Goal: Information Seeking & Learning: Learn about a topic

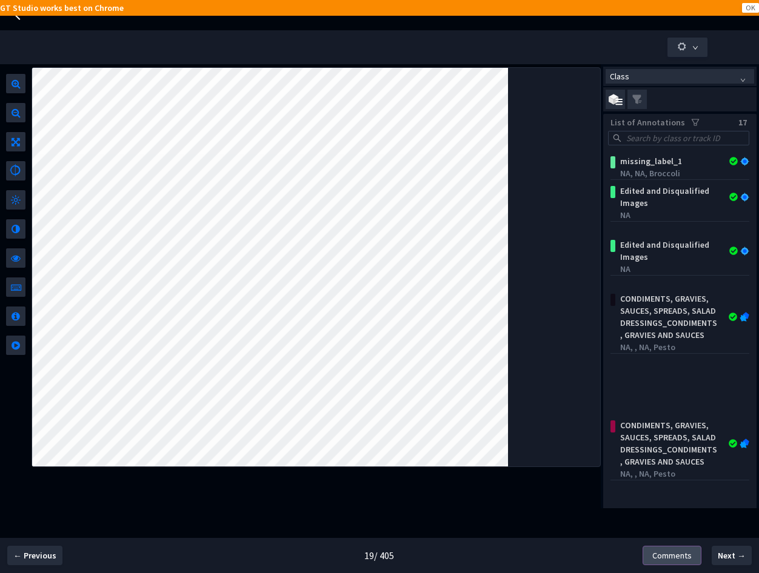
click at [607, 557] on span "Comments" at bounding box center [671, 555] width 39 height 13
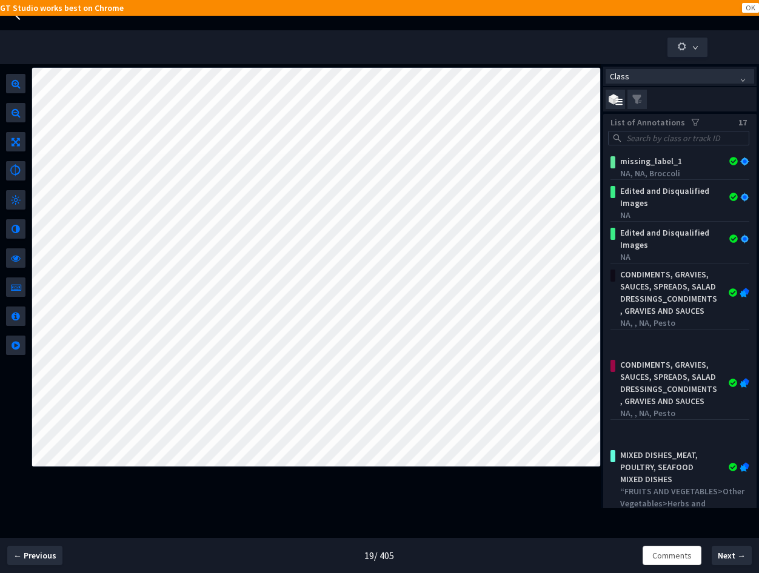
click at [607, 549] on button "Comments" at bounding box center [672, 555] width 59 height 19
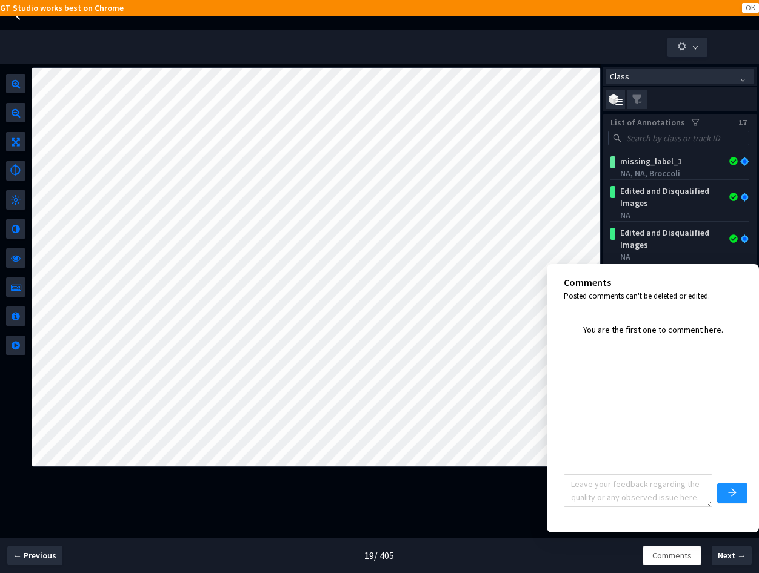
click at [495, 488] on div at bounding box center [316, 286] width 569 height 444
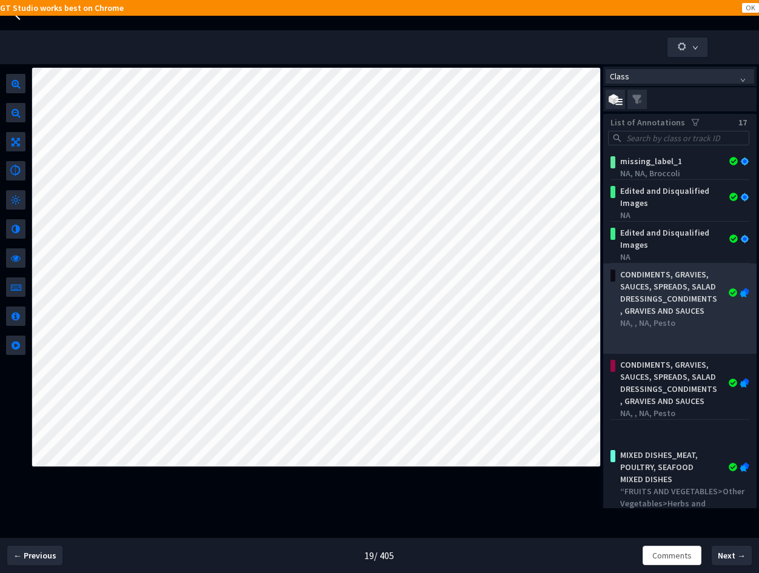
click at [607, 301] on div "CONDIMENTS, GRAVIES, SAUCES, SPREADS, SALAD DRESSINGS_CONDIMENTS, GRAVIES AND S…" at bounding box center [668, 293] width 107 height 48
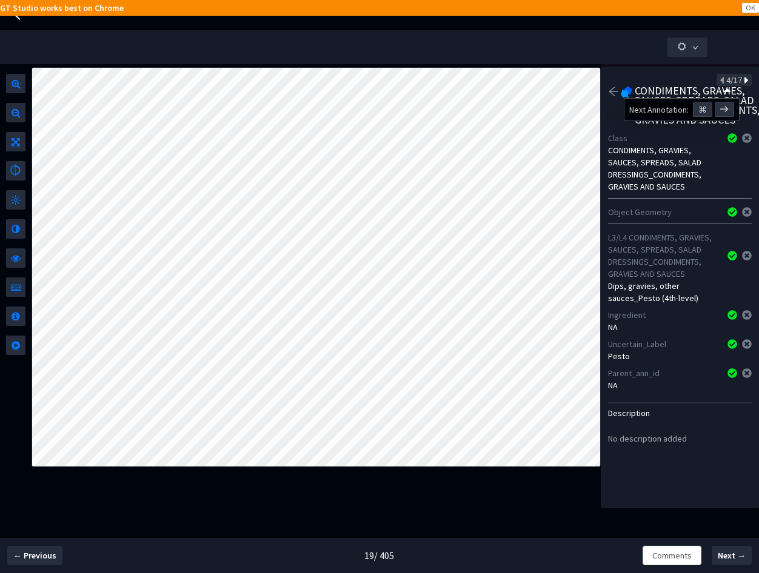
click at [607, 79] on icon at bounding box center [745, 80] width 7 height 8
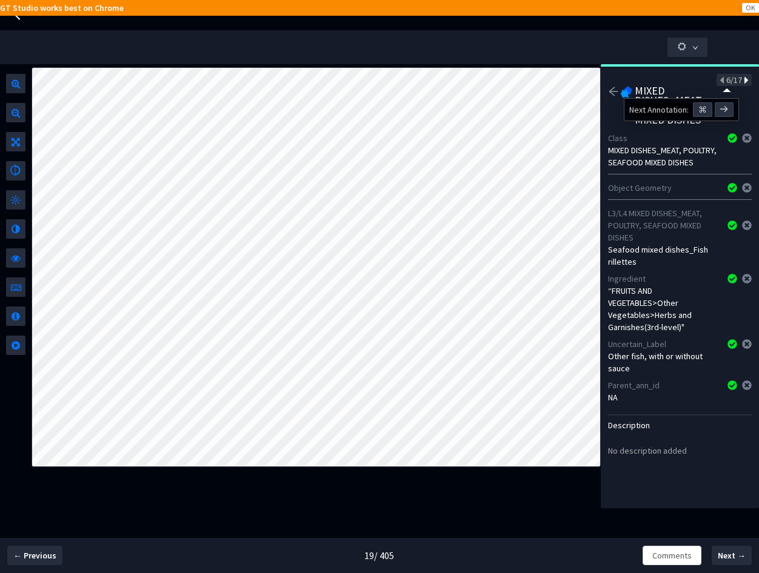
click at [607, 79] on icon at bounding box center [745, 80] width 7 height 8
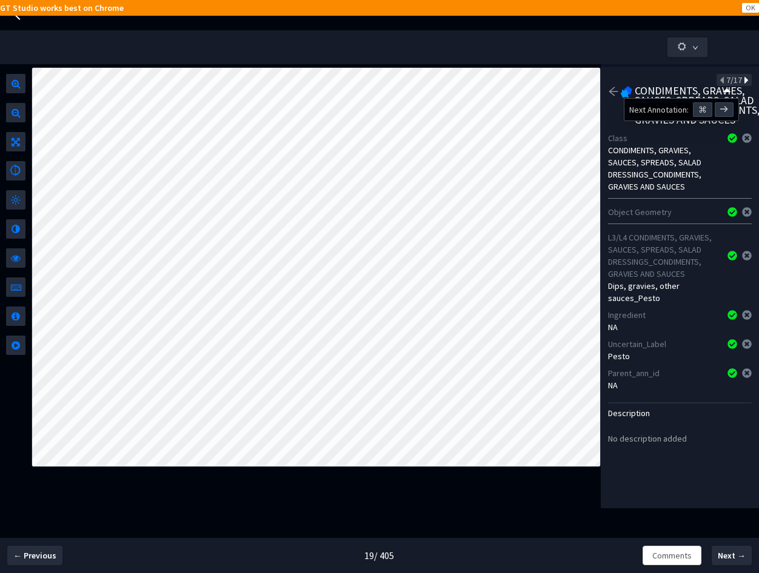
click at [607, 79] on icon at bounding box center [745, 80] width 7 height 8
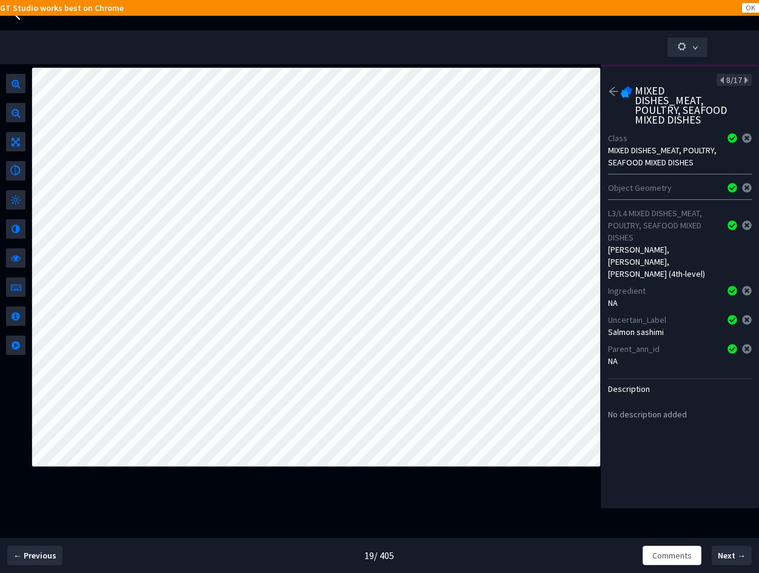
click at [607, 91] on icon "arrow-left" at bounding box center [613, 91] width 11 height 11
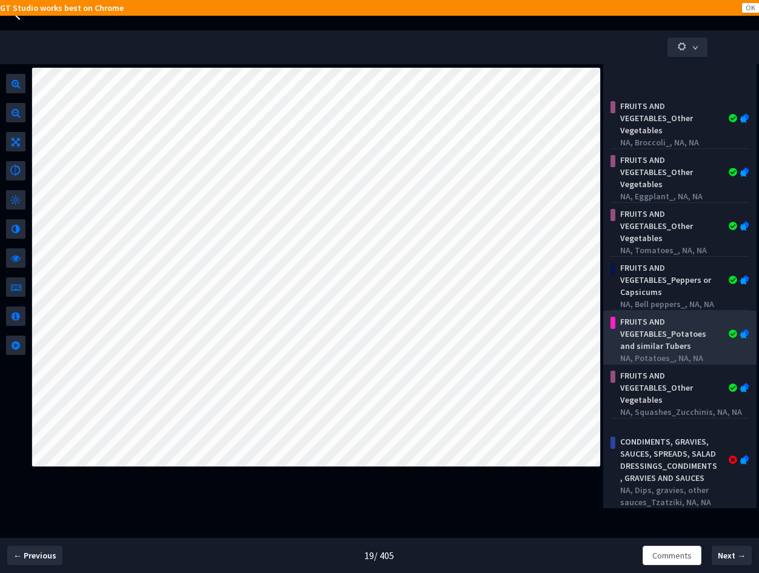
scroll to position [372, 0]
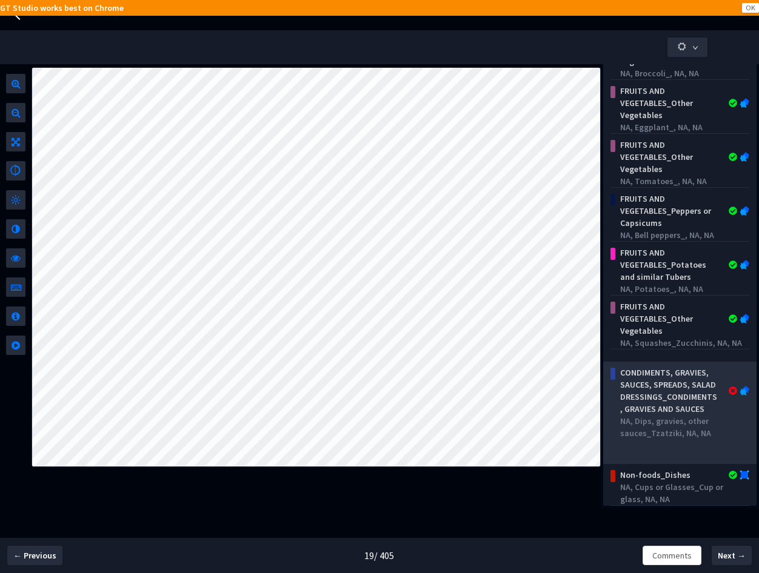
click at [607, 390] on div "CONDIMENTS, GRAVIES, SAUCES, SPREADS, SALAD DRESSINGS_CONDIMENTS, GRAVIES AND S…" at bounding box center [668, 391] width 107 height 48
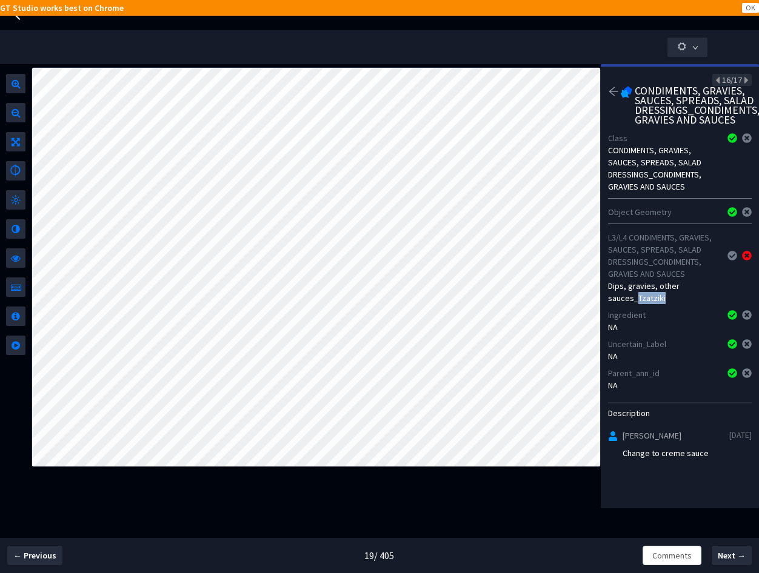
drag, startPoint x: 637, startPoint y: 309, endPoint x: 691, endPoint y: 309, distance: 54.6
click at [607, 304] on div "Dips, gravies, other sauces_Tzatziki" at bounding box center [680, 292] width 144 height 24
copy div "Tzatziki"
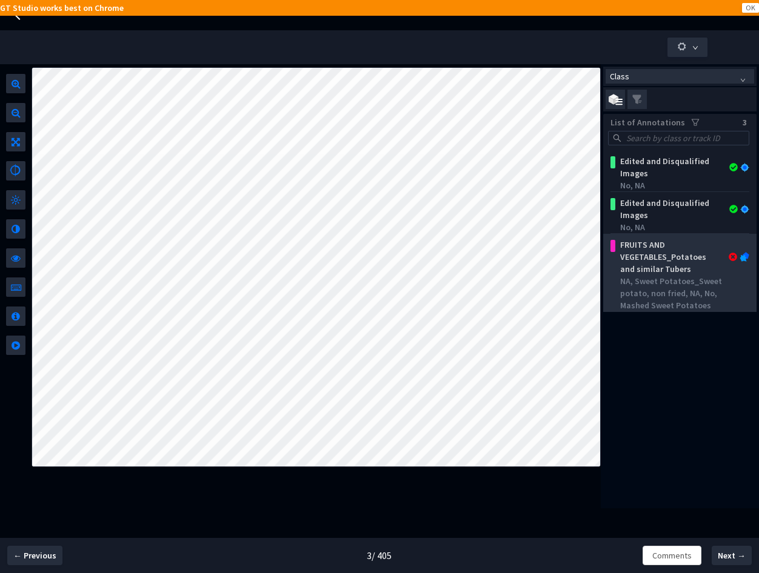
click at [638, 279] on div "NA, Sweet Potatoes_Sweet potato, non fried, NA, No, Mashed Sweet Potatoes" at bounding box center [682, 293] width 124 height 36
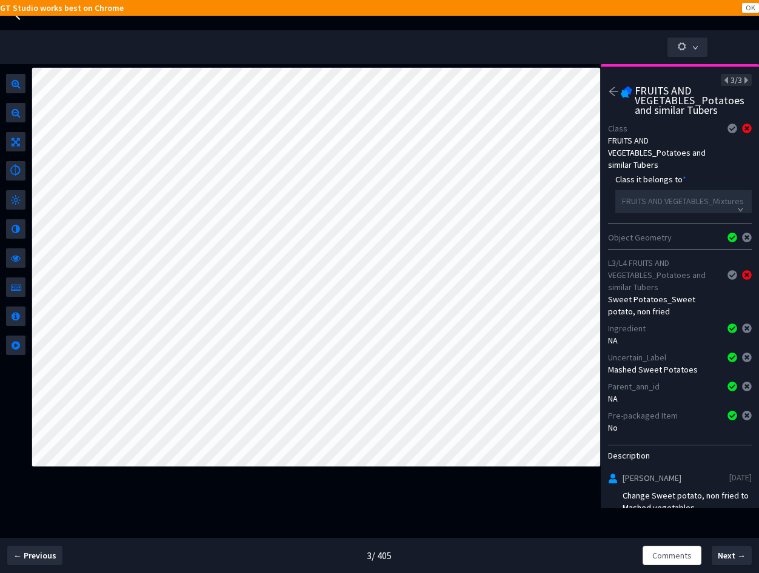
scroll to position [18, 0]
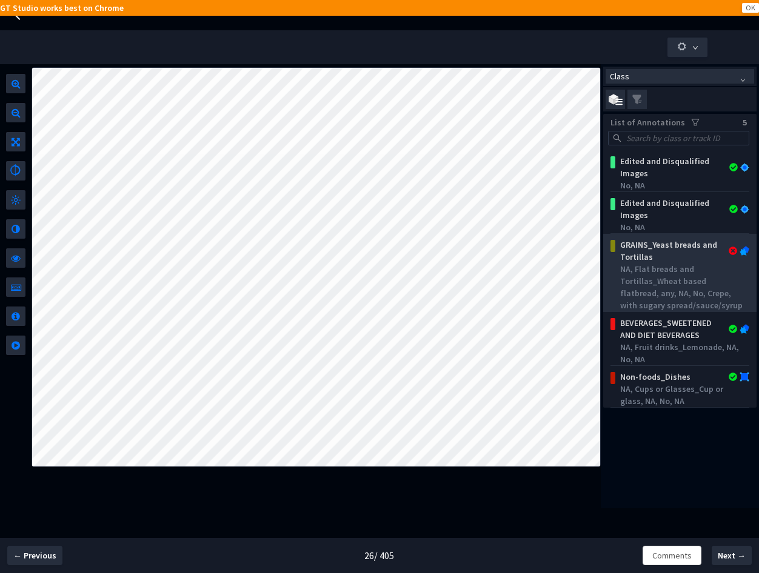
click at [666, 284] on div "NA, Flat breads and Tortillas_Wheat based flatbread, any, NA, No, Crepe, with s…" at bounding box center [682, 287] width 124 height 48
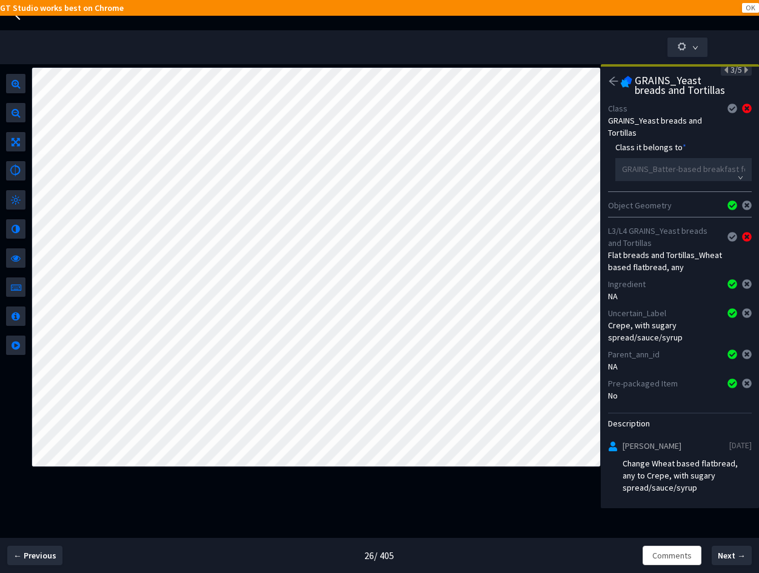
scroll to position [19, 0]
click at [454, 521] on div "Class List of Annotations 5 Edited and Disqualified Images No, NA Edited and Di…" at bounding box center [379, 303] width 759 height 478
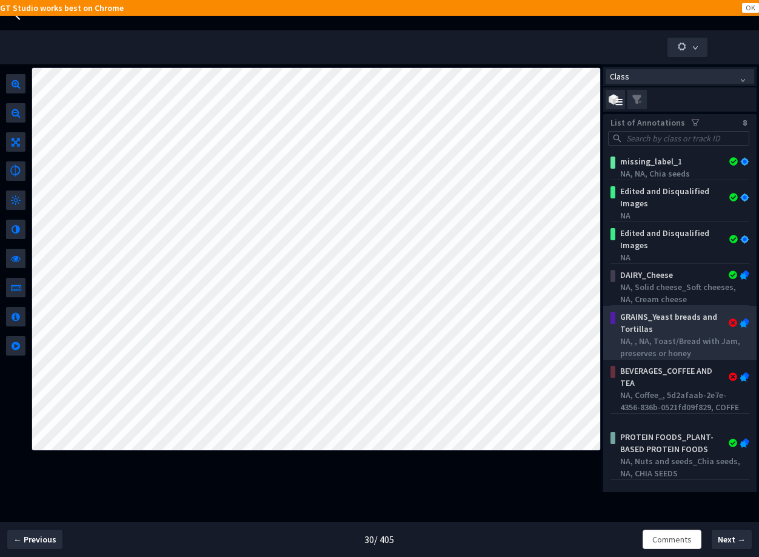
click at [628, 349] on div "NA, , NA, Toast/Bread with Jam, preserves or honey" at bounding box center [682, 347] width 124 height 24
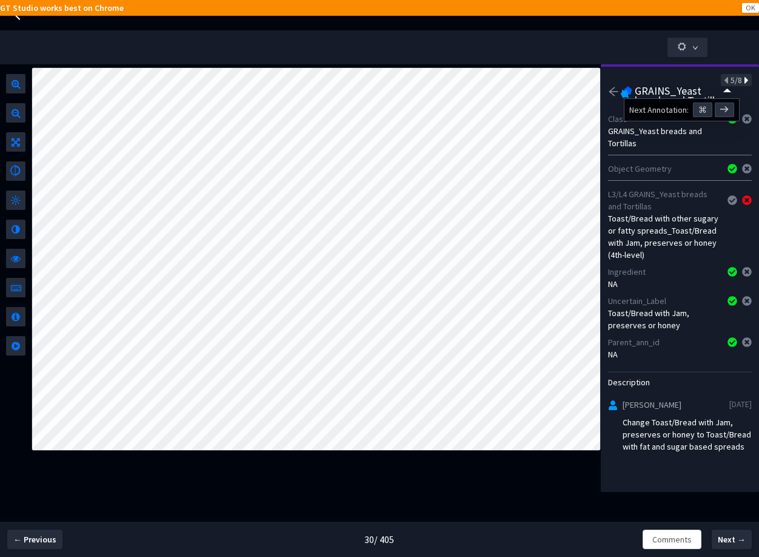
click at [742, 82] on icon at bounding box center [745, 80] width 7 height 8
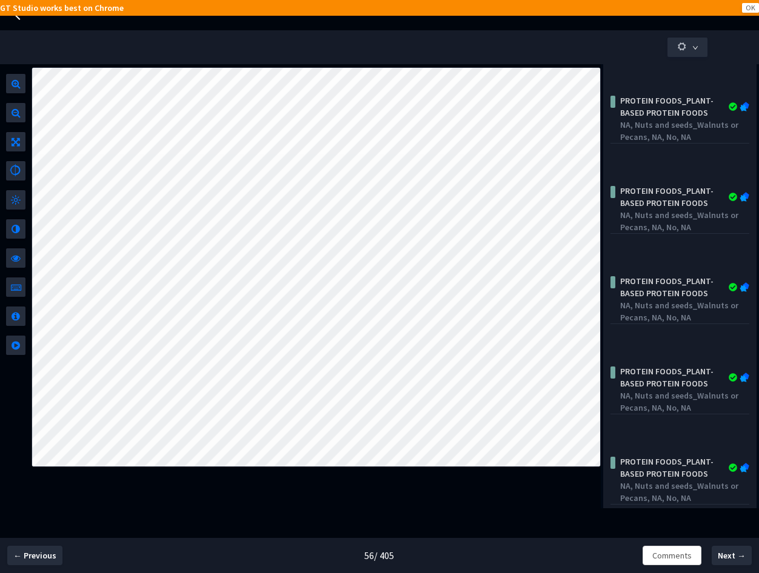
scroll to position [372, 0]
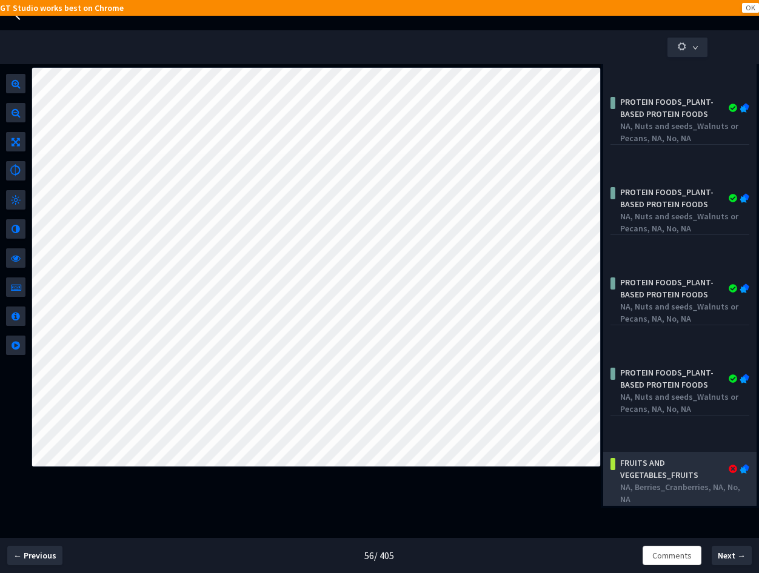
click at [668, 467] on div "FRUITS AND VEGETABLES_FRUITS" at bounding box center [668, 469] width 107 height 24
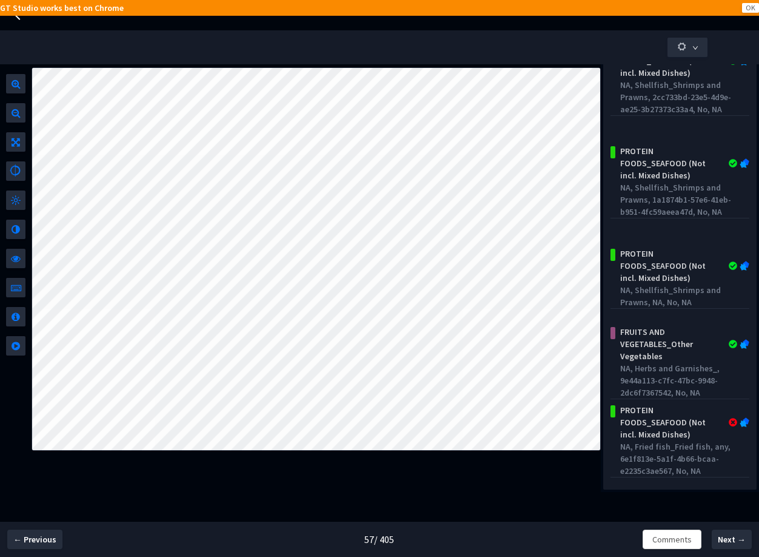
scroll to position [389, 0]
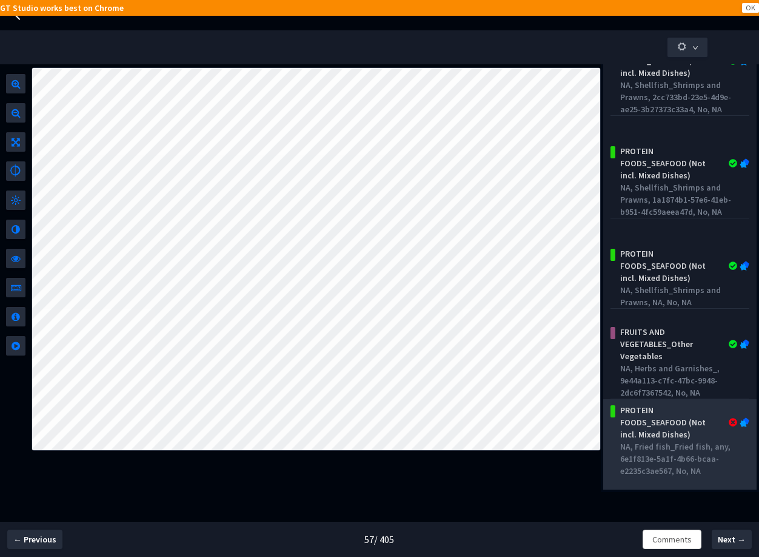
click at [677, 438] on div "PROTEIN FOODS_SEAFOOD (Not incl. Mixed Dishes)" at bounding box center [668, 422] width 107 height 36
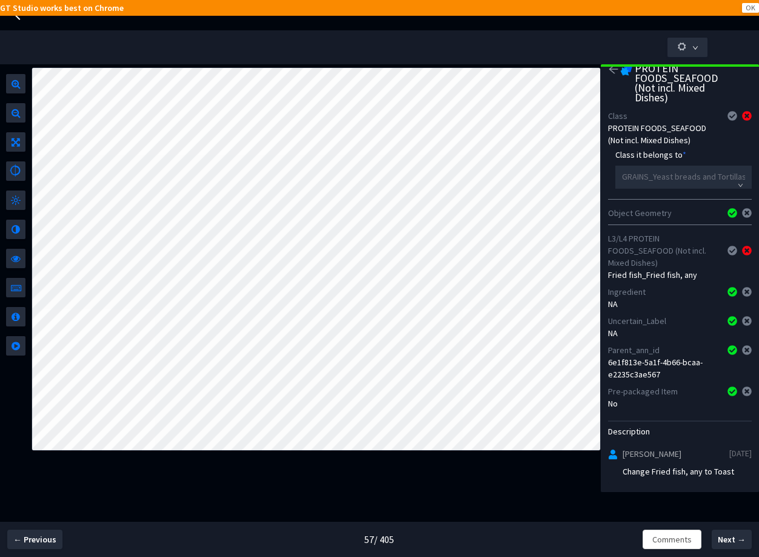
scroll to position [22, 0]
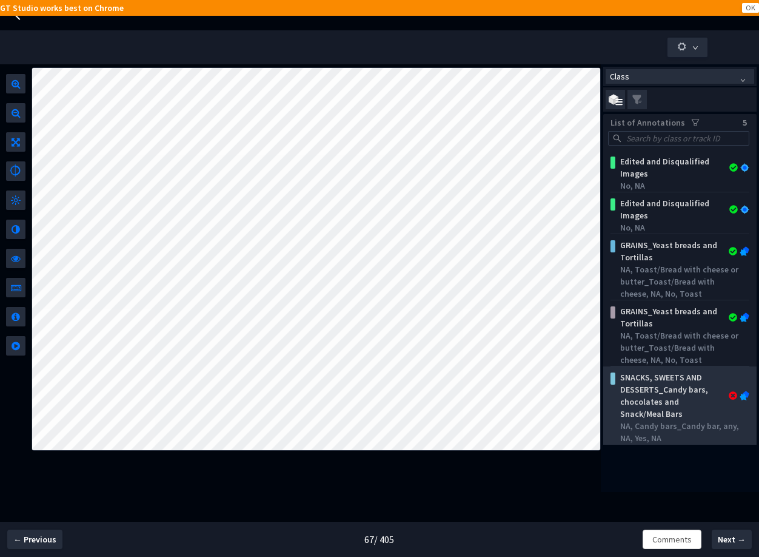
click at [701, 393] on div "SNACKS, SWEETS AND DESSERTS_Candy bars, chocolates and Snack/Meal Bars" at bounding box center [668, 395] width 107 height 48
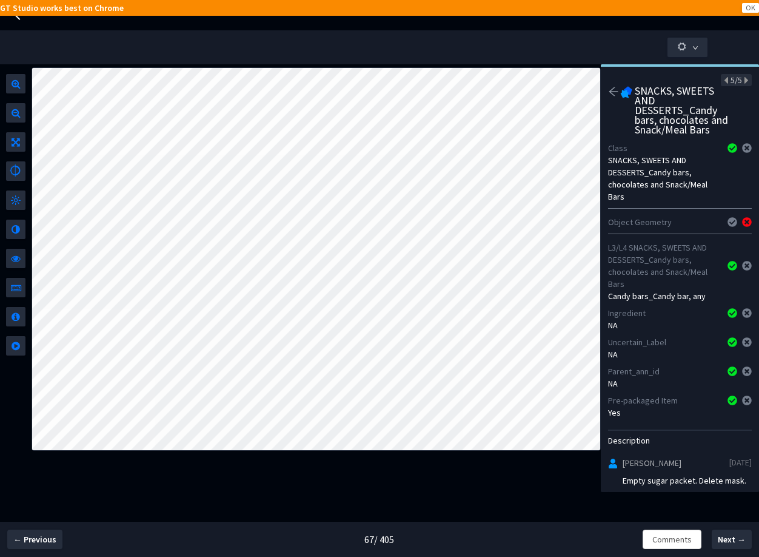
scroll to position [18, 0]
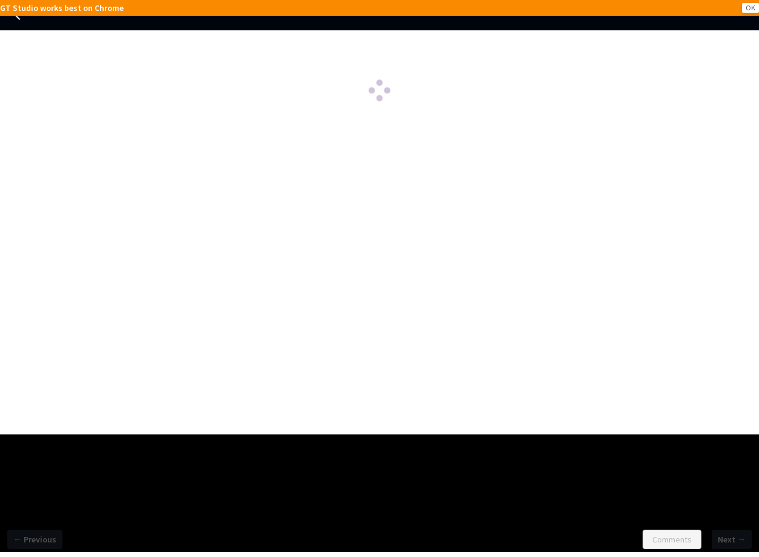
click at [756, 177] on div at bounding box center [379, 232] width 759 height 404
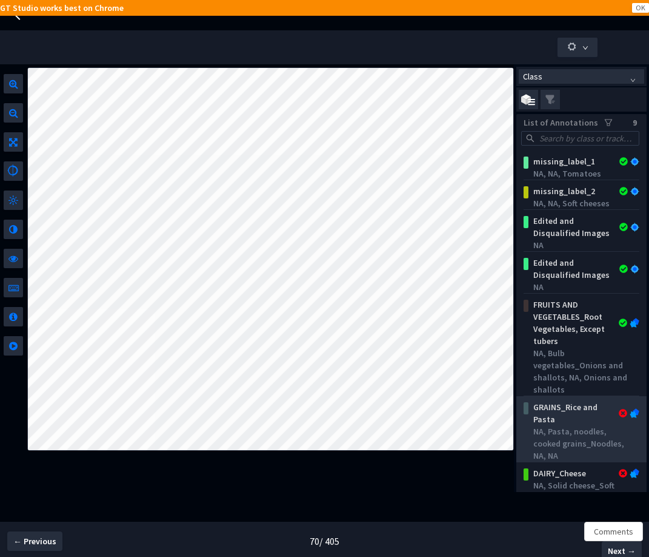
click at [562, 418] on div "GRAINS_Rice and Pasta" at bounding box center [573, 413] width 89 height 24
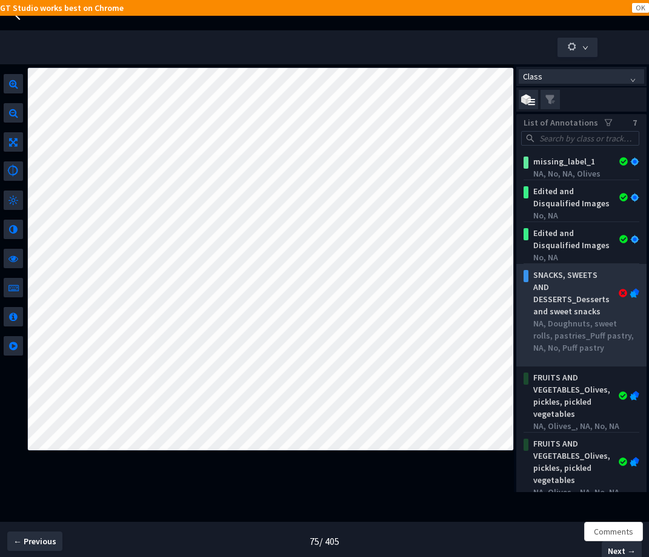
click at [573, 314] on div "SNACKS, SWEETS AND DESSERTS_Desserts and sweet snacks" at bounding box center [573, 293] width 89 height 48
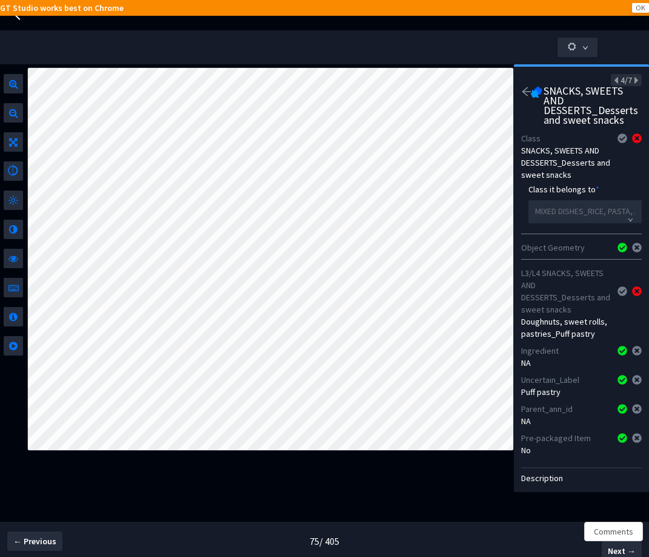
scroll to position [72, 0]
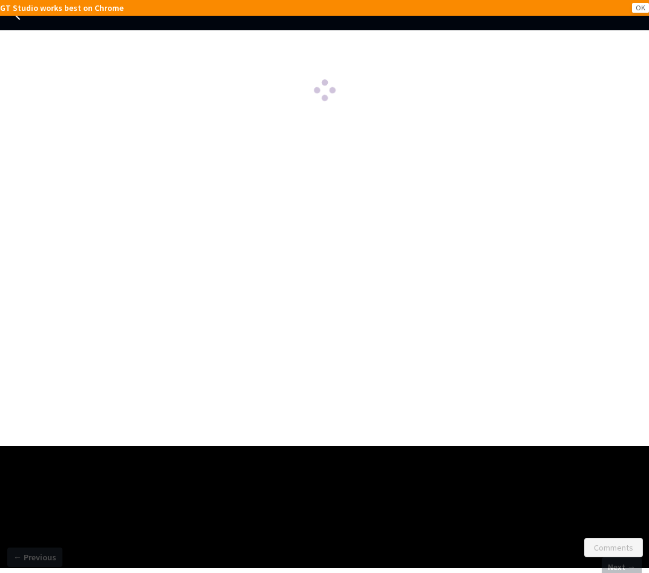
click at [415, 518] on div "← Previous Comments Next →" at bounding box center [324, 316] width 649 height 573
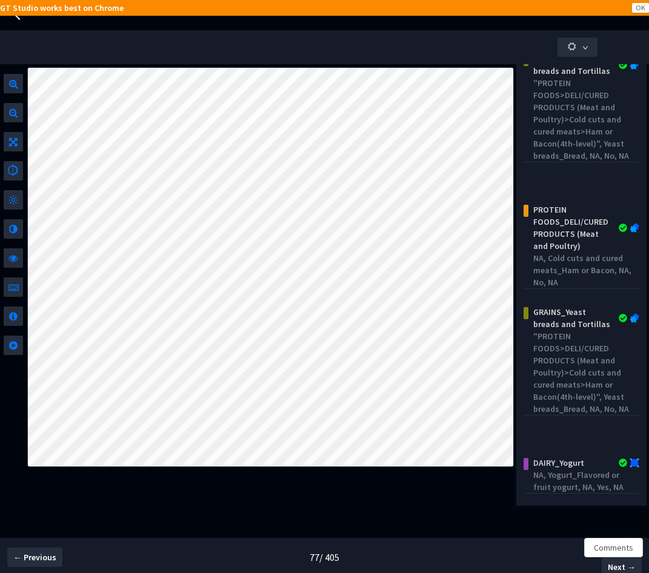
scroll to position [2, 0]
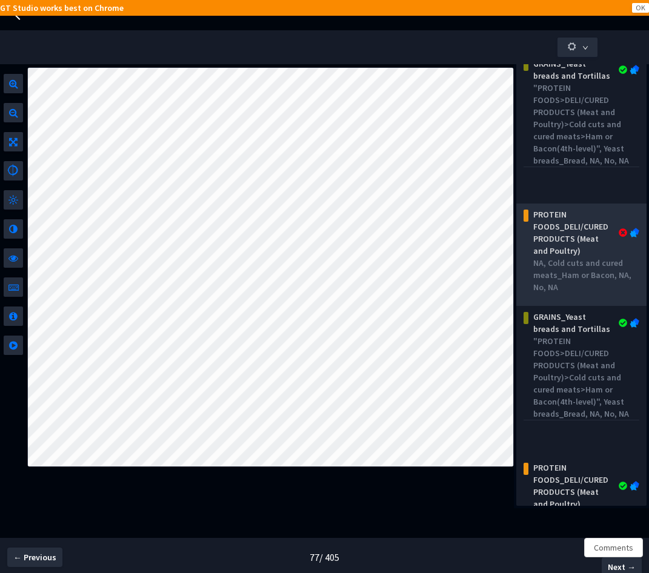
click at [561, 257] on div "PROTEIN FOODS_DELI/CURED PRODUCTS (Meat and Poultry)" at bounding box center [573, 233] width 89 height 48
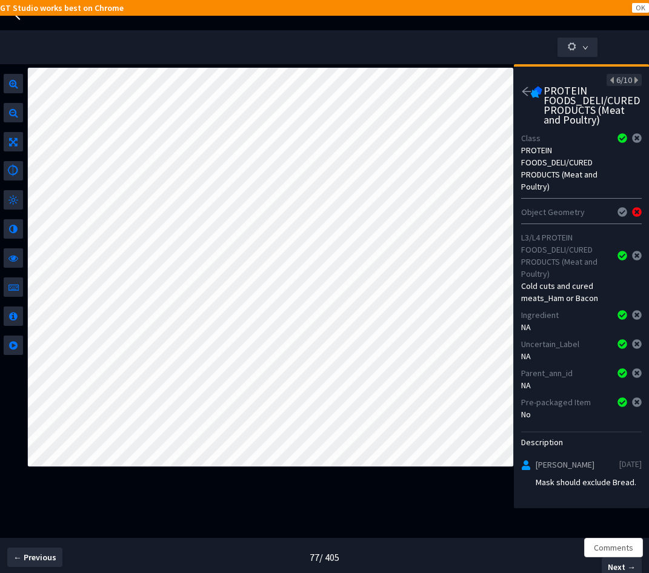
scroll to position [19, 0]
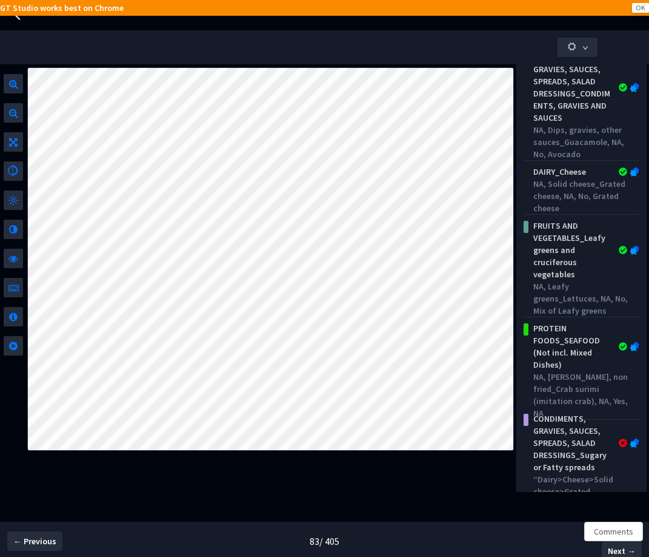
scroll to position [389, 0]
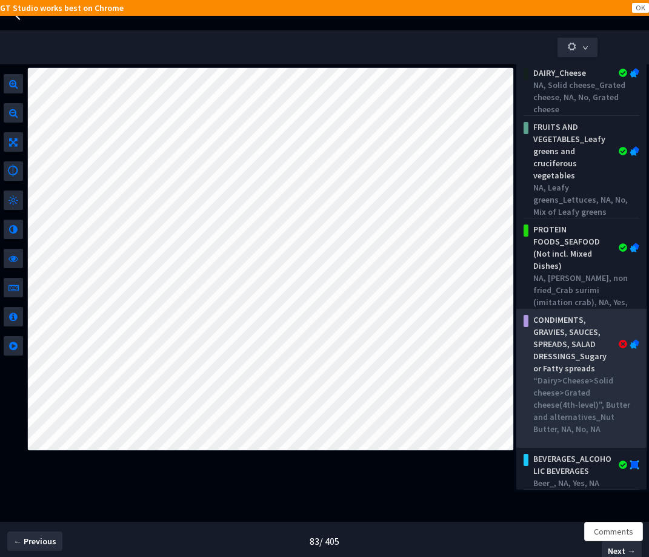
click at [593, 356] on div "CONDIMENTS, GRAVIES, SAUCES, SPREADS, SALAD DRESSINGS_Sugary or Fatty spreads" at bounding box center [573, 343] width 89 height 61
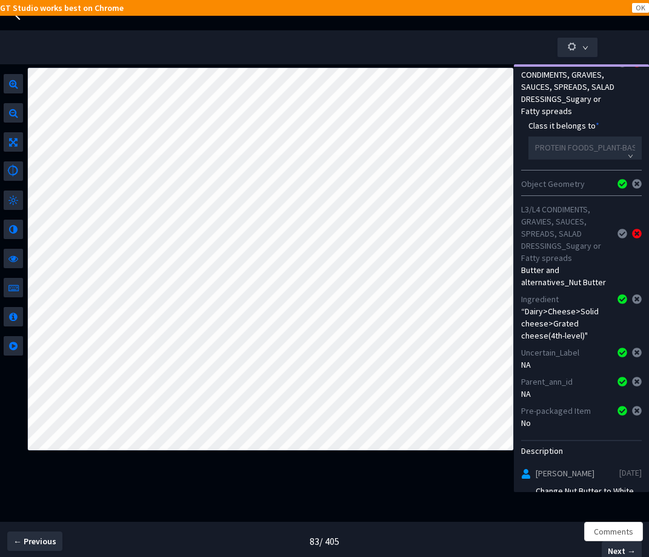
scroll to position [142, 0]
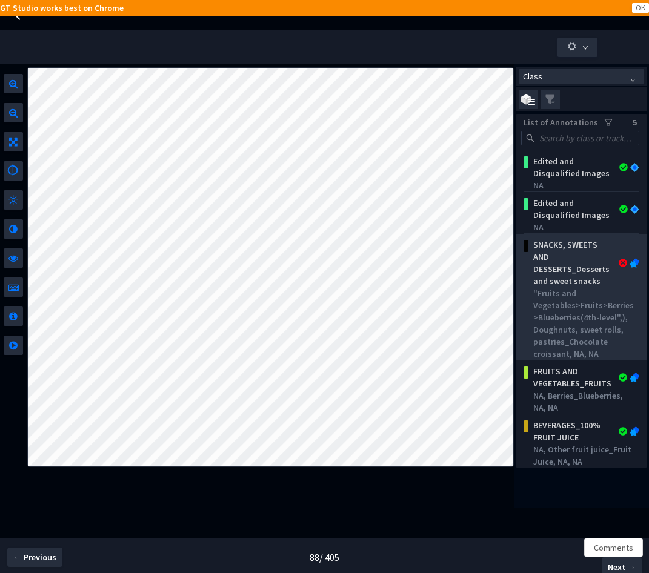
click at [574, 295] on div ""Fruits and Vegetables>Fruits>Berries>Blueberries(4th-level",), Doughnuts, swee…" at bounding box center [583, 323] width 101 height 73
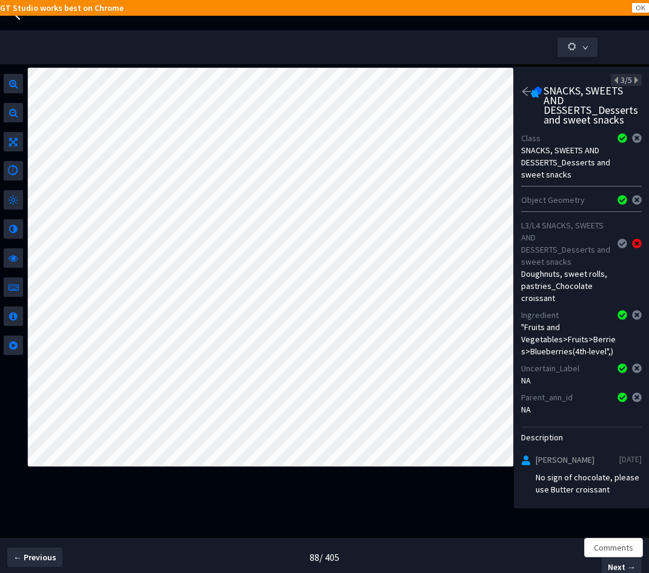
scroll to position [13, 0]
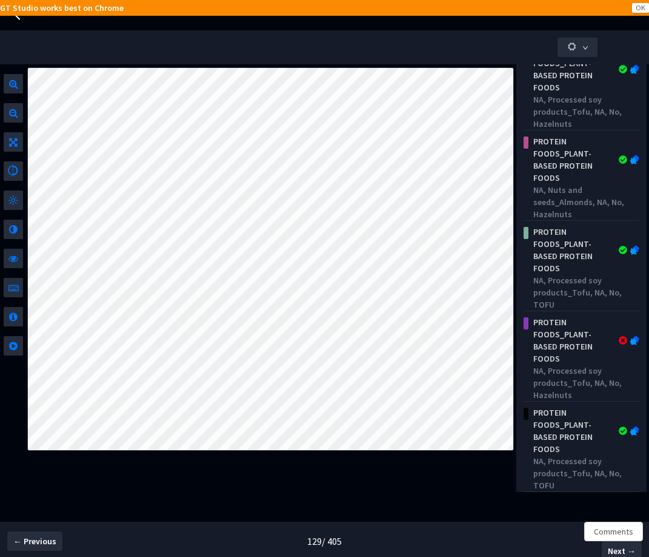
scroll to position [284, 0]
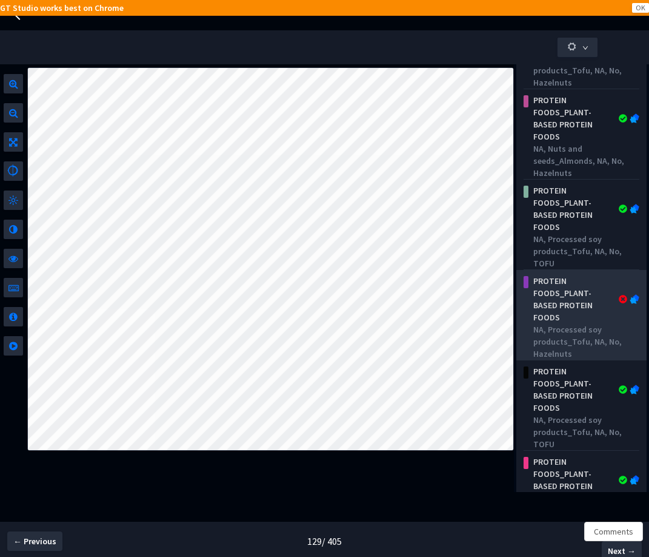
click at [567, 338] on div "NA, Processed soy products_Tofu, NA, No, Hazelnuts" at bounding box center [583, 341] width 101 height 36
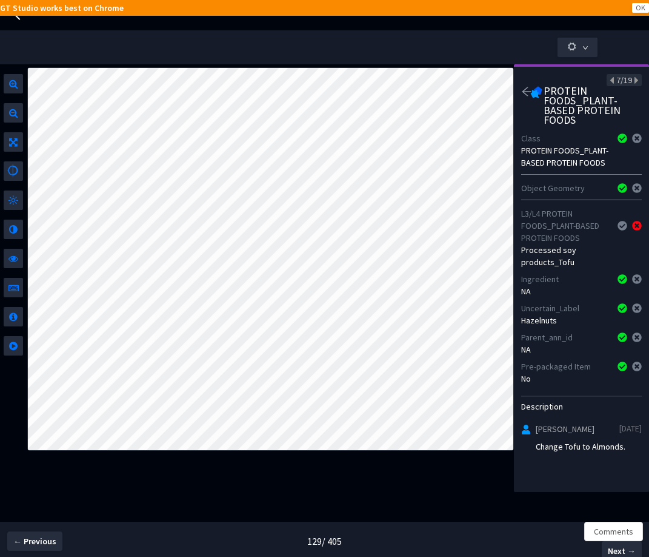
click at [524, 94] on icon "arrow-left" at bounding box center [526, 91] width 11 height 11
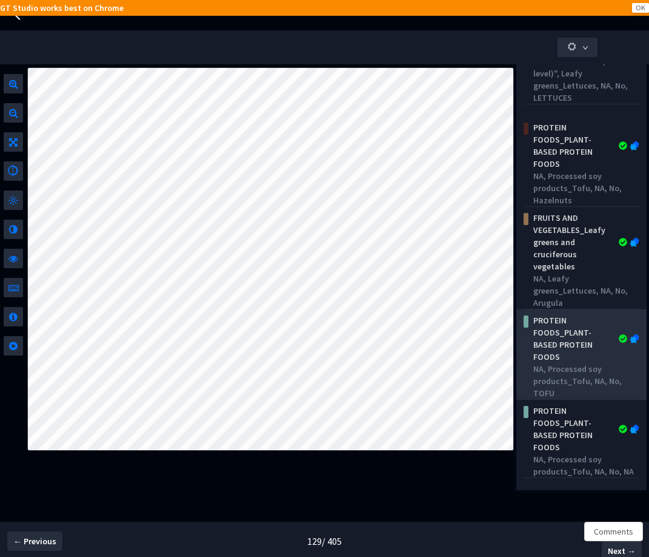
scroll to position [389, 0]
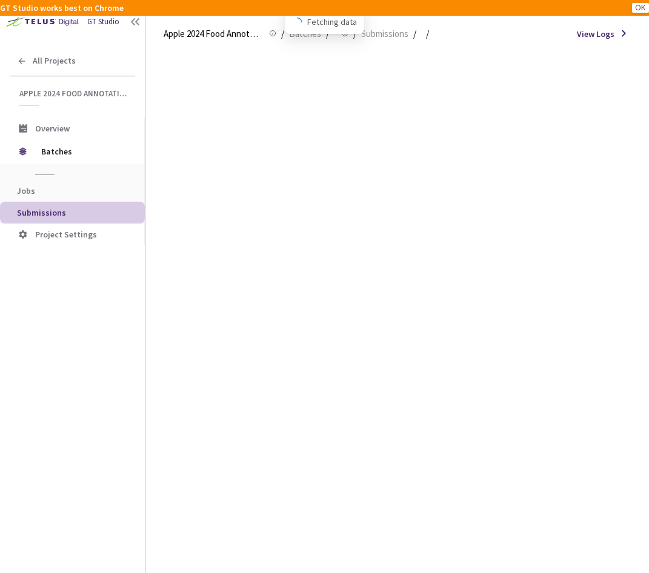
click at [242, 350] on div at bounding box center [399, 310] width 470 height 525
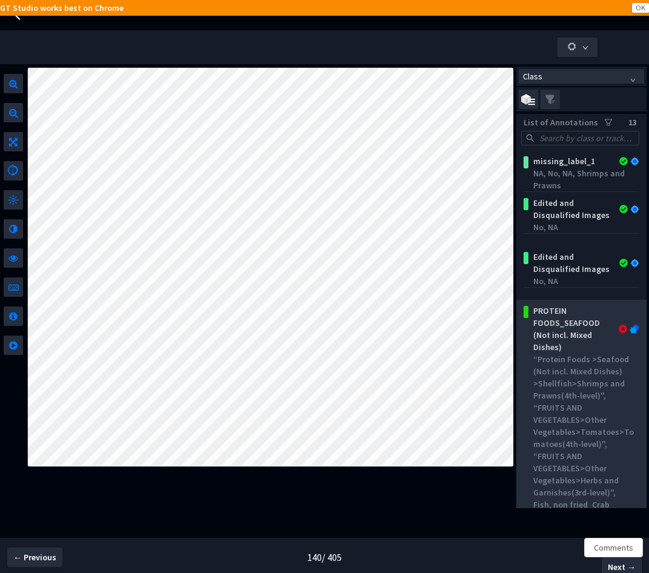
click at [569, 345] on div "PROTEIN FOODS_SEAFOOD (Not incl. Mixed Dishes)" at bounding box center [573, 329] width 89 height 48
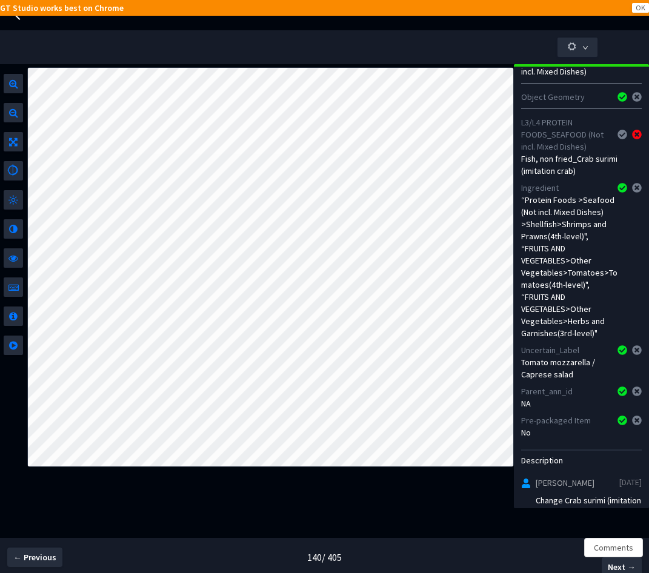
scroll to position [189, 0]
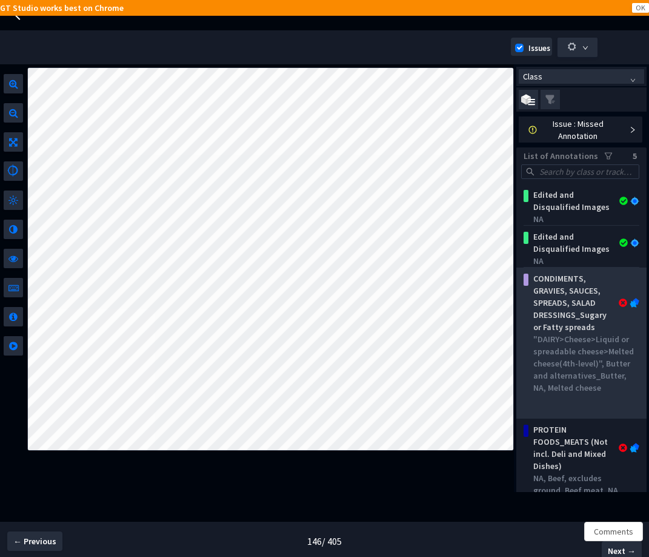
click at [610, 356] on div ""DAIRY>Cheese>Liquid or spreadable cheese>Melted cheese(4th-level)", Butter and…" at bounding box center [583, 363] width 101 height 61
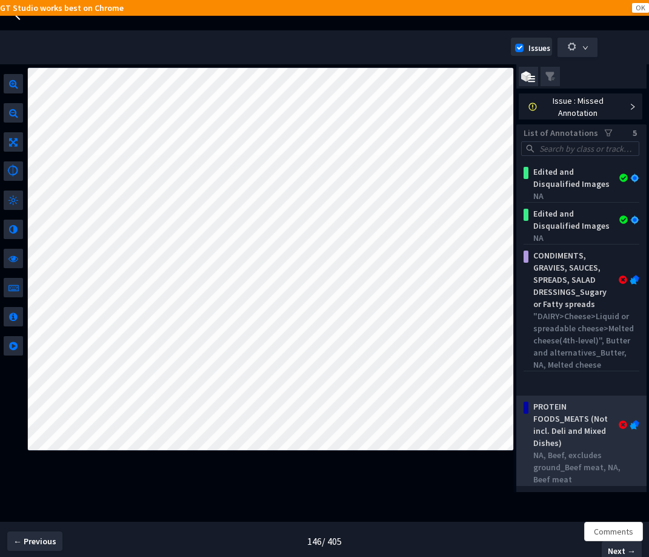
click at [561, 421] on div "PROTEIN FOODS_MEATS (Not incl. Deli and Mixed Dishes)" at bounding box center [573, 424] width 89 height 48
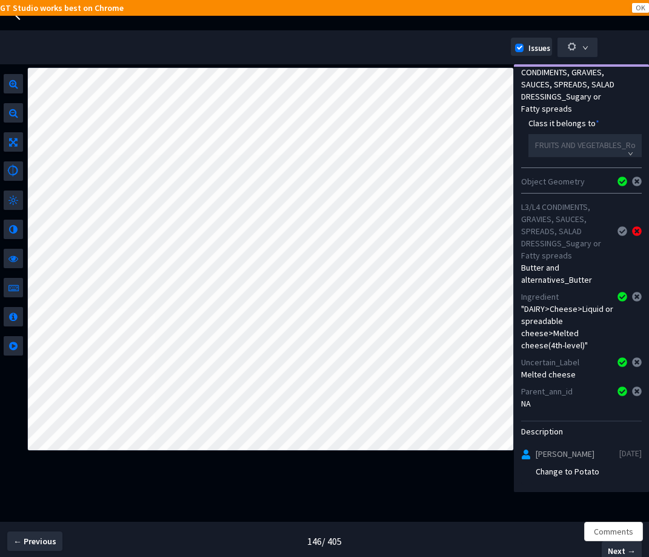
scroll to position [0, 0]
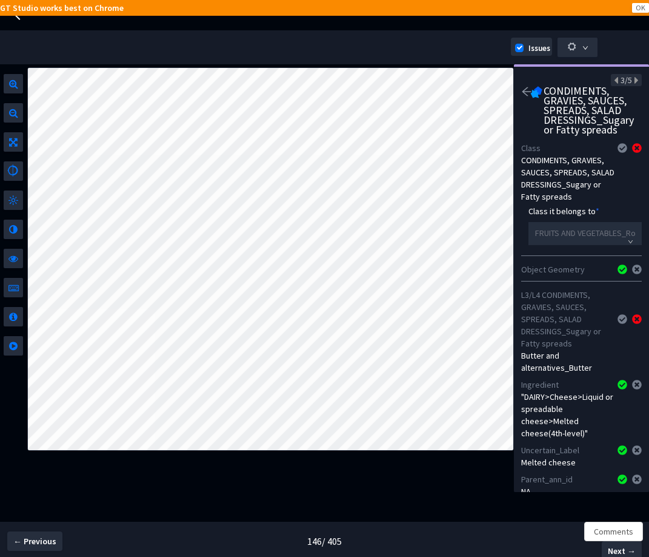
click at [529, 88] on icon "arrow-left" at bounding box center [526, 91] width 11 height 11
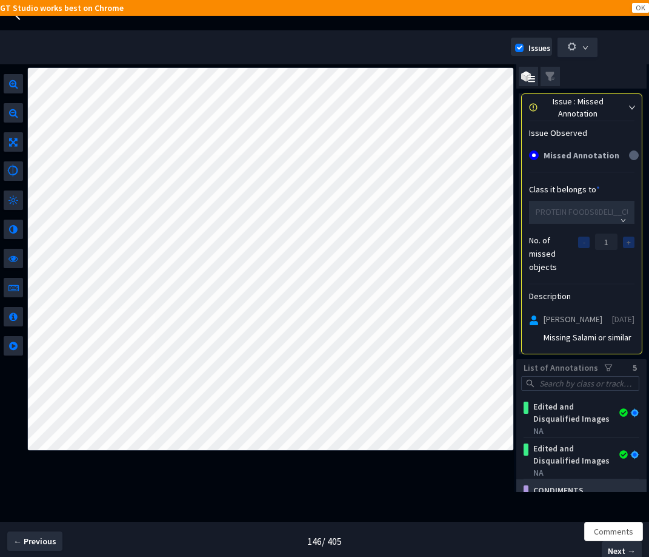
scroll to position [381, 0]
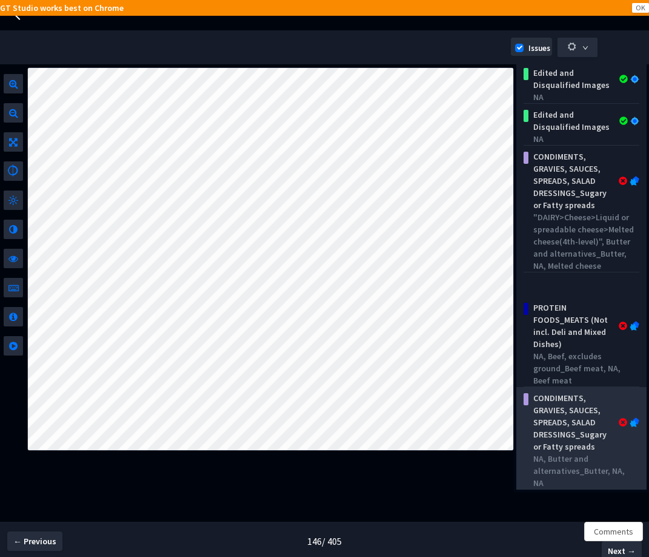
click at [577, 447] on div "CONDIMENTS, GRAVIES, SAUCES, SPREADS, SALAD DRESSINGS_Sugary or Fatty spreads" at bounding box center [573, 422] width 89 height 61
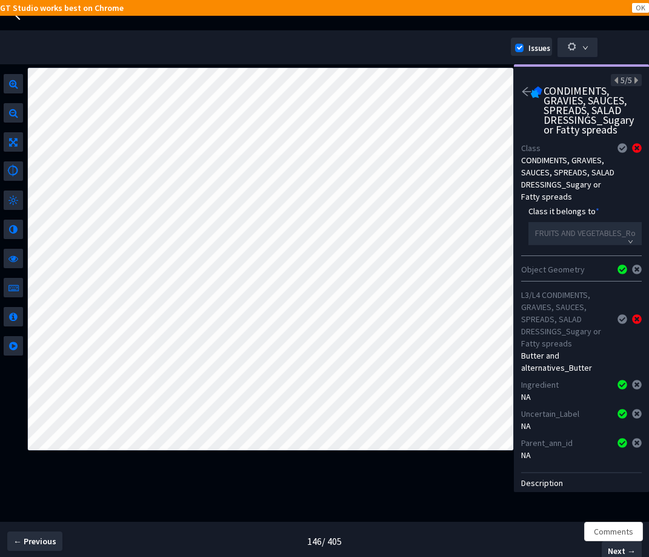
click at [531, 88] on img at bounding box center [536, 92] width 12 height 12
click at [530, 90] on img at bounding box center [536, 92] width 12 height 12
click at [526, 96] on icon "arrow-left" at bounding box center [526, 91] width 11 height 11
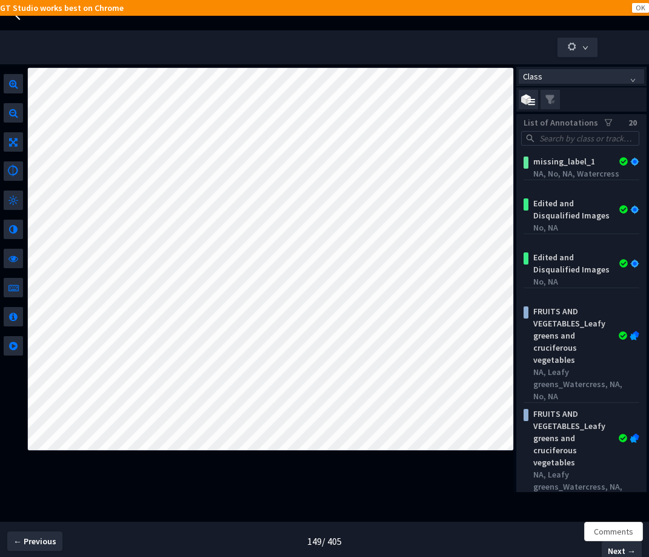
scroll to position [247, 0]
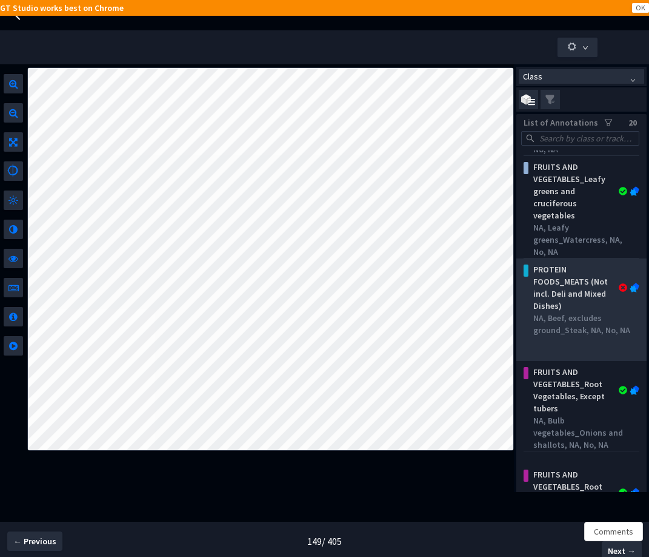
click at [581, 336] on div "NA, Beef, excludes ground_Steak, NA, No, NA" at bounding box center [583, 324] width 101 height 24
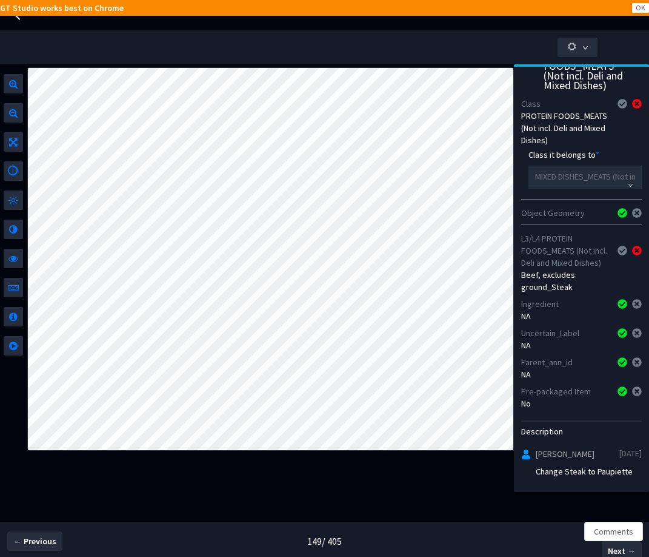
scroll to position [69, 0]
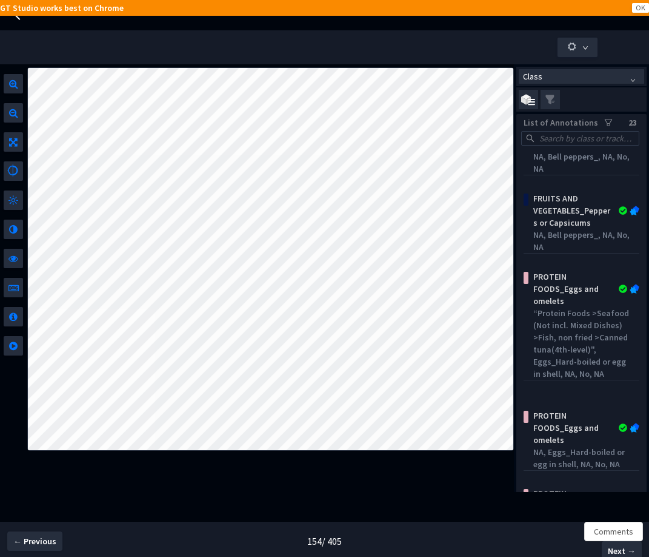
scroll to position [1375, 0]
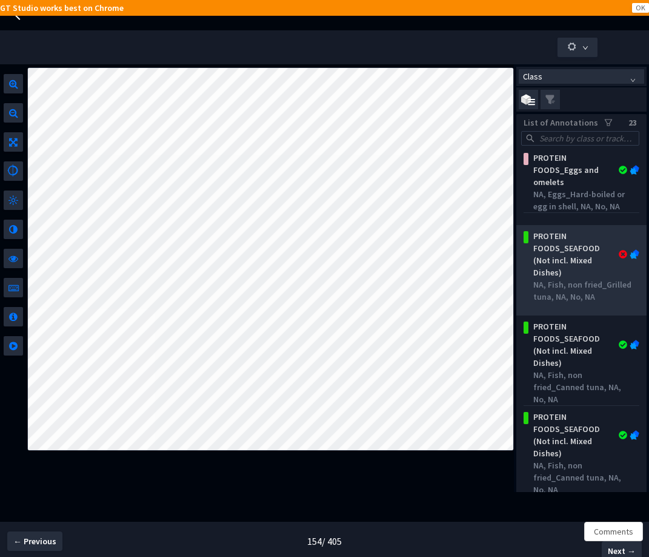
click at [586, 273] on div "PROTEIN FOODS_SEAFOOD (Not incl. Mixed Dishes)" at bounding box center [573, 254] width 89 height 48
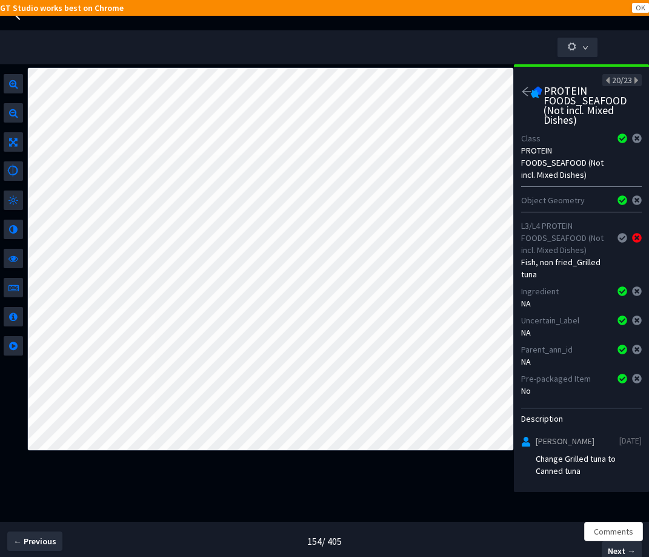
scroll to position [24, 0]
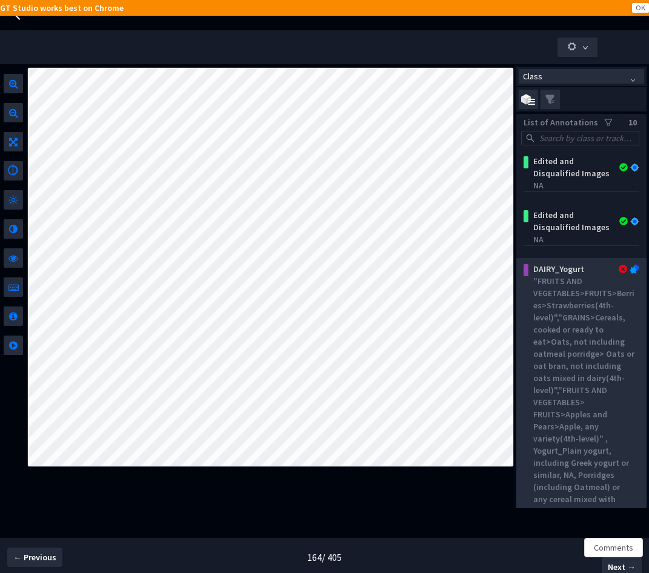
click at [592, 412] on div ""FRUITS AND VEGETABLES>FRUITS>Berries>Strawberries(4th-level)","GRAINS>Cereals,…" at bounding box center [583, 402] width 101 height 255
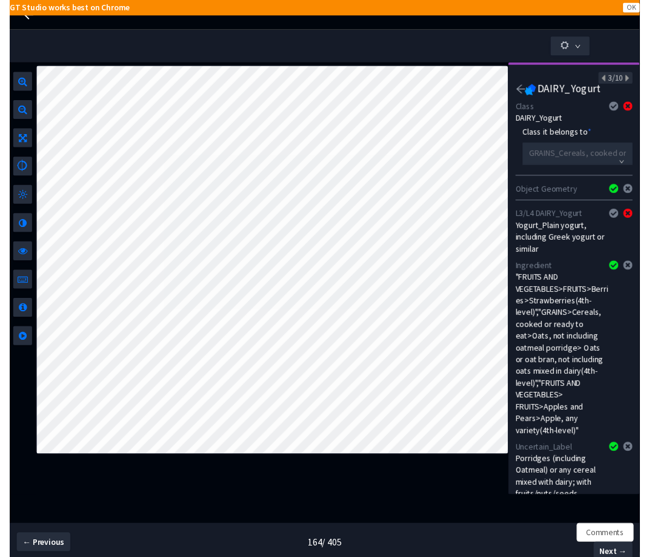
scroll to position [154, 0]
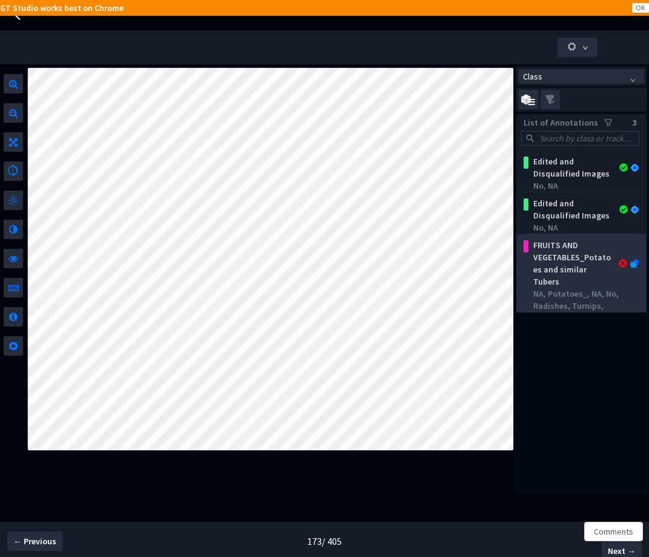
click at [558, 306] on div "NA, Potatoes_, NA, No, Radishes, Turnips, parsnips, celeriac or similar" at bounding box center [583, 311] width 101 height 48
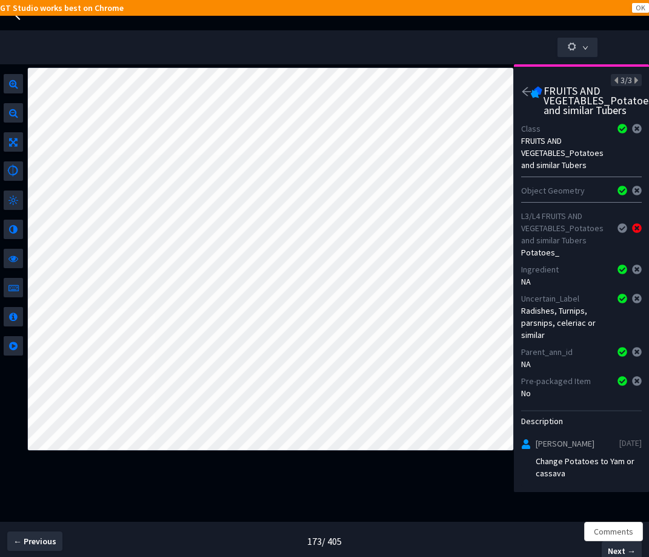
scroll to position [24, 0]
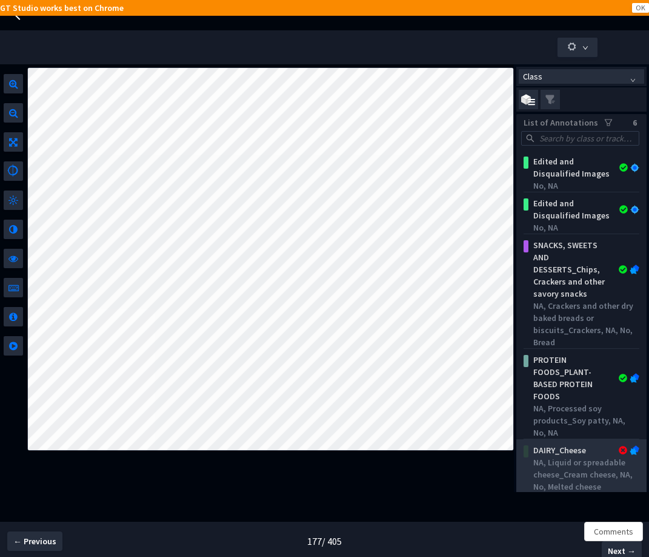
click at [553, 446] on div "DAIRY_Cheese" at bounding box center [573, 450] width 89 height 12
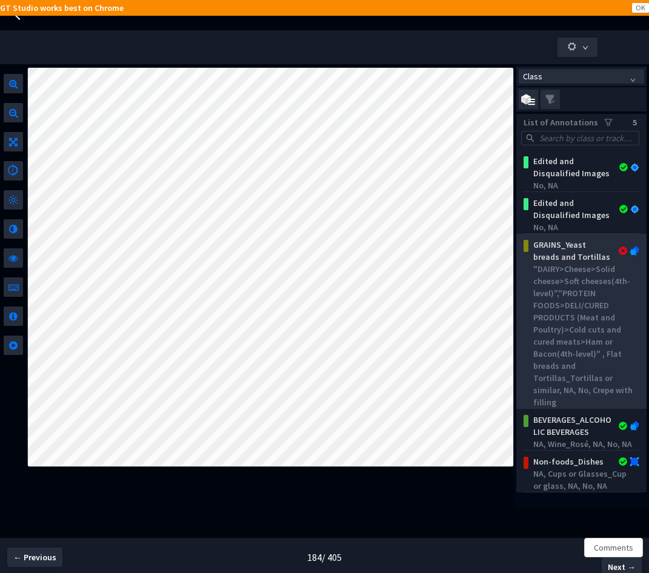
click at [588, 363] on div ""DAIRY>Cheese>Solid cheese>Soft cheeses(4th-level)","PROTEIN FOODS>DELI/CURED P…" at bounding box center [583, 335] width 101 height 145
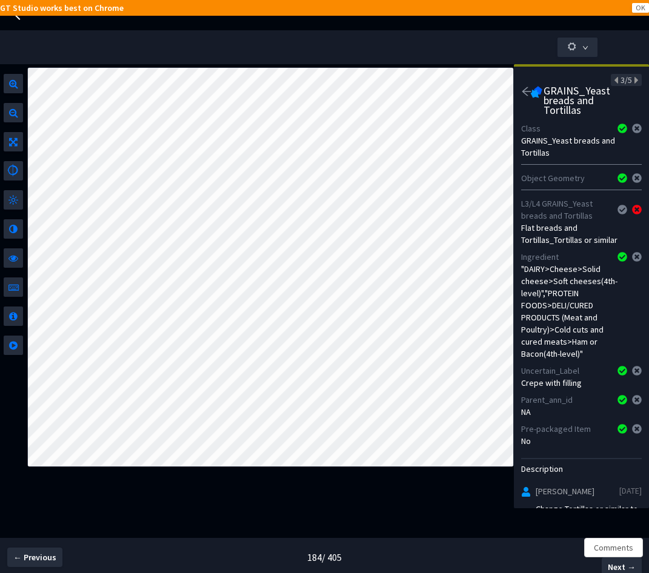
scroll to position [70, 0]
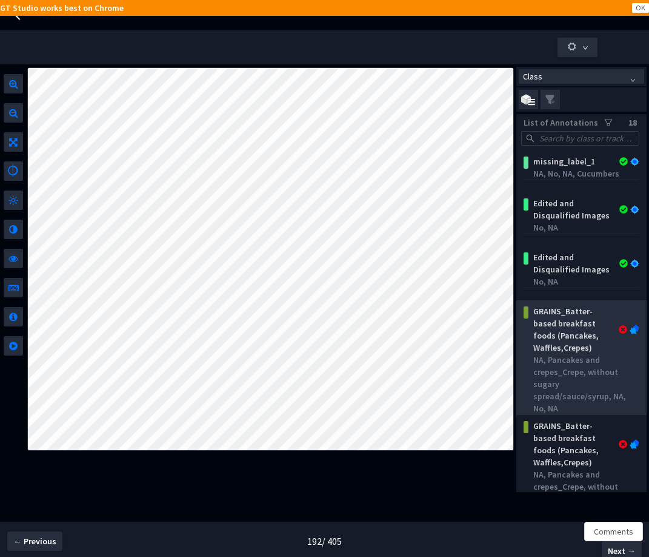
click at [584, 372] on div "NA, Pancakes and crepes_Crepe, without sugary spread/sauce/syrup, NA, No, NA" at bounding box center [583, 383] width 101 height 61
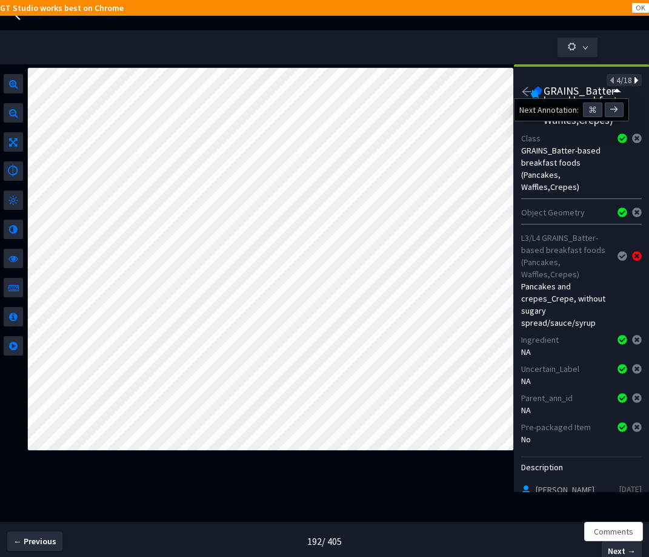
click at [632, 81] on icon at bounding box center [635, 80] width 7 height 8
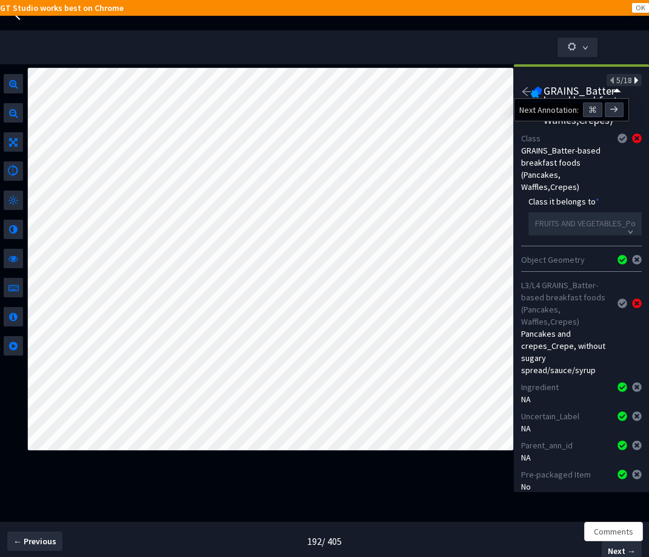
click at [632, 81] on icon at bounding box center [635, 80] width 7 height 8
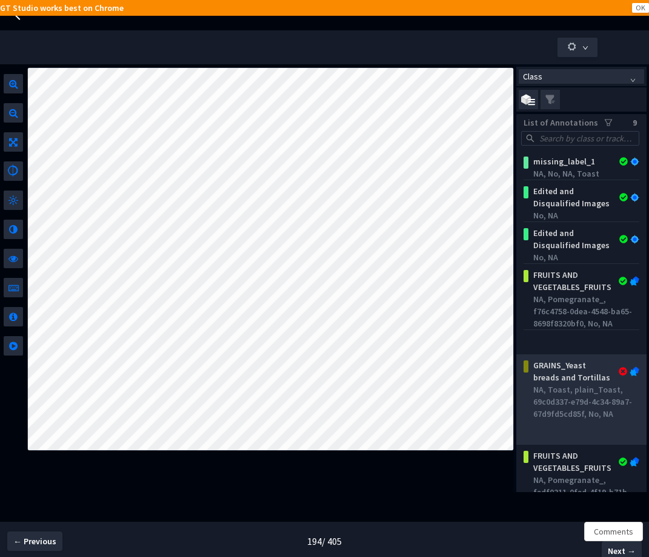
click at [541, 412] on div "NA, Toast, plain_Toast, 69c0d337-e79d-4c34-89a7-67d9fd5cd85f, No, NA" at bounding box center [583, 401] width 101 height 36
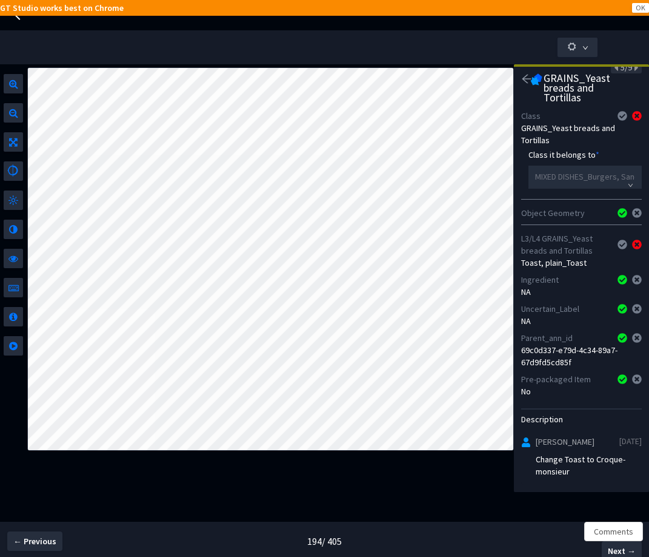
scroll to position [25, 0]
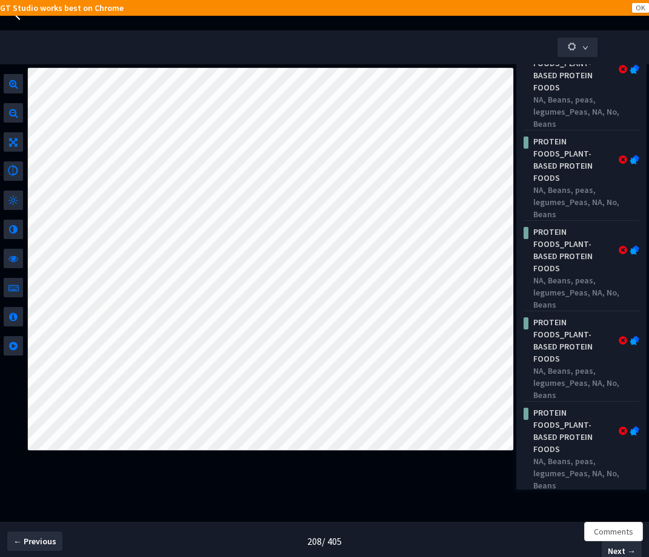
scroll to position [1660, 0]
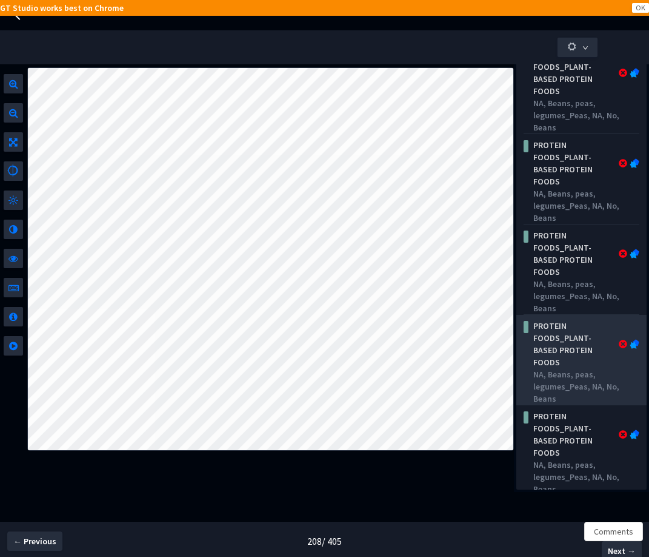
click at [573, 344] on div "PROTEIN FOODS_PLANT-BASED PROTEIN FOODS" at bounding box center [573, 343] width 89 height 48
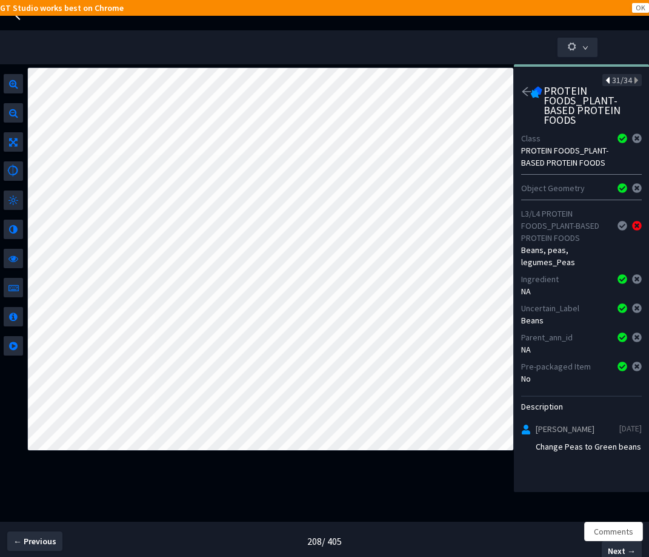
click at [606, 81] on icon at bounding box center [609, 80] width 7 height 8
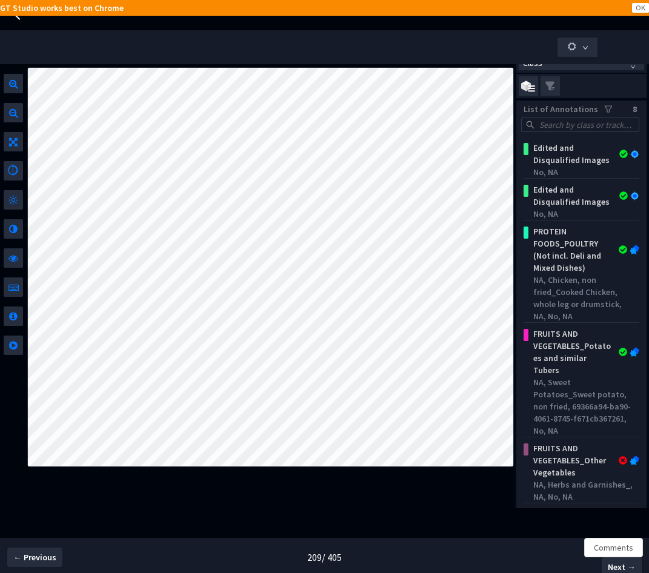
scroll to position [55, 0]
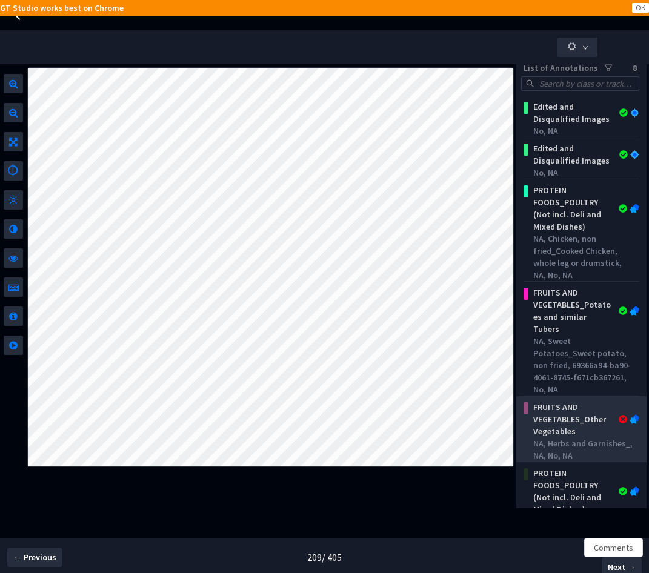
click at [581, 423] on div "FRUITS AND VEGETABLES_Other Vegetables" at bounding box center [573, 419] width 89 height 36
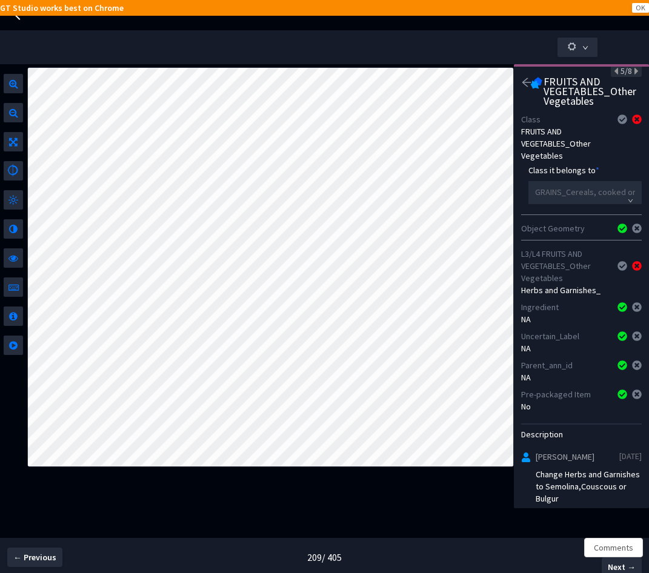
scroll to position [45, 0]
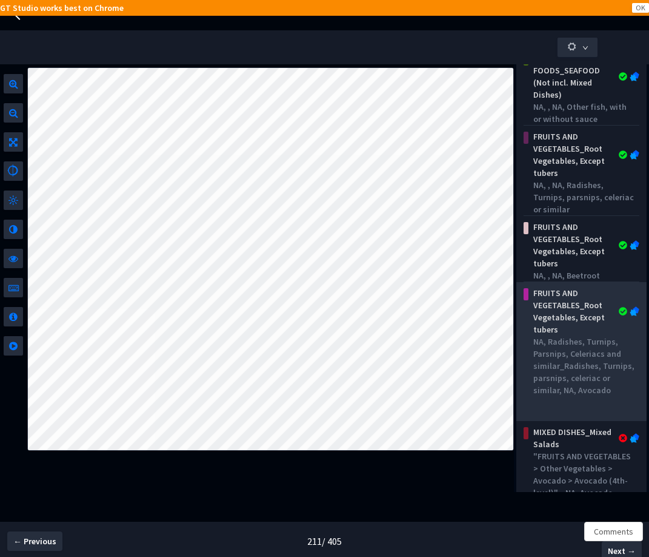
scroll to position [389, 0]
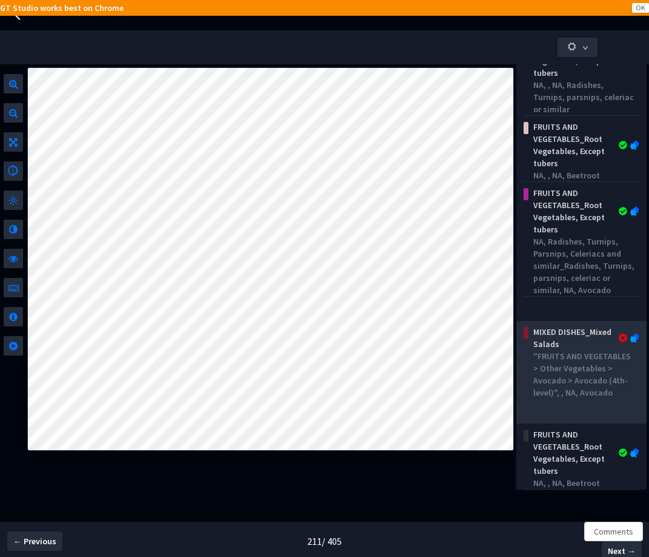
click at [584, 375] on div ""FRUITS AND VEGETABLES > Other Vegetables > Avocado > Avocado (4th-level)", , N…" at bounding box center [583, 374] width 101 height 48
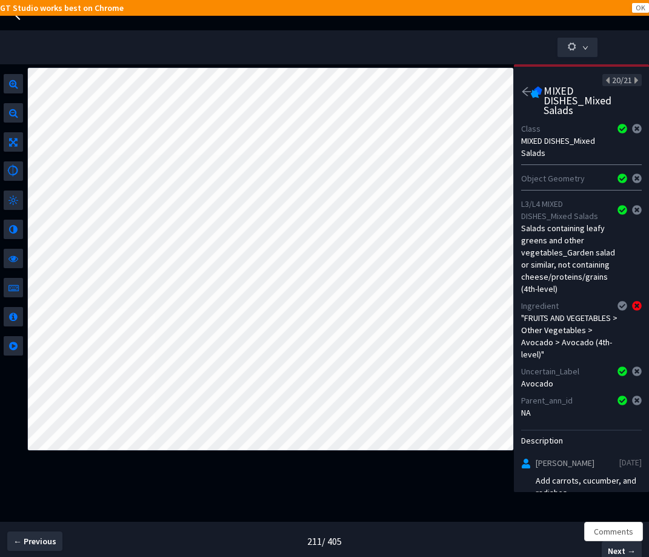
scroll to position [21, 0]
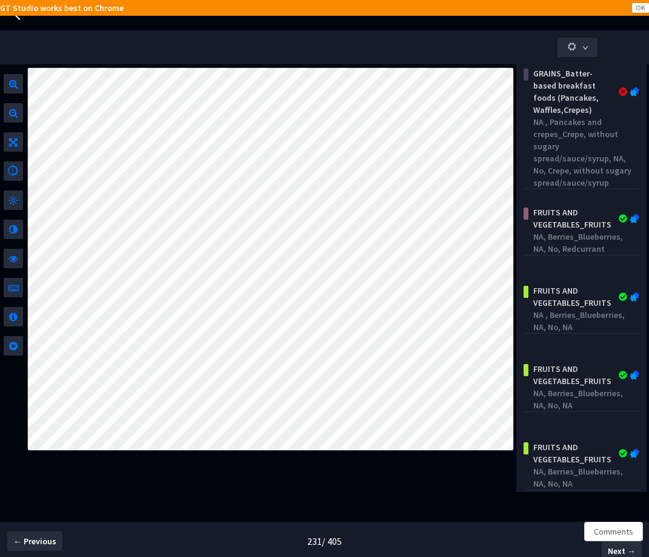
scroll to position [135, 0]
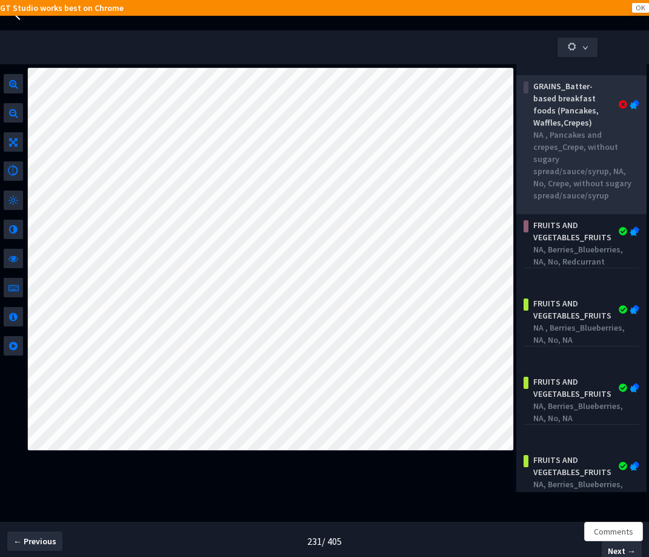
click at [569, 162] on div "NA , Pancakes and crepes_Crepe, without sugary spread/sauce/syrup, NA, No, Crep…" at bounding box center [583, 165] width 101 height 73
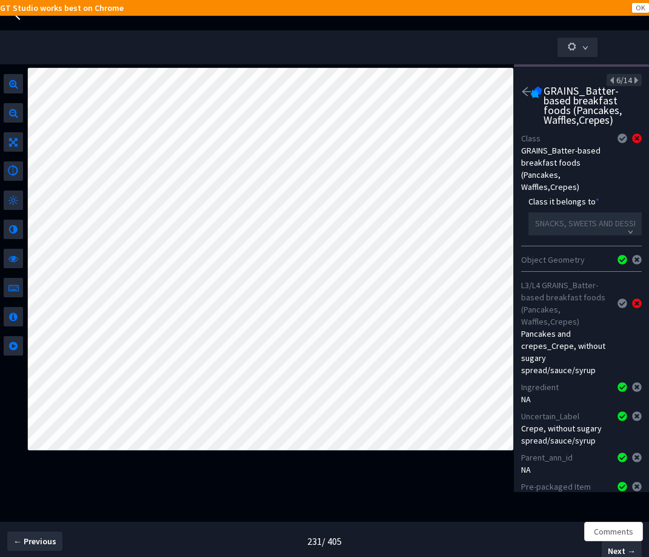
scroll to position [154, 0]
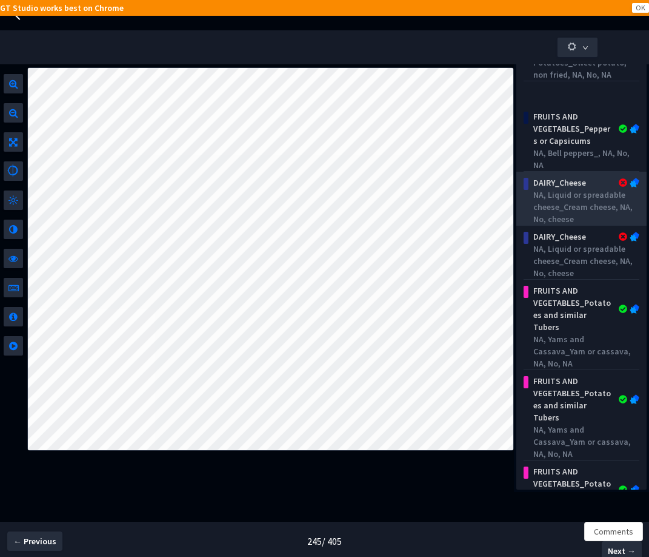
click at [589, 201] on div "NA, Liquid or spreadable cheese_Cream cheese, NA, No, cheese" at bounding box center [583, 207] width 101 height 36
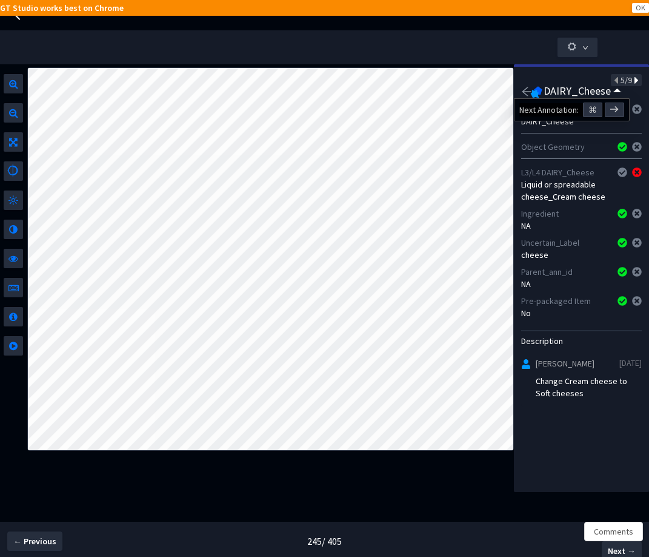
click at [632, 82] on icon at bounding box center [635, 80] width 7 height 8
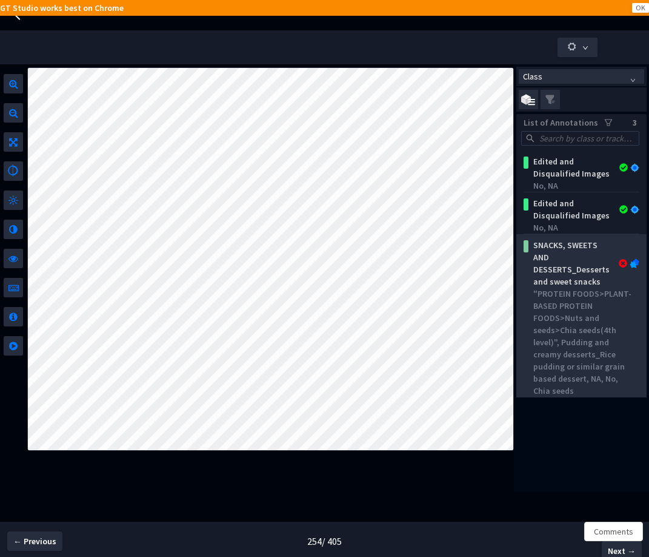
click at [605, 390] on div ""PROTEIN FOODS>PLANT-BASED PROTEIN FOODS>Nuts and seeds>Chia seeds(4th level)",…" at bounding box center [583, 341] width 101 height 109
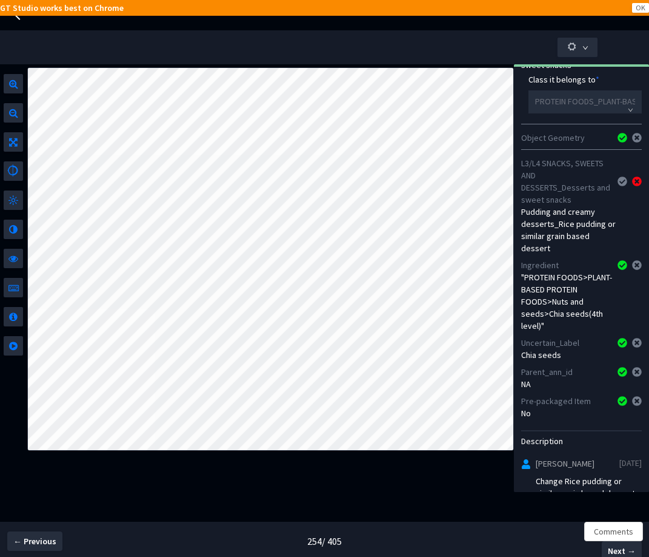
scroll to position [156, 0]
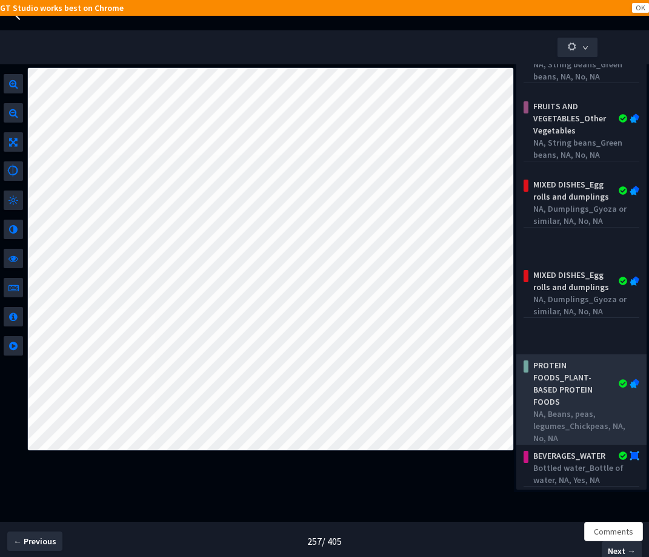
scroll to position [1649, 0]
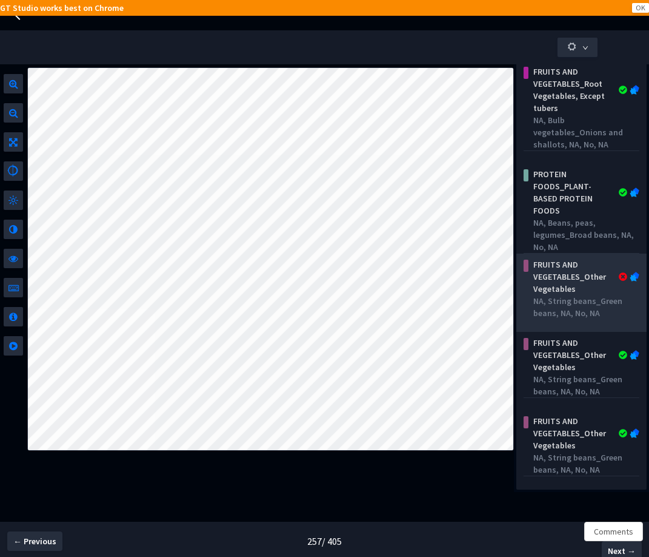
click at [568, 312] on div "NA, String beans_Green beans, NA, No, NA" at bounding box center [583, 307] width 101 height 24
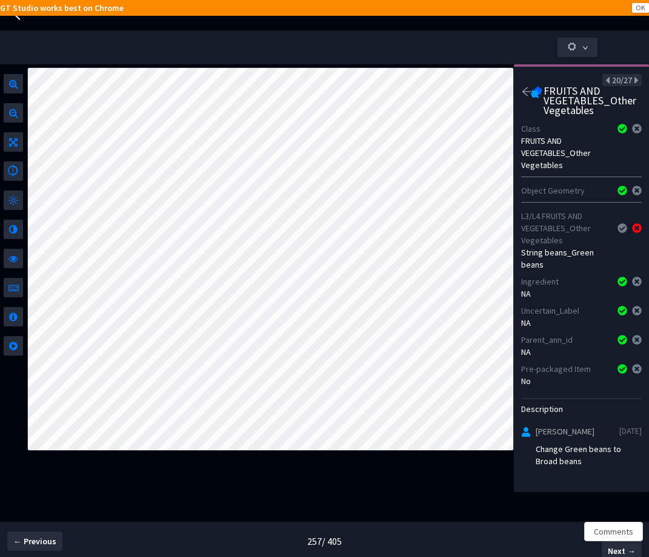
click at [524, 89] on icon "arrow-left" at bounding box center [526, 91] width 11 height 11
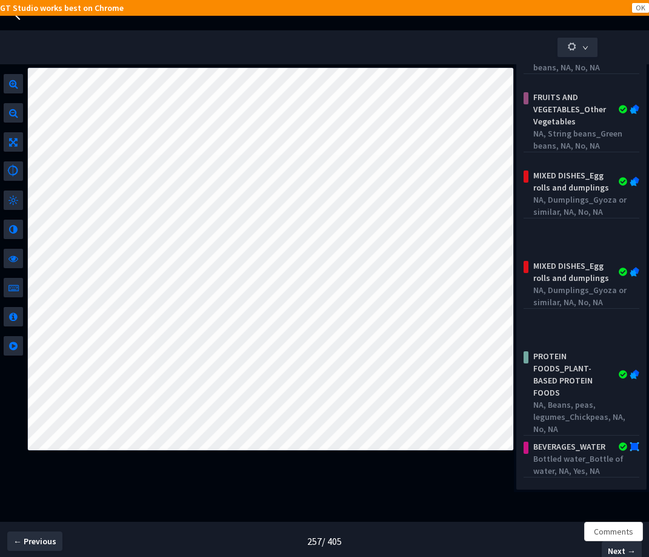
scroll to position [1824, 0]
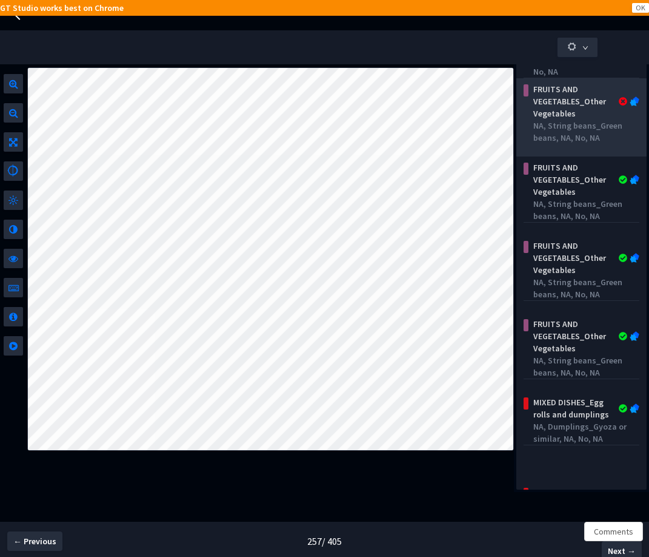
click at [576, 131] on div "NA, String beans_Green beans, NA, No, NA" at bounding box center [583, 131] width 101 height 24
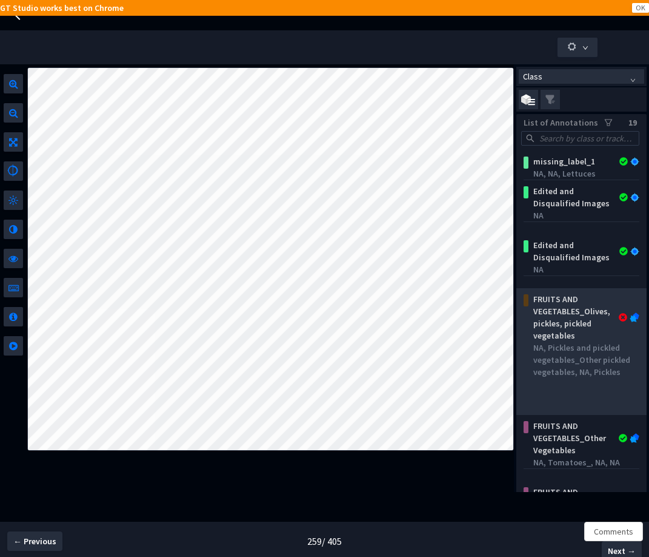
click at [567, 373] on div "NA, Pickles and pickled vegetables_Other pickled vegetables, NA, Pickles" at bounding box center [583, 359] width 101 height 36
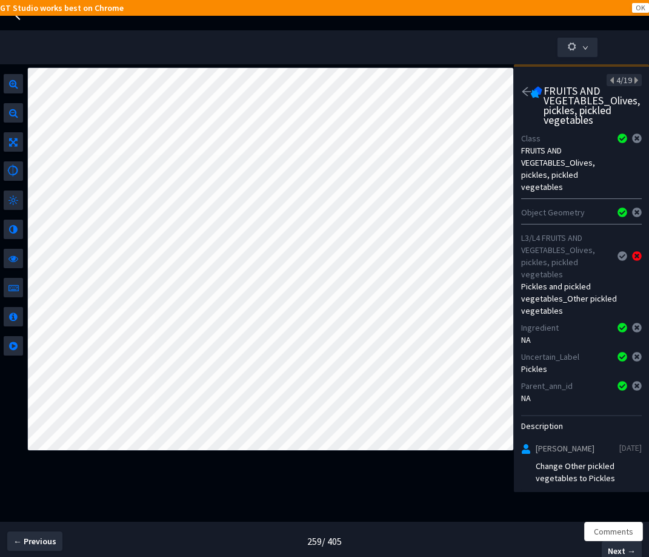
click at [630, 82] on div "4/19" at bounding box center [624, 80] width 35 height 12
click at [528, 93] on icon "arrow-left" at bounding box center [526, 91] width 11 height 11
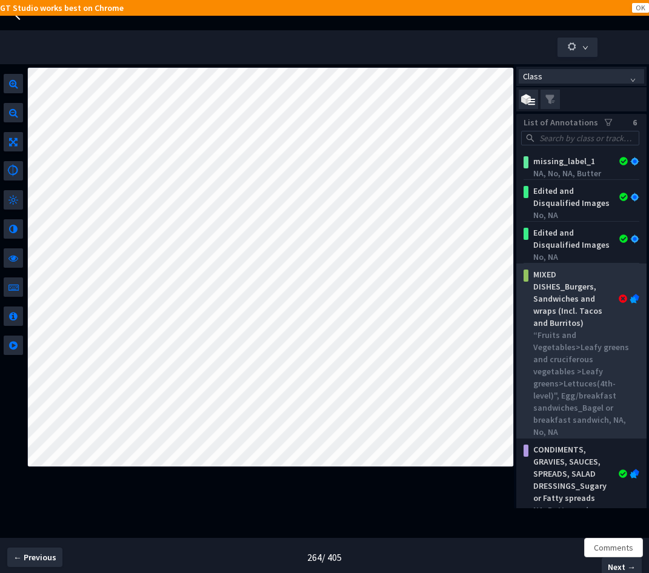
click at [540, 309] on div "MIXED DISHES_Burgers, Sandwiches and wraps (Incl. Tacos and Burritos)" at bounding box center [573, 299] width 89 height 61
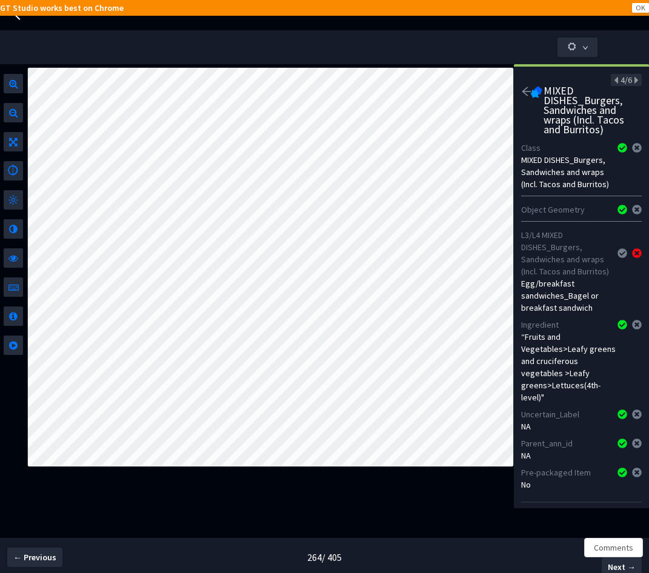
scroll to position [124, 0]
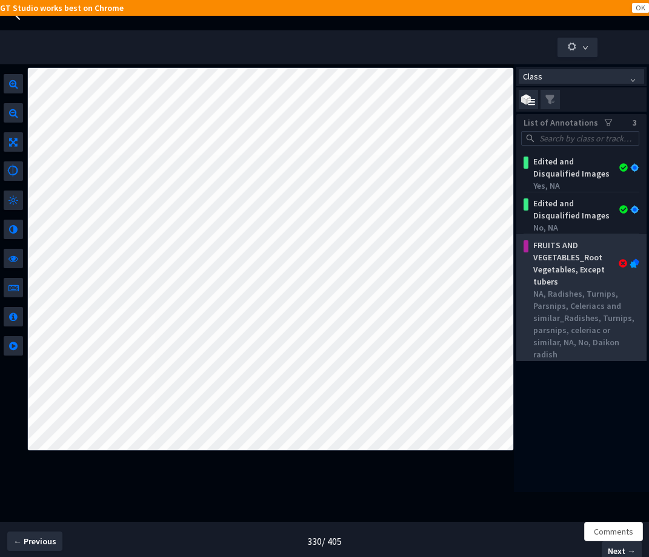
click at [590, 302] on div "NA, Radishes, Turnips, Parsnips, Celeriacs and similar_Radishes, Turnips, parsn…" at bounding box center [583, 323] width 101 height 73
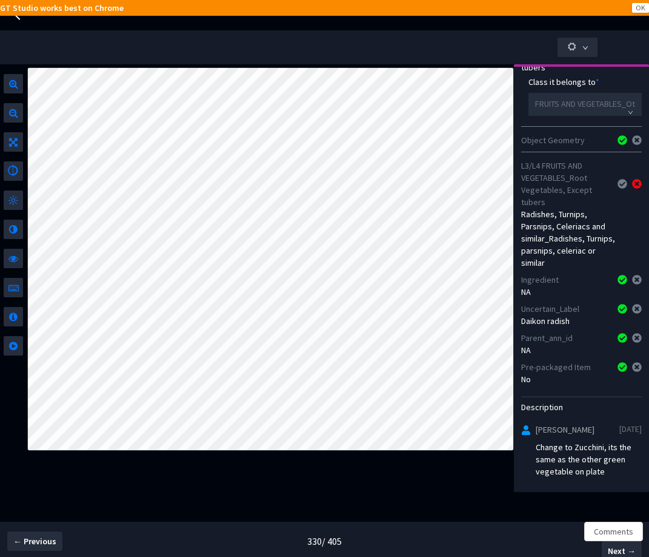
scroll to position [119, 0]
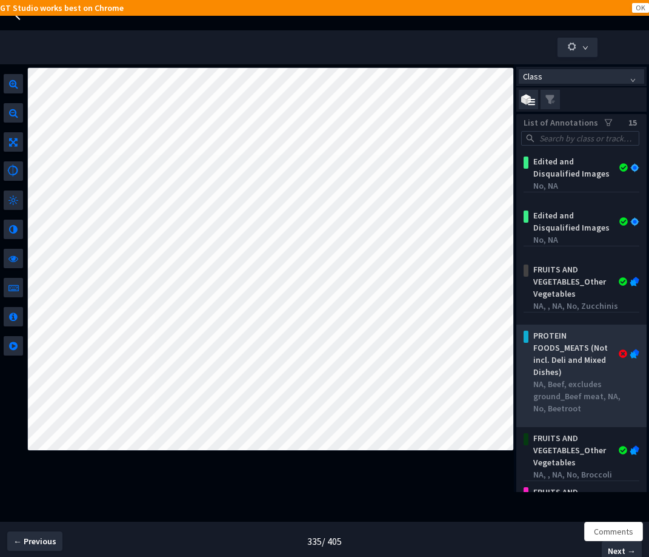
click at [611, 378] on div "PROTEIN FOODS_MEATS (Not incl. Deli and Mixed Dishes)" at bounding box center [584, 353] width 111 height 48
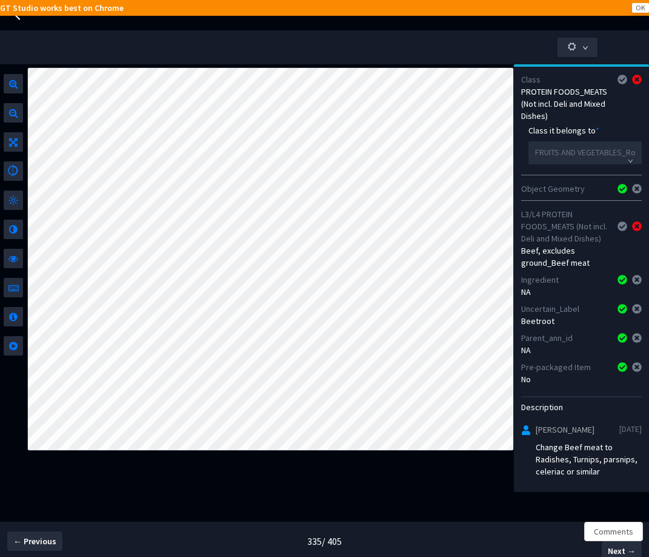
scroll to position [105, 0]
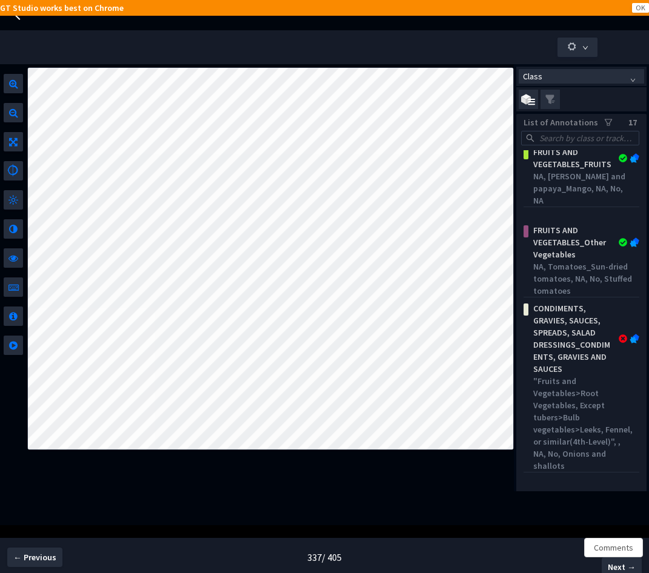
scroll to position [730, 0]
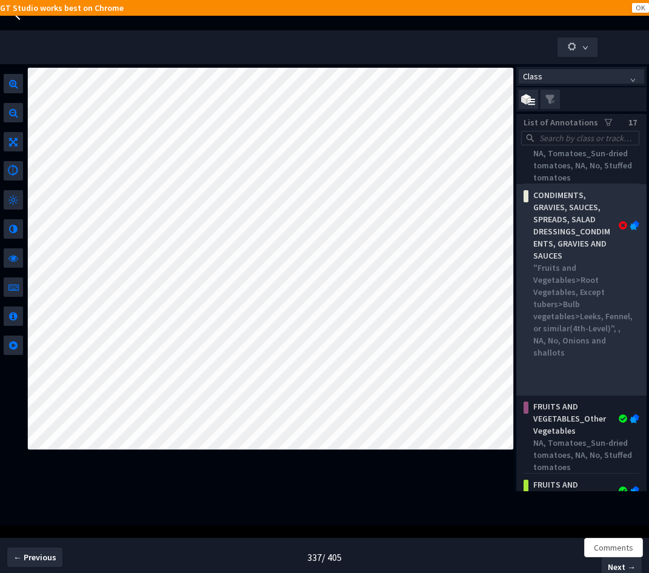
click at [585, 332] on div ""Fruits and Vegetables>Root Vegetables, Except tubers>Bulb vegetables>Leeks, Fe…" at bounding box center [583, 310] width 101 height 97
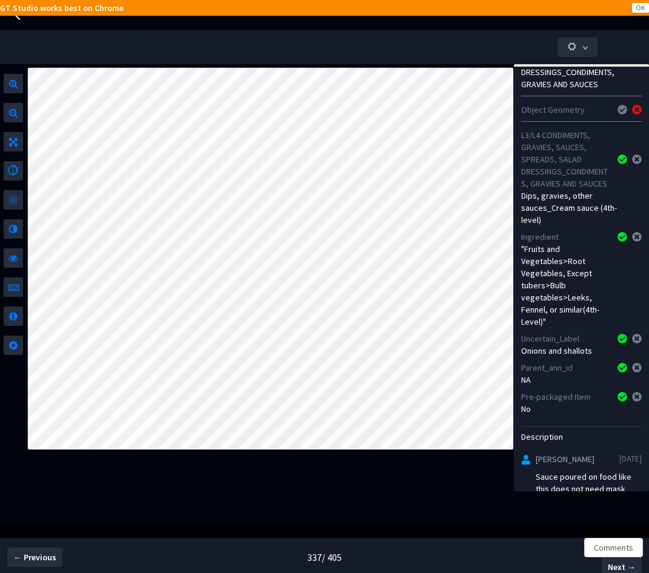
scroll to position [165, 0]
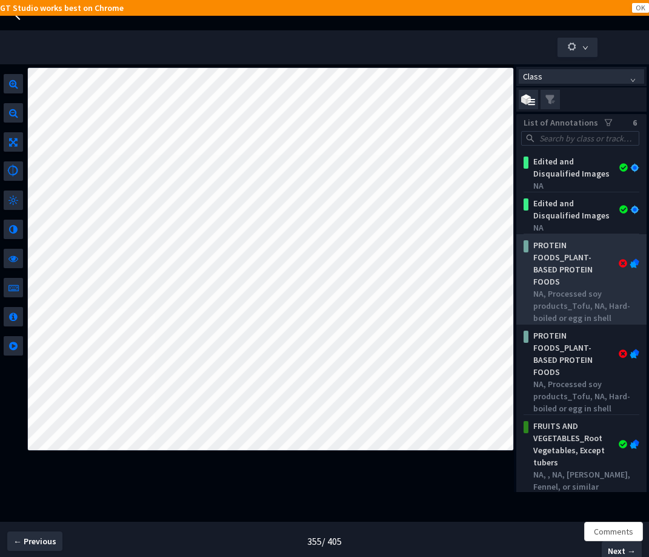
click at [595, 290] on div "NA, Processed soy products_Tofu, NA, Hard-boiled or egg in shell" at bounding box center [583, 305] width 101 height 36
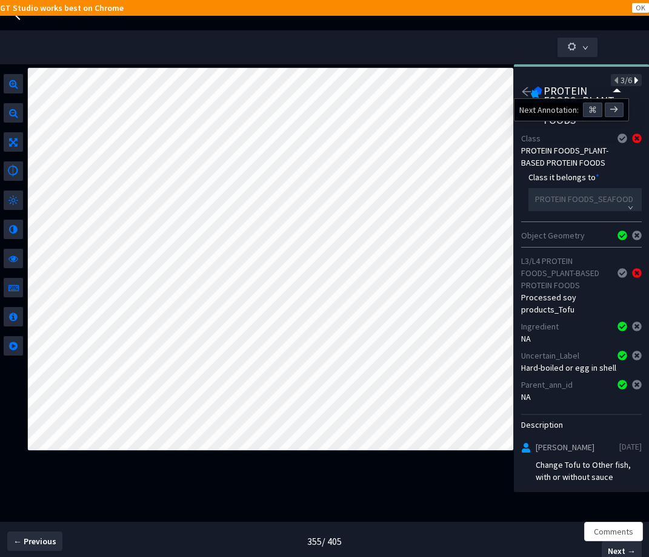
click at [632, 81] on icon at bounding box center [635, 80] width 7 height 8
click at [632, 80] on icon at bounding box center [635, 80] width 7 height 8
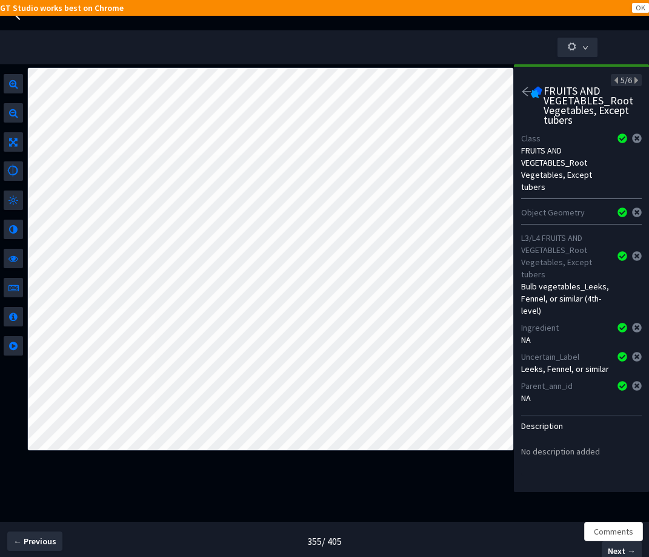
click at [621, 82] on span "5/6" at bounding box center [627, 80] width 12 height 11
click at [614, 82] on icon at bounding box center [617, 80] width 7 height 8
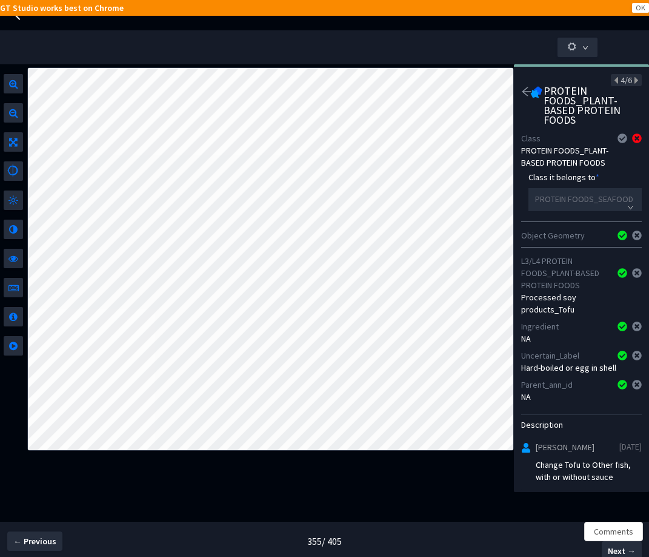
click at [529, 87] on icon "arrow-left" at bounding box center [526, 91] width 11 height 11
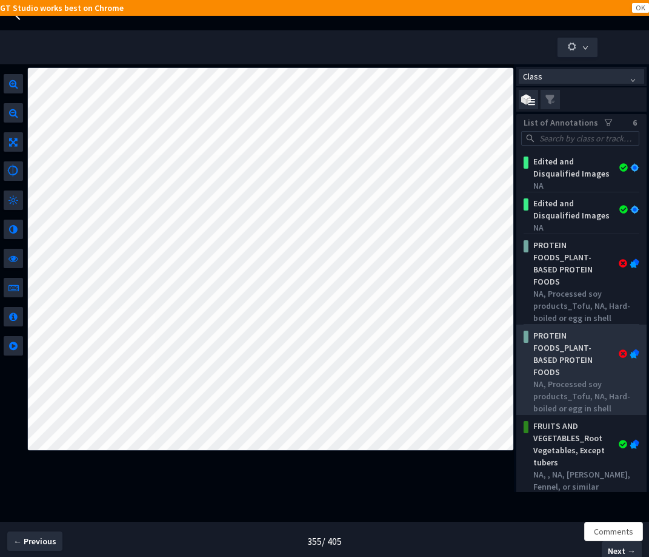
scroll to position [94, 0]
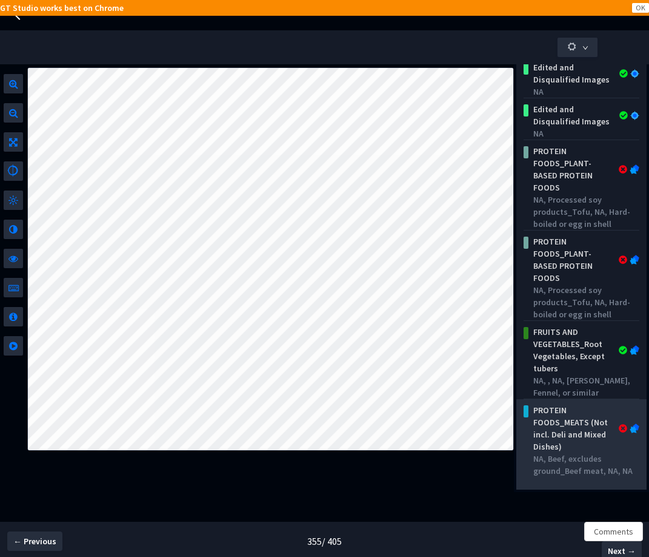
click at [598, 438] on div "PROTEIN FOODS_MEATS (Not incl. Deli and Mixed Dishes)" at bounding box center [573, 428] width 89 height 48
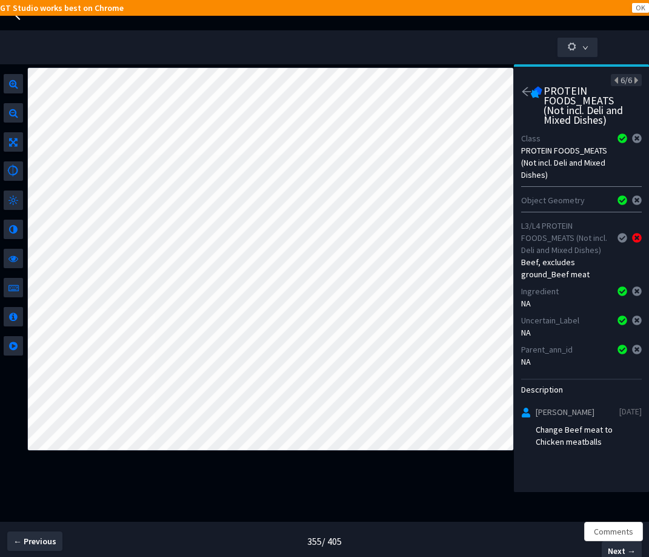
scroll to position [5, 0]
click at [521, 86] on icon "arrow-left" at bounding box center [526, 91] width 11 height 11
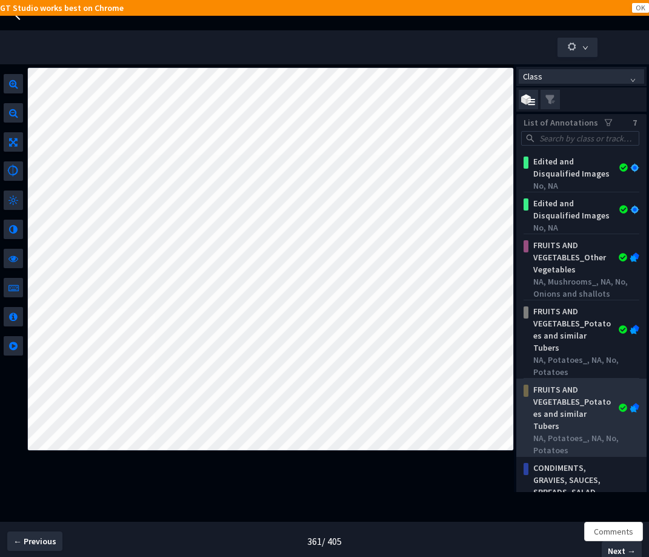
scroll to position [160, 0]
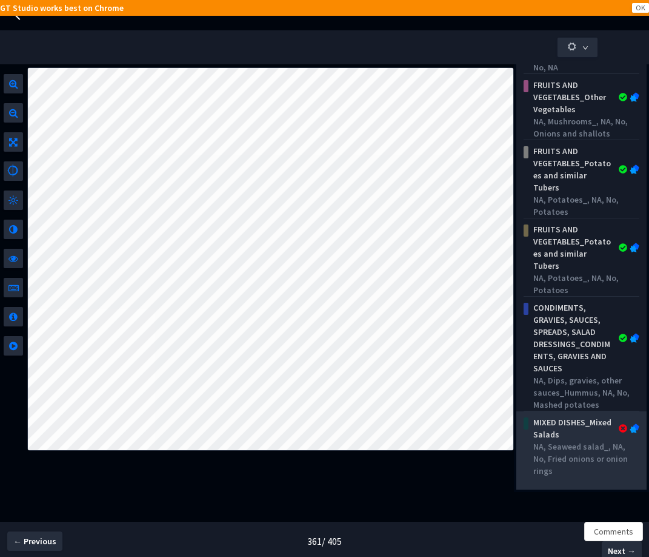
click at [574, 440] on div "MIXED DISHES_Mixed Salads" at bounding box center [573, 428] width 89 height 24
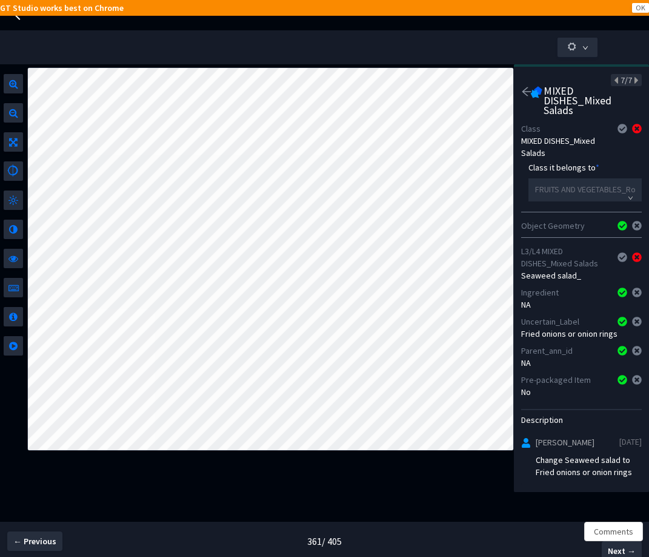
scroll to position [25, 0]
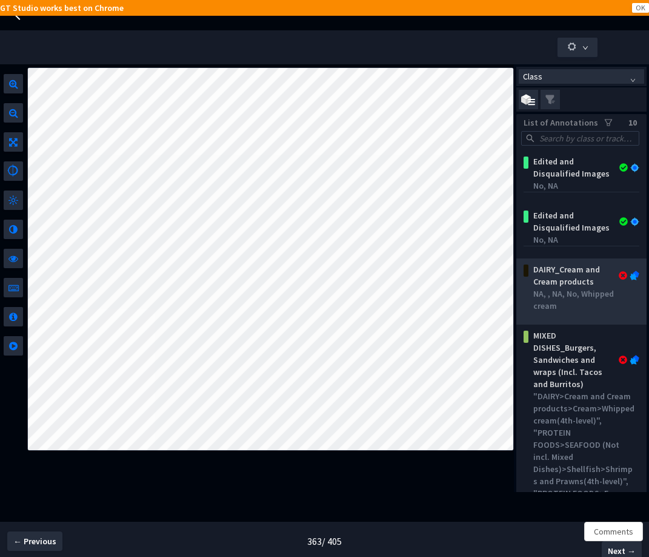
click at [570, 304] on div "NA, , NA, No, Whipped cream" at bounding box center [583, 299] width 101 height 24
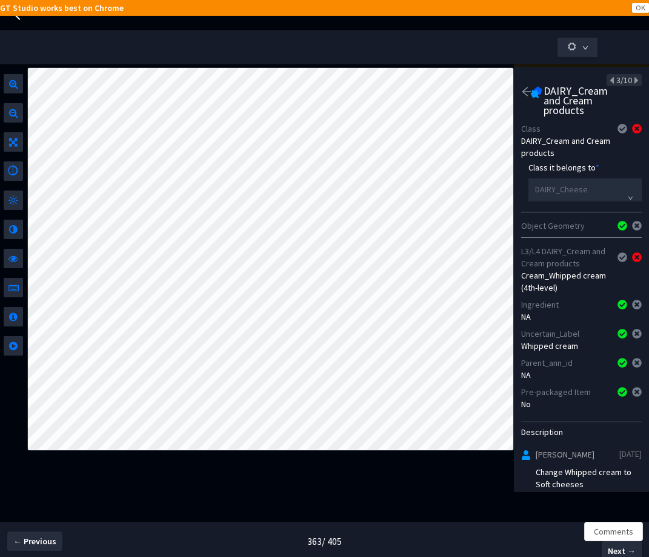
click at [629, 80] on div "3/10" at bounding box center [624, 80] width 35 height 12
click at [632, 79] on icon at bounding box center [635, 80] width 7 height 8
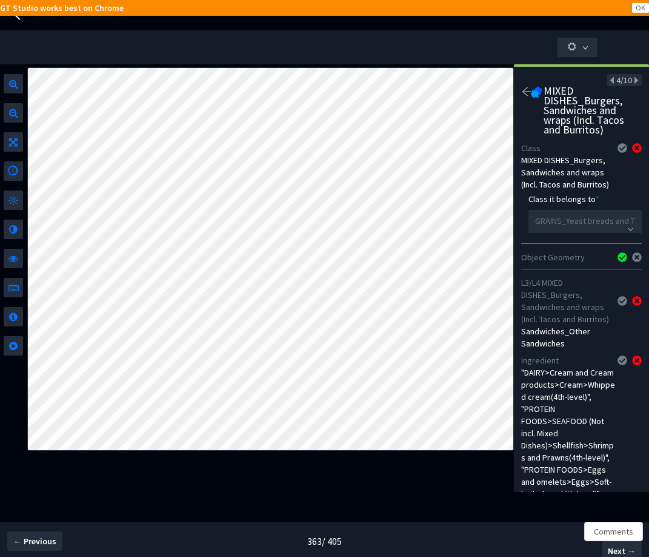
click at [524, 92] on icon "arrow-left" at bounding box center [526, 91] width 9 height 8
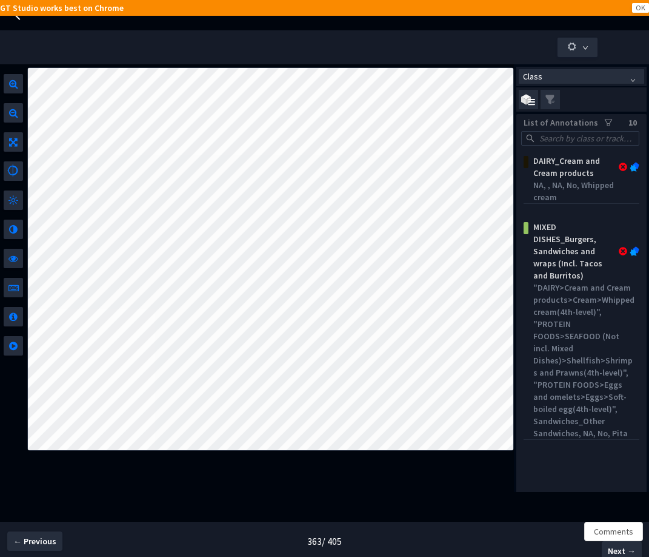
scroll to position [13, 0]
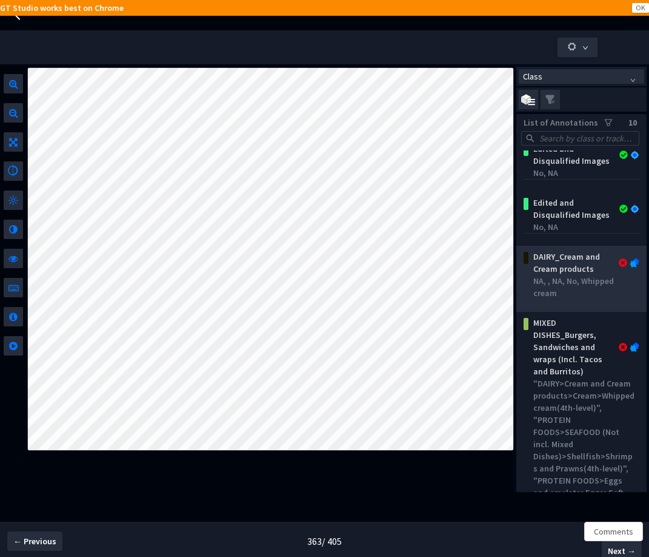
click at [570, 275] on div "DAIRY_Cream and Cream products" at bounding box center [573, 262] width 89 height 24
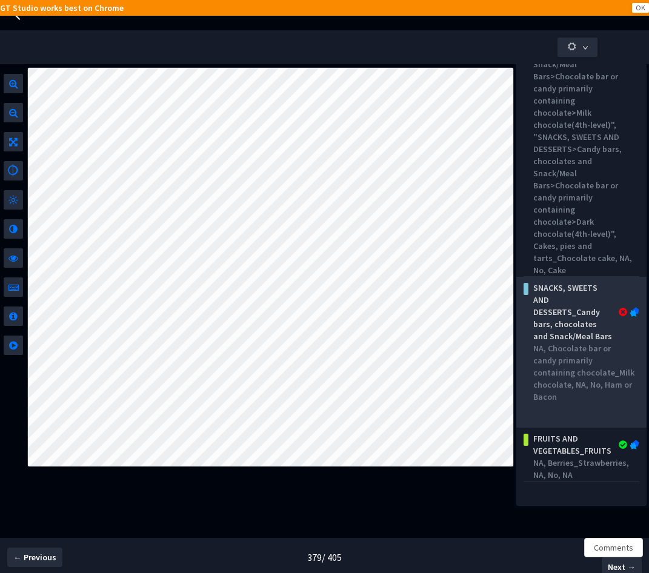
scroll to position [372, 0]
click at [603, 339] on div "SNACKS, SWEETS AND DESSERTS_Candy bars, chocolates and Snack/Meal Bars" at bounding box center [584, 312] width 111 height 61
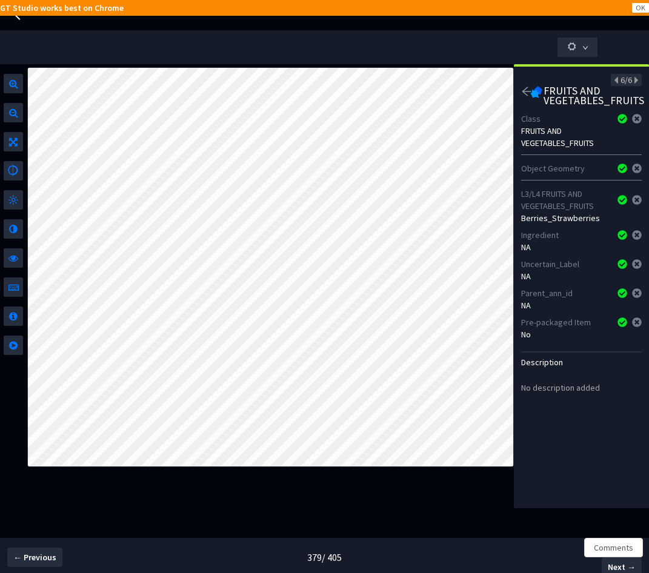
scroll to position [0, 0]
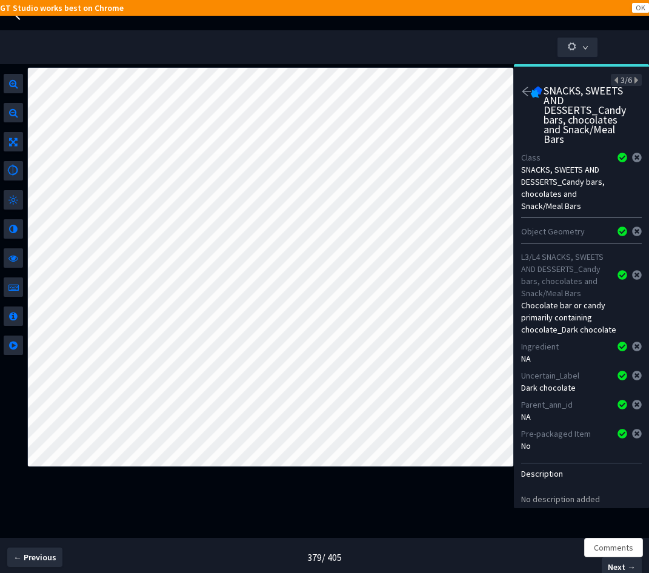
click at [523, 89] on icon "arrow-left" at bounding box center [526, 91] width 11 height 11
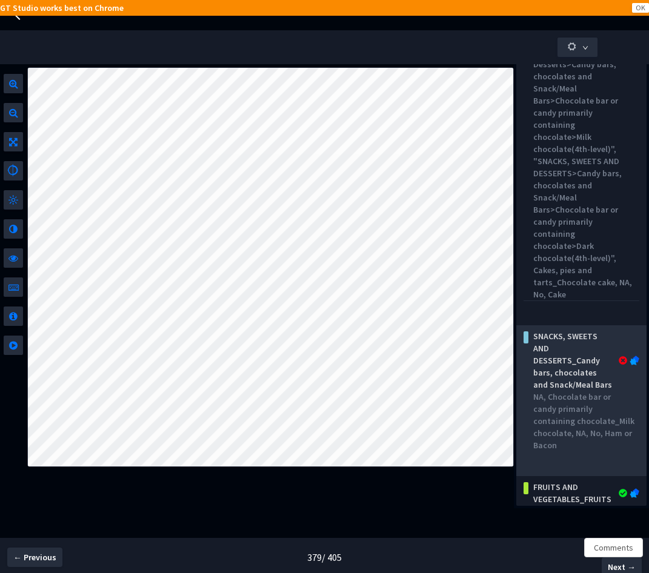
click at [552, 388] on div "SNACKS, SWEETS AND DESSERTS_Candy bars, chocolates and Snack/Meal Bars" at bounding box center [573, 360] width 89 height 61
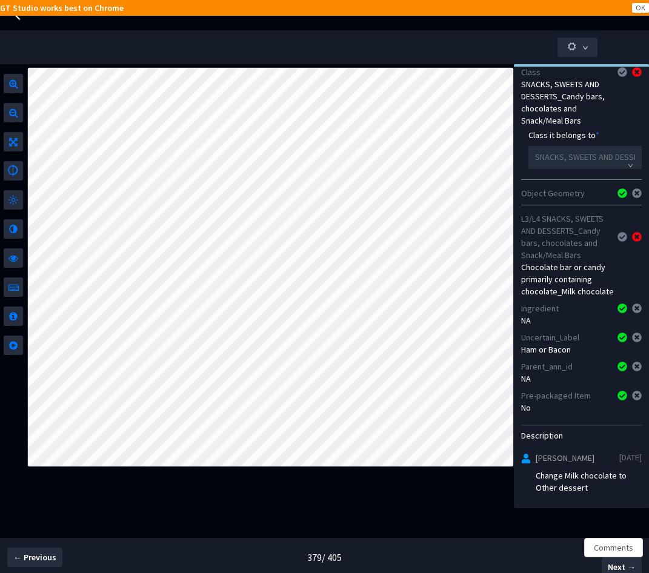
scroll to position [122, 0]
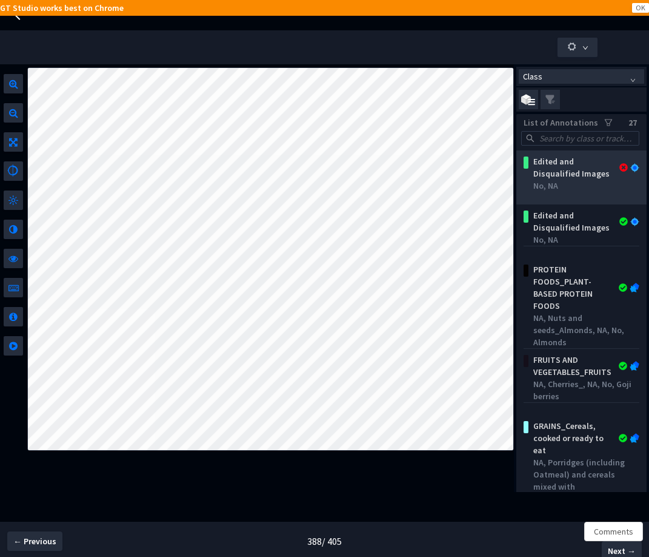
click at [536, 174] on div "Edited and Disqualified Images" at bounding box center [573, 167] width 89 height 24
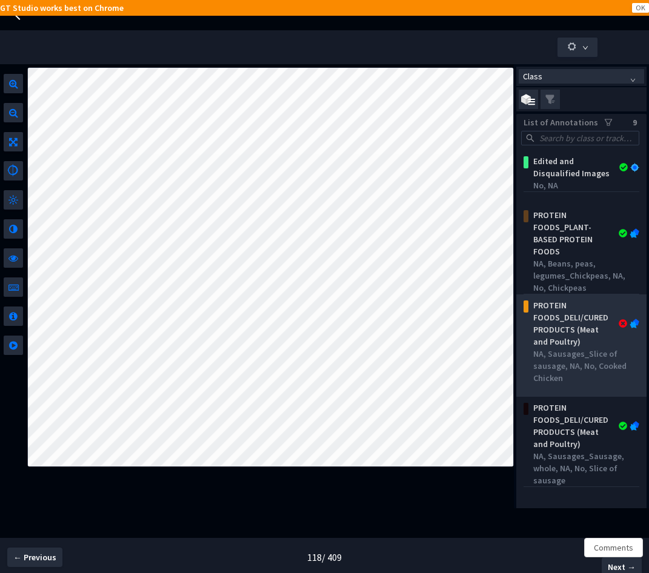
click at [599, 348] on div "PROTEIN FOODS_DELI/CURED PRODUCTS (Meat and Poultry)" at bounding box center [573, 323] width 89 height 48
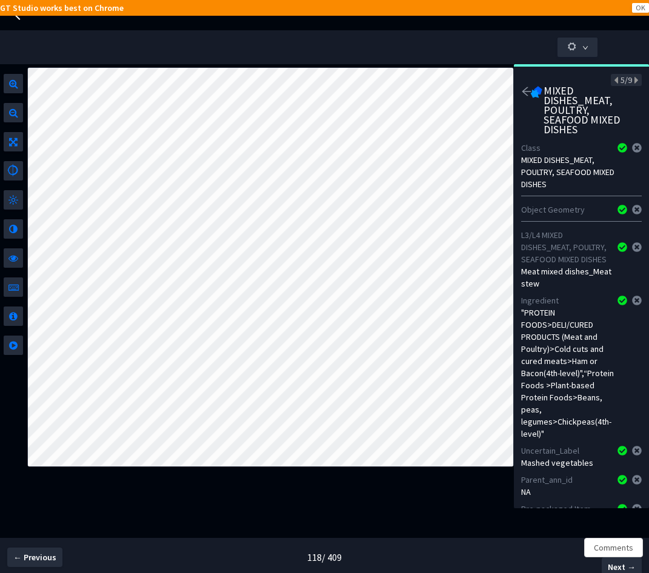
click at [527, 92] on icon "arrow-left" at bounding box center [526, 91] width 9 height 8
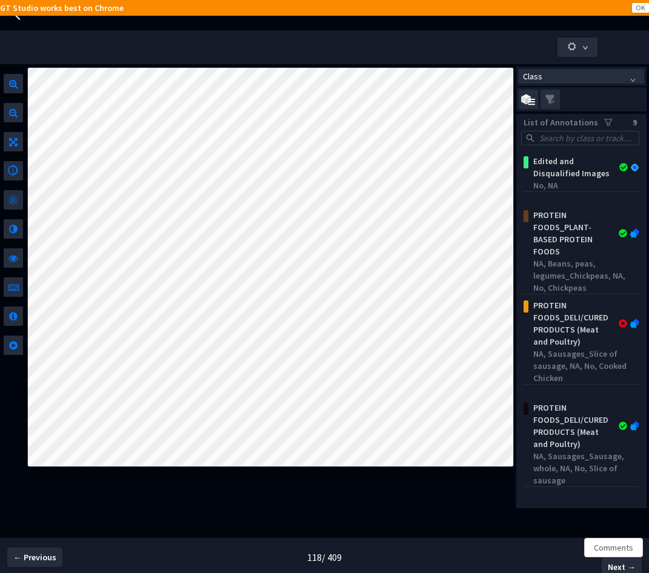
scroll to position [3, 0]
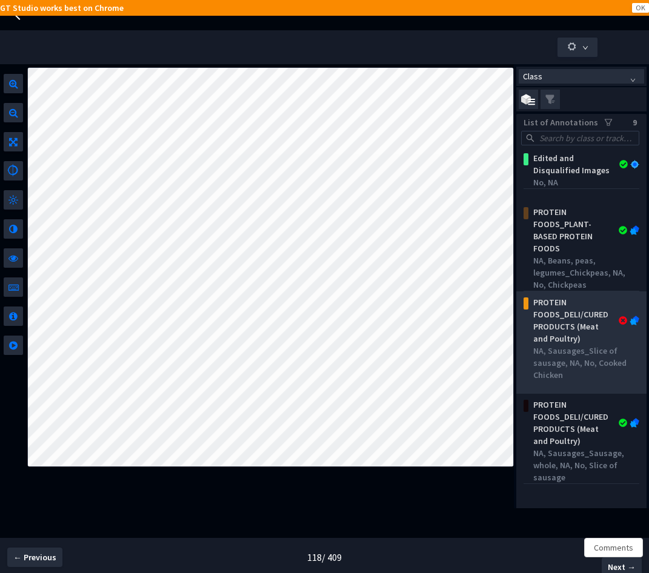
click at [580, 324] on div "PROTEIN FOODS_DELI/CURED PRODUCTS (Meat and Poultry)" at bounding box center [573, 320] width 89 height 48
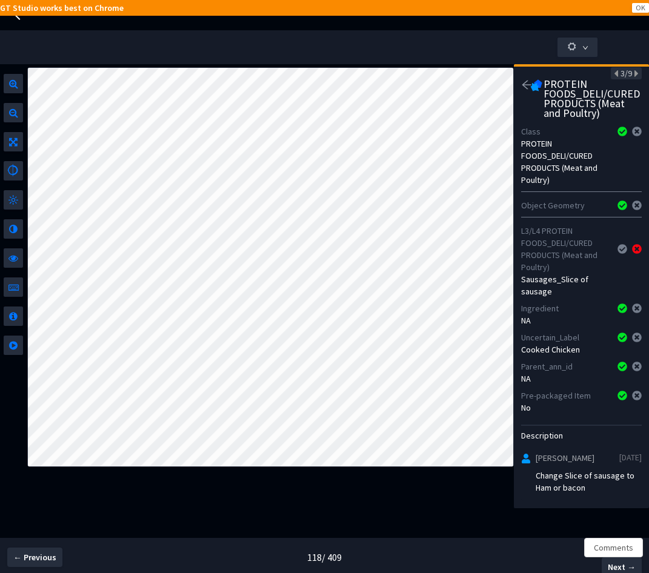
scroll to position [19, 0]
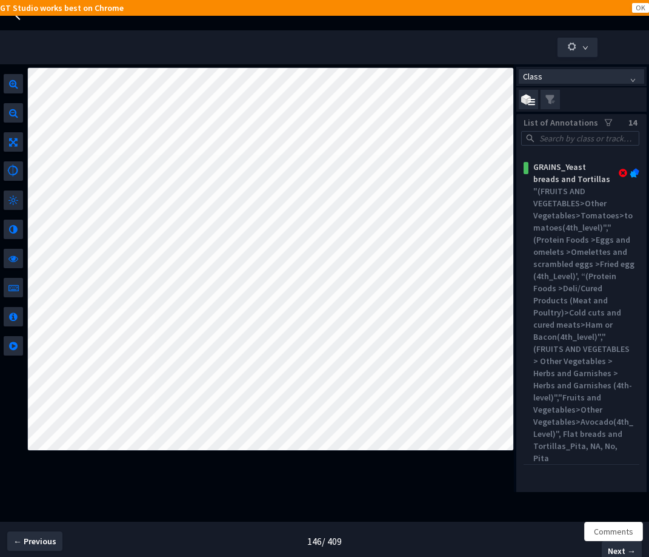
scroll to position [790, 0]
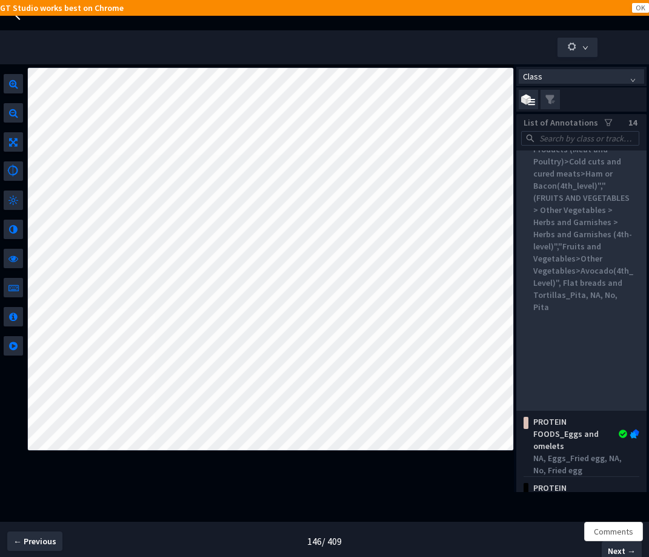
click at [565, 313] on div ""(FRUITS AND VEGETABLES>Other Vegetables>Tomatoes>tomatoes(4th_level)","(Protei…" at bounding box center [583, 173] width 101 height 279
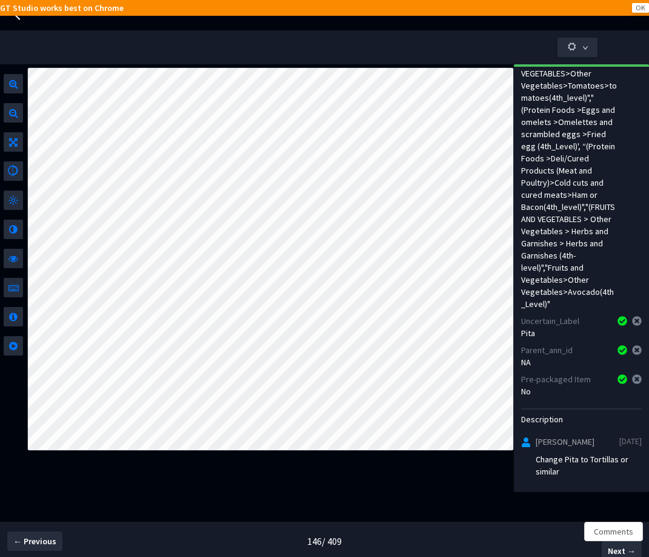
scroll to position [245, 0]
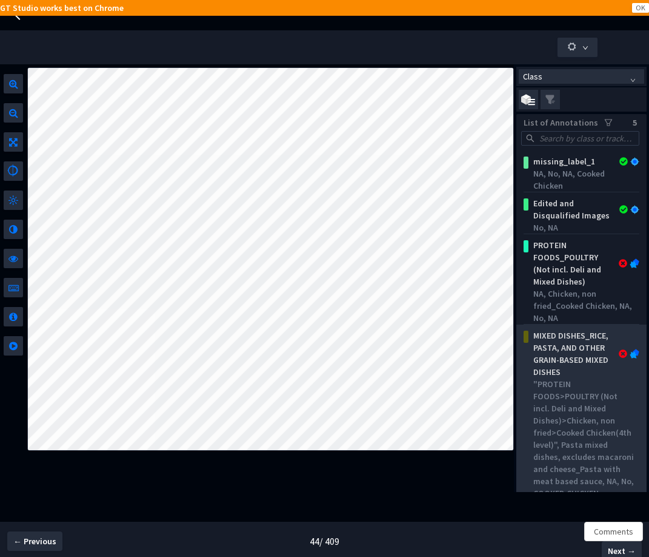
click at [555, 330] on div "MIXED DISHES_RICE, PASTA, AND OTHER GRAIN-BASED MIXED DISHES" at bounding box center [573, 353] width 89 height 48
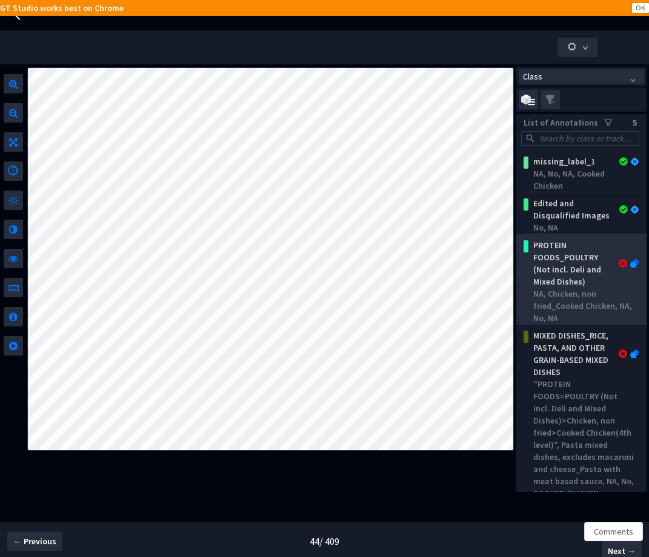
click at [560, 270] on div "PROTEIN FOODS_POULTRY (Not incl. Deli and Mixed Dishes)" at bounding box center [573, 263] width 89 height 48
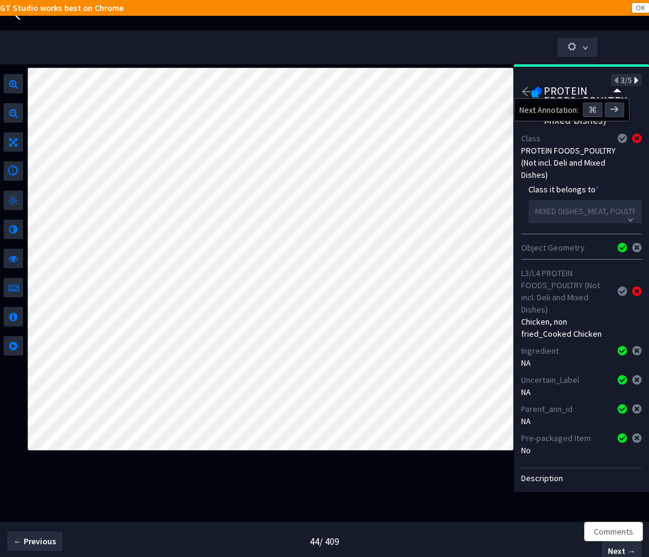
click at [632, 82] on icon at bounding box center [635, 80] width 7 height 8
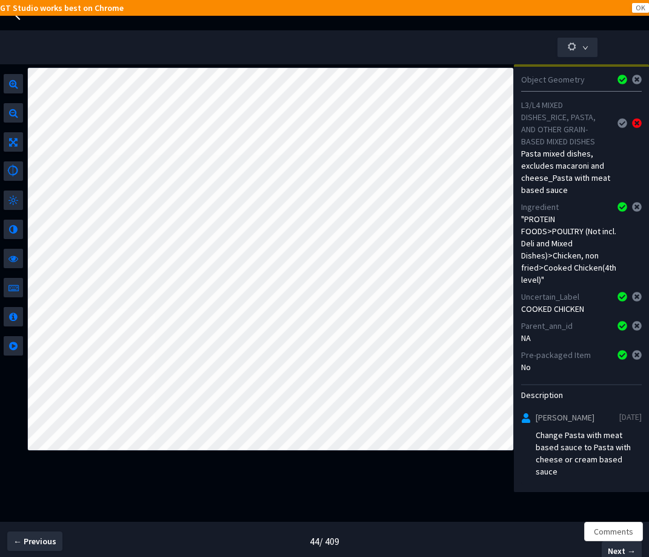
scroll to position [165, 0]
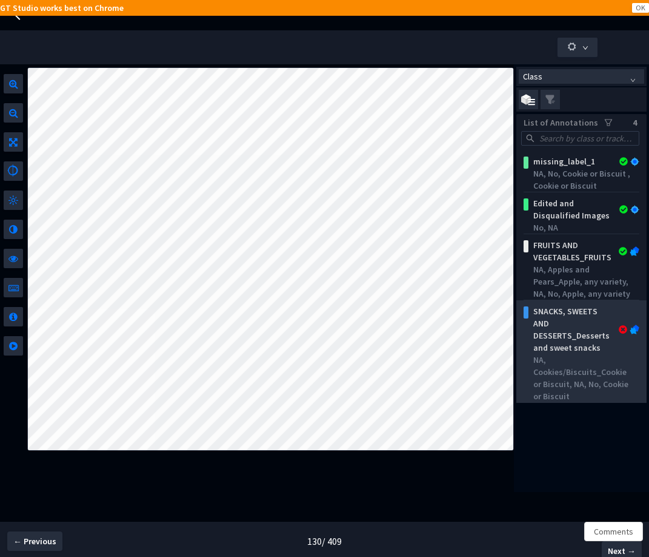
click at [581, 376] on div "NA, Cookies/Biscuits_Cookie or Biscuit, NA, No, Cookie or Biscuit" at bounding box center [583, 377] width 101 height 48
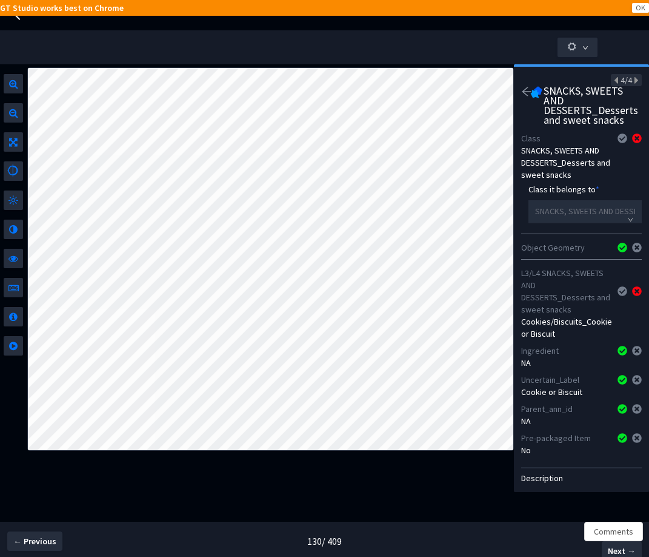
scroll to position [72, 0]
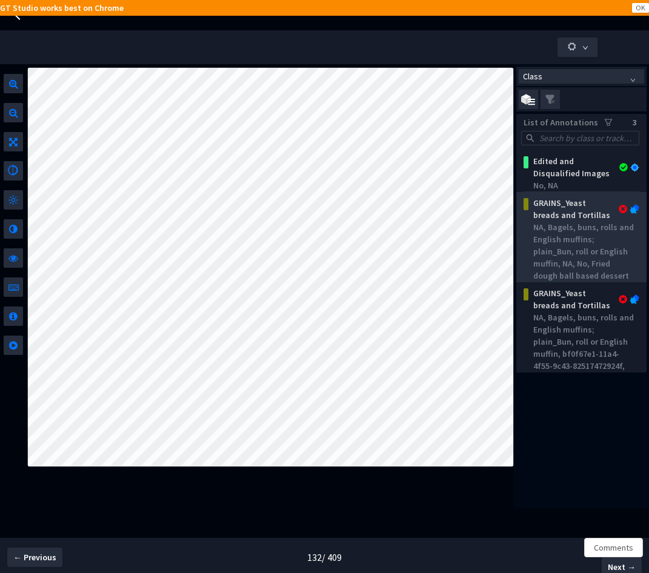
click at [555, 242] on div "NA, Bagels, buns, rolls and English muffins; plain_Bun, roll or English muffin,…" at bounding box center [583, 251] width 101 height 61
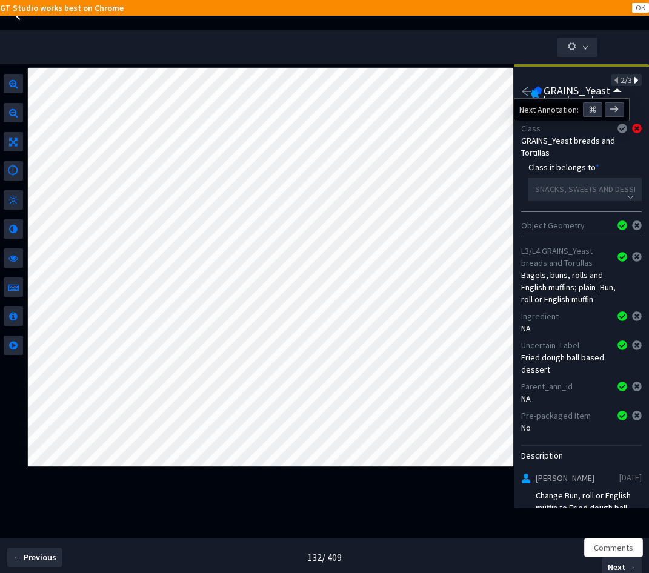
click at [632, 81] on icon at bounding box center [635, 80] width 7 height 8
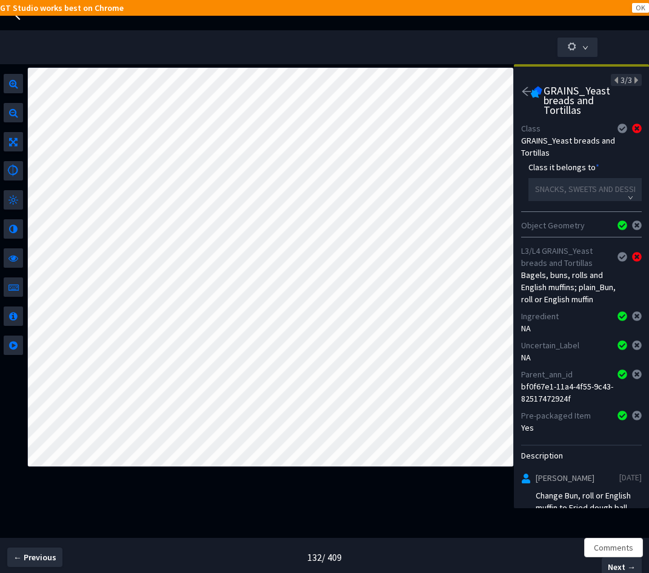
scroll to position [57, 0]
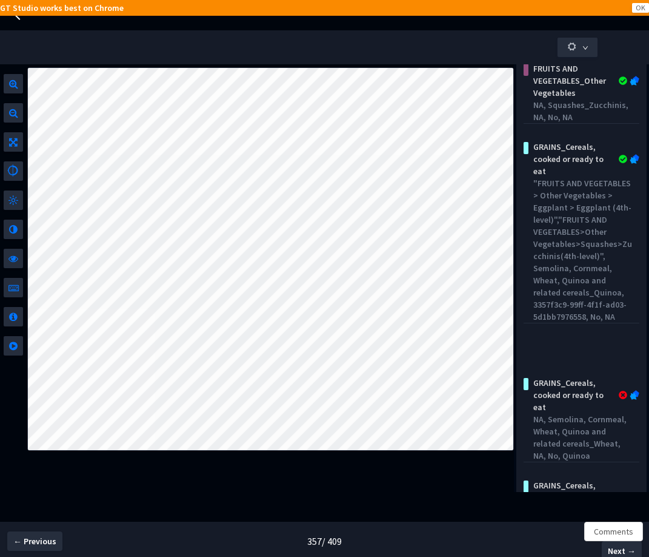
scroll to position [261, 0]
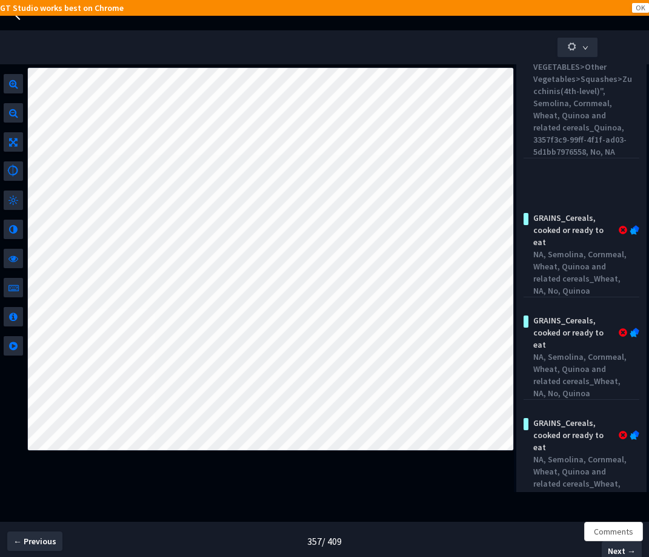
click at [577, 267] on div "NA, Semolina, Cornmeal, Wheat, Quinoa and related cereals_Wheat, NA, No, Quinoa" at bounding box center [583, 272] width 101 height 48
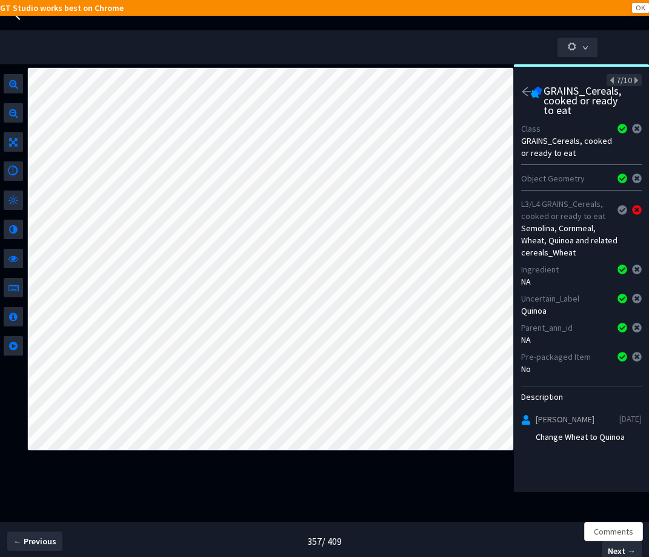
click at [577, 267] on div "NA, Semolina, Cornmeal, Wheat, Quinoa and related cereals_Wheat, NA, No, Quinoa" at bounding box center [583, 272] width 101 height 48
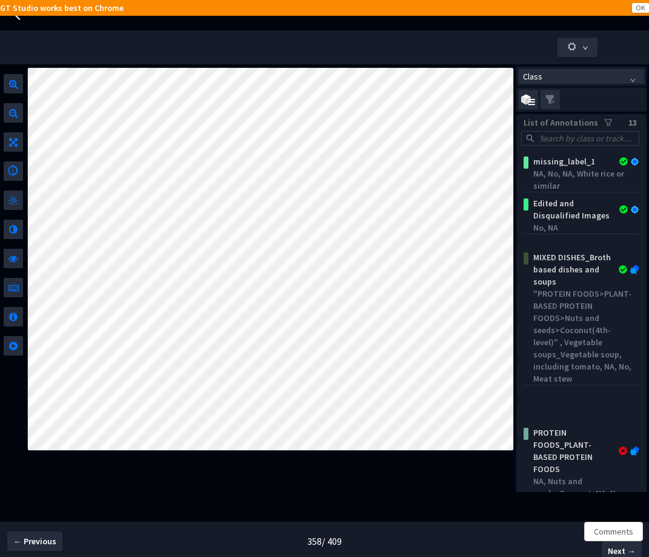
scroll to position [18, 0]
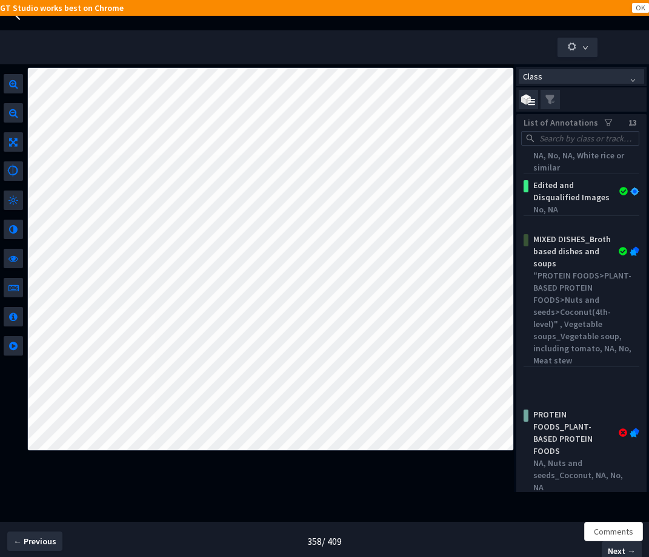
click at [576, 466] on div "NA, Nuts and seeds_Coconut, NA, No, NA" at bounding box center [583, 474] width 101 height 36
click at [576, 466] on div "Class List of Annotations 13 missing_label_1 NA, No, NA, White rice or similar …" at bounding box center [581, 472] width 135 height 811
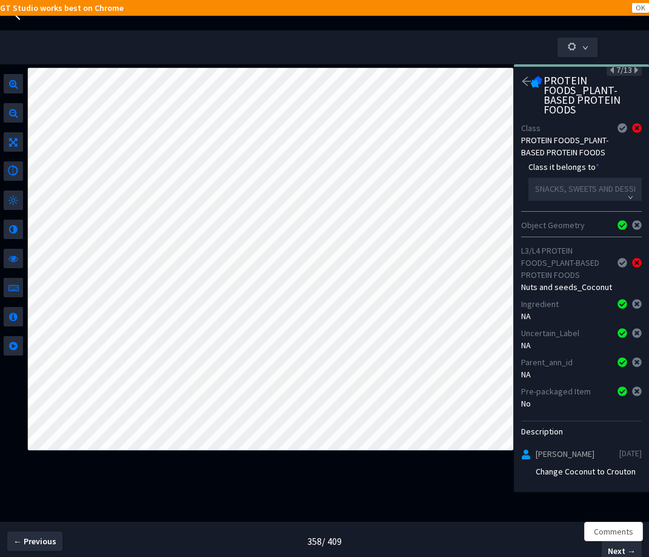
scroll to position [32, 0]
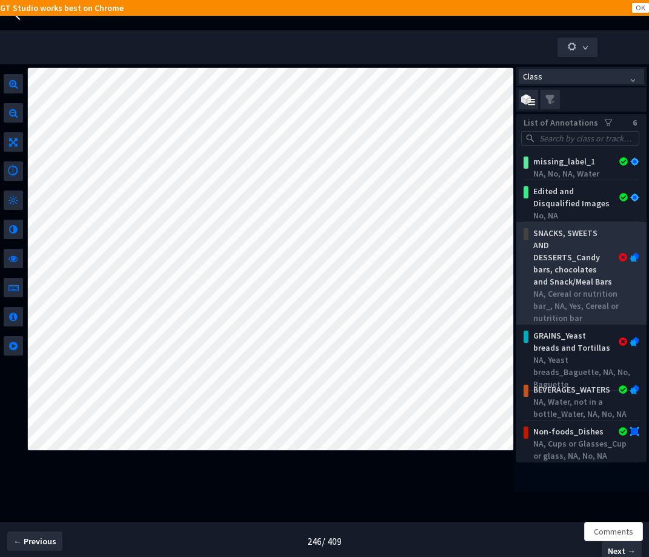
click at [597, 252] on div "SNACKS, SWEETS AND DESSERTS_Candy bars, chocolates and Snack/Meal Bars" at bounding box center [573, 257] width 89 height 61
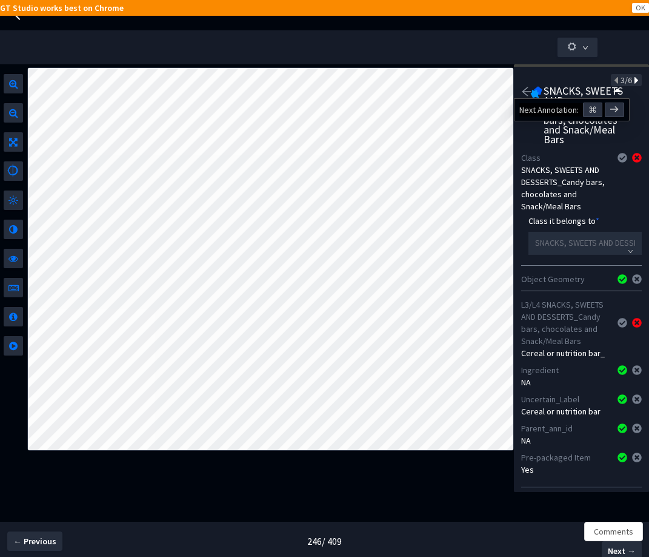
click at [632, 81] on icon at bounding box center [635, 80] width 7 height 8
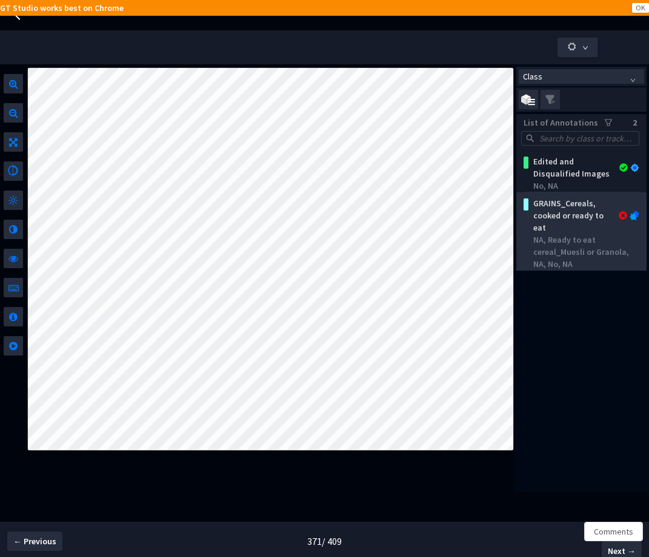
click at [593, 259] on div "NA, Ready to eat cereal_Muesli or Granola, NA, No, NA" at bounding box center [583, 251] width 101 height 36
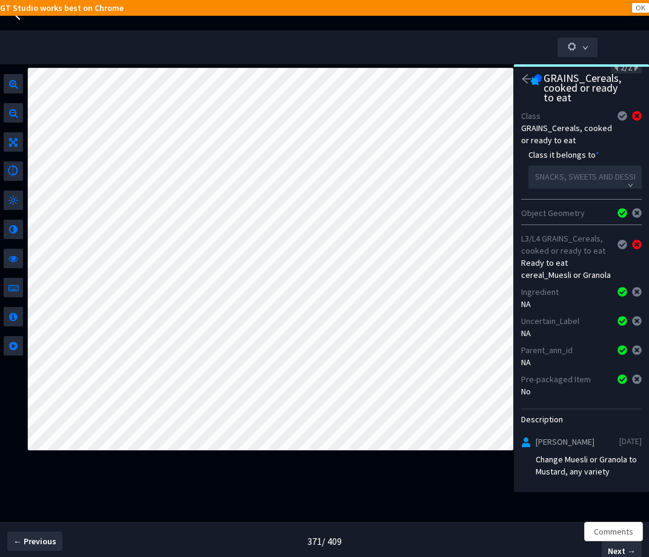
scroll to position [38, 0]
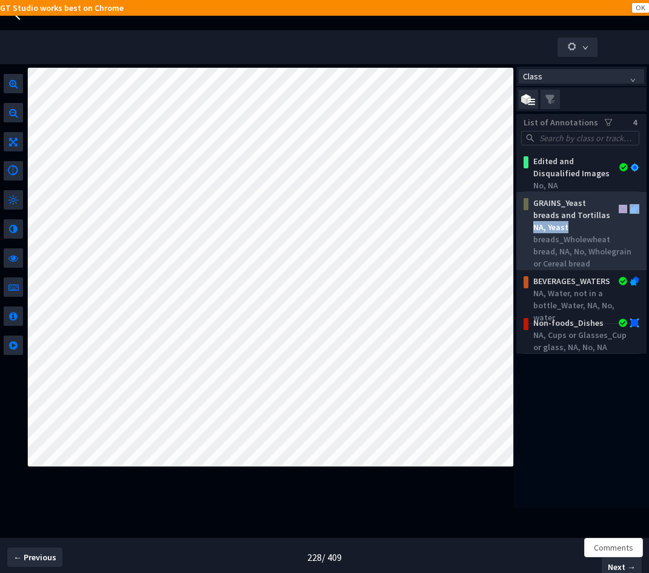
click at [582, 221] on div "GRAINS_Yeast breads and Tortillas NA, Yeast breads_Wholewheat bread, NA, No, Wh…" at bounding box center [584, 232] width 111 height 75
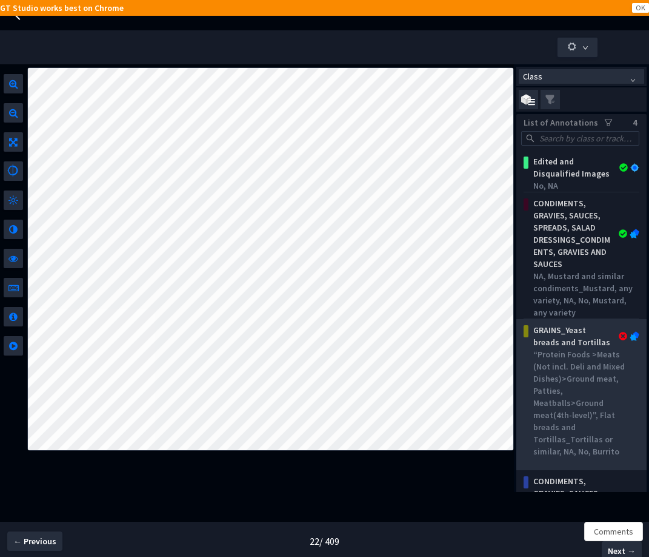
click at [553, 383] on div "“Protein Foods >Meats (Not incl. Deli and Mixed Dishes)>Ground meat, Patties, M…" at bounding box center [583, 402] width 101 height 109
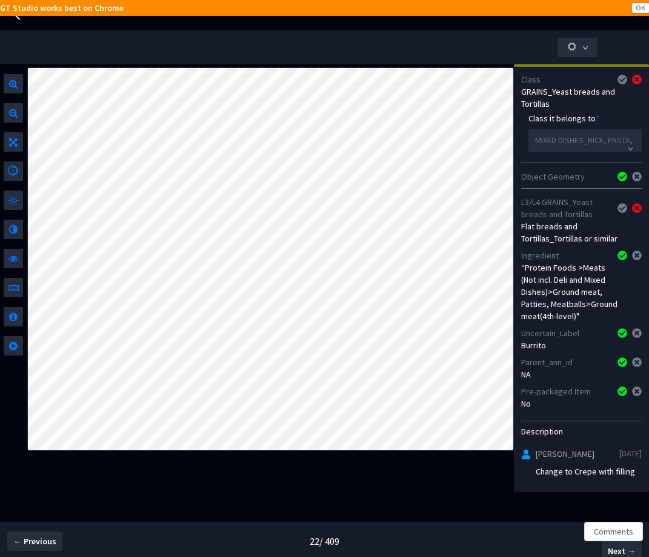
scroll to position [85, 0]
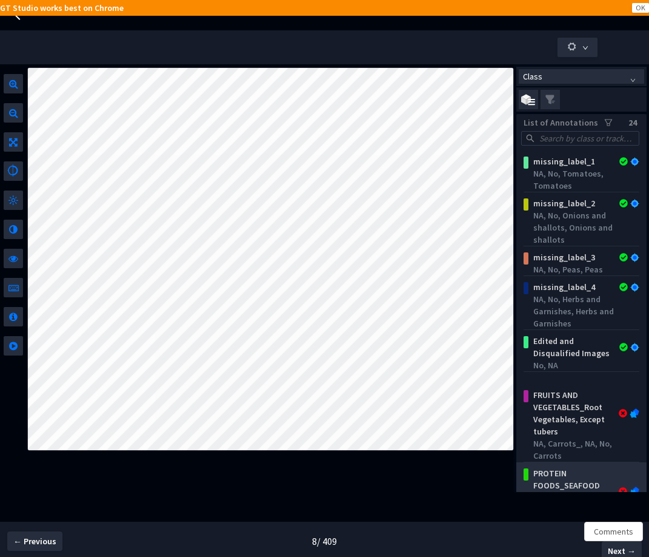
click at [570, 467] on div "PROTEIN FOODS_SEAFOOD (Not incl. Mixed Dishes)" at bounding box center [573, 491] width 89 height 48
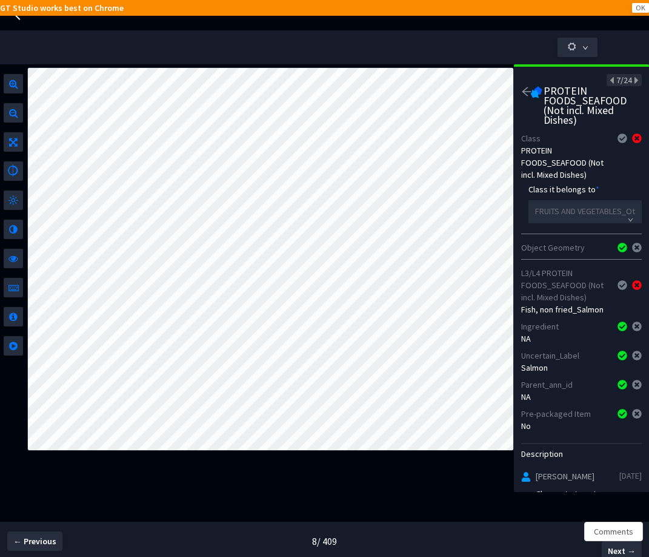
click at [570, 452] on div "Description Leah Walsh 18/9/2025 Change to tomatoes" at bounding box center [581, 470] width 121 height 73
click at [617, 84] on span "7/24" at bounding box center [625, 80] width 16 height 11
click at [610, 84] on icon at bounding box center [613, 80] width 7 height 8
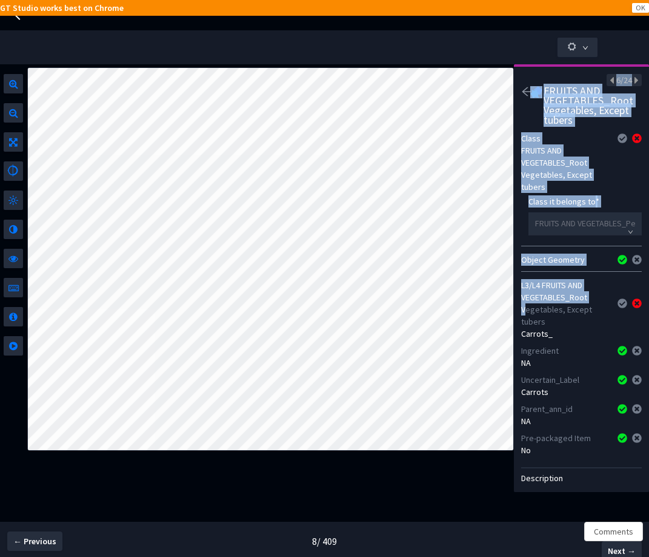
drag, startPoint x: 603, startPoint y: 83, endPoint x: 525, endPoint y: 305, distance: 235.3
click at [525, 304] on div "6/24 FRUITS AND VEGETABLES_Root Vegetables, Except tubers Class FRUITS AND VEGE…" at bounding box center [581, 277] width 135 height 427
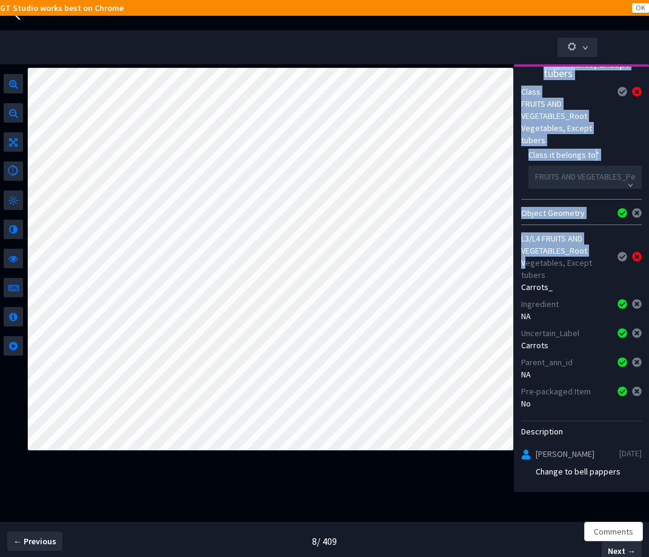
scroll to position [46, 0]
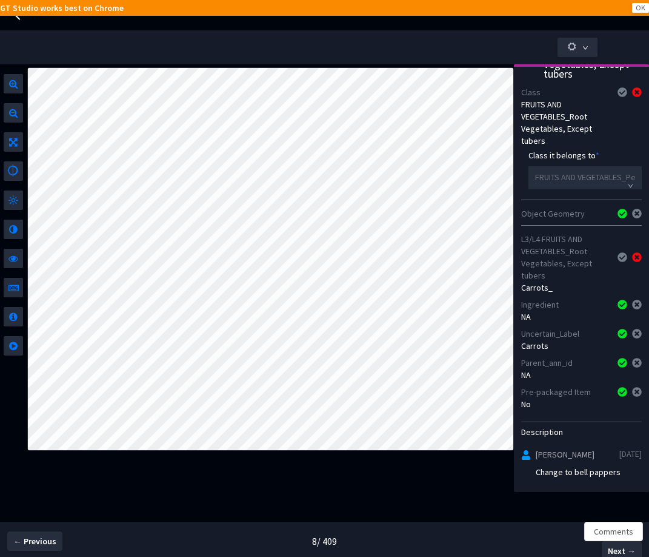
click at [553, 480] on div "Leah Walsh 18/9/2025 Change to bell pappers" at bounding box center [581, 466] width 121 height 38
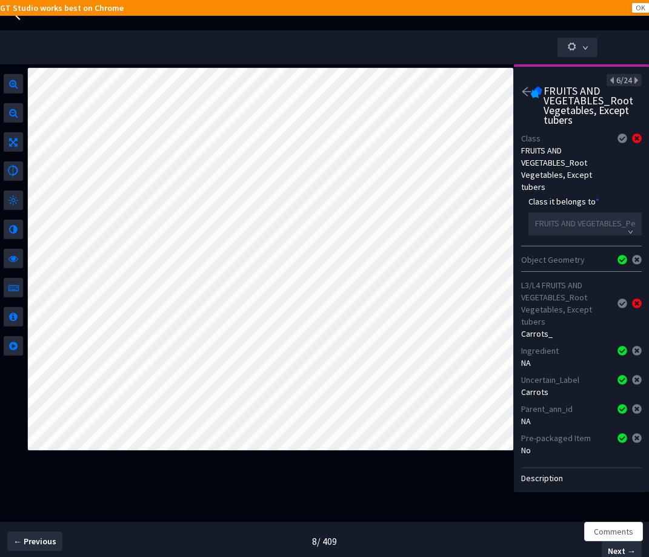
scroll to position [0, 0]
click at [522, 91] on icon "arrow-left" at bounding box center [526, 91] width 11 height 11
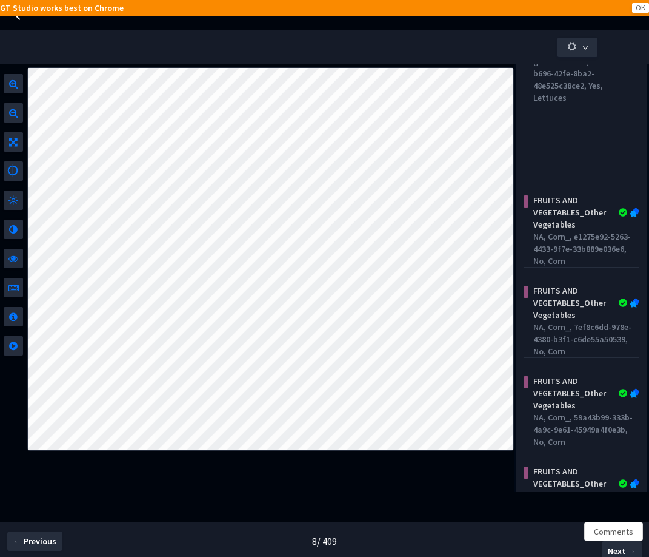
scroll to position [389, 0]
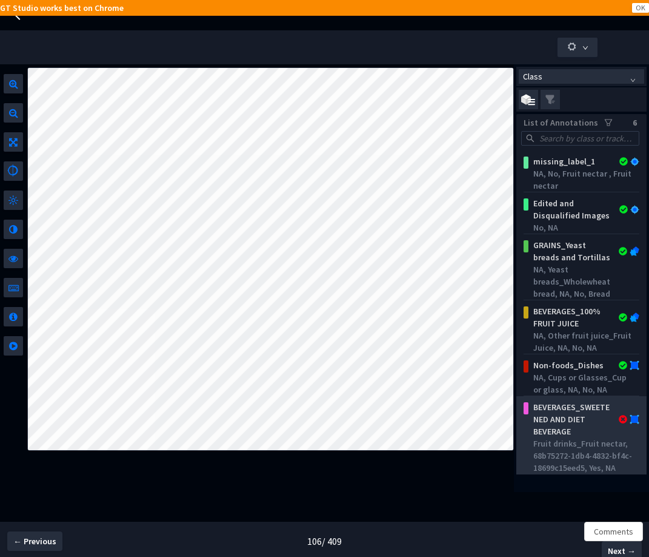
click at [614, 440] on div "Fruit drinks_Fruit nectar, 68b75272-1db4-4832-bf4c-18699c15eed5, Yes, NA" at bounding box center [583, 455] width 101 height 36
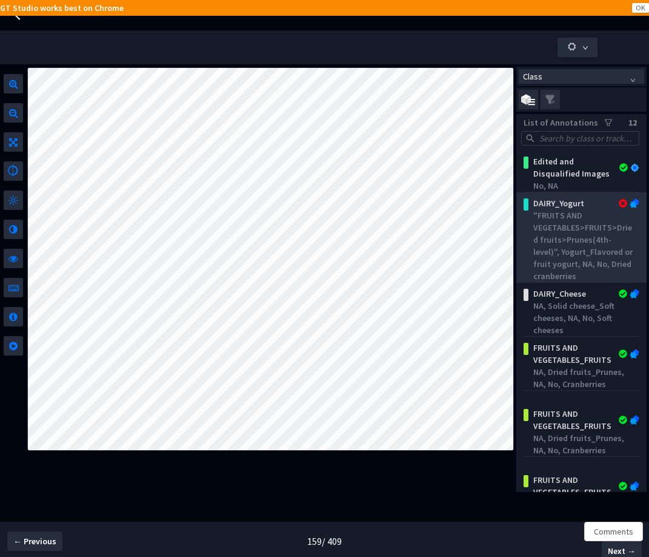
click at [582, 245] on div ""FRUITS AND VEGETABLES>FRUITS>Dried fruits>Prunes(4th-level)", Yogurt_Flavored …" at bounding box center [583, 245] width 101 height 73
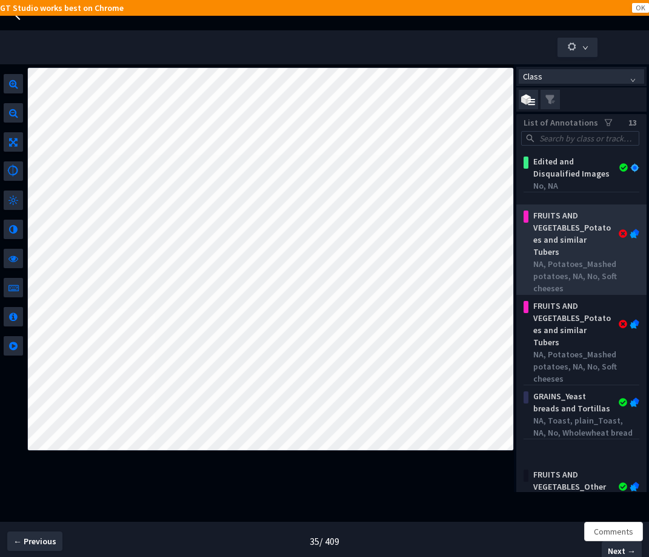
click at [575, 259] on div "NA, Potatoes_Mashed potatoes, NA, No, Soft cheeses" at bounding box center [583, 276] width 101 height 36
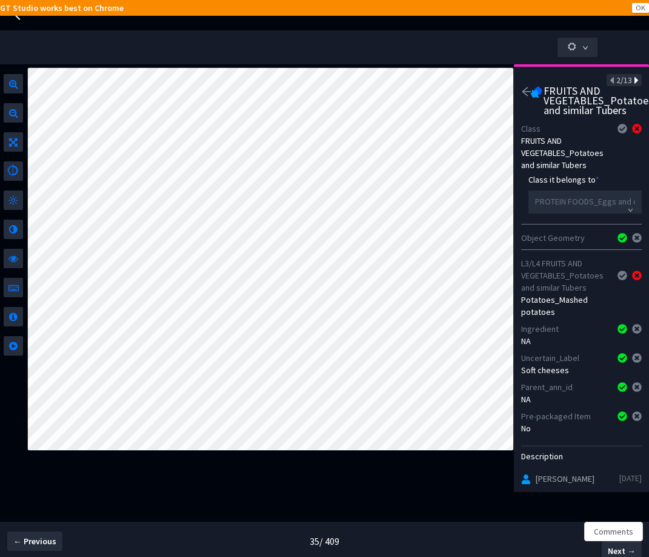
click at [632, 85] on icon at bounding box center [635, 80] width 7 height 8
click at [632, 84] on icon at bounding box center [635, 80] width 7 height 8
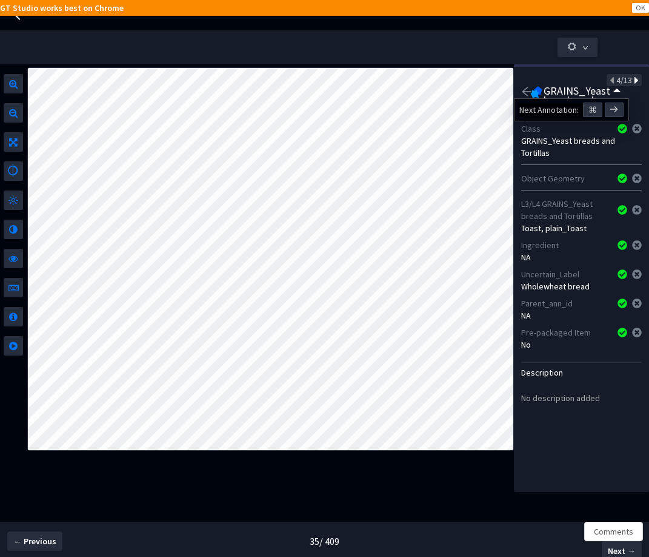
click at [632, 84] on icon at bounding box center [635, 80] width 7 height 8
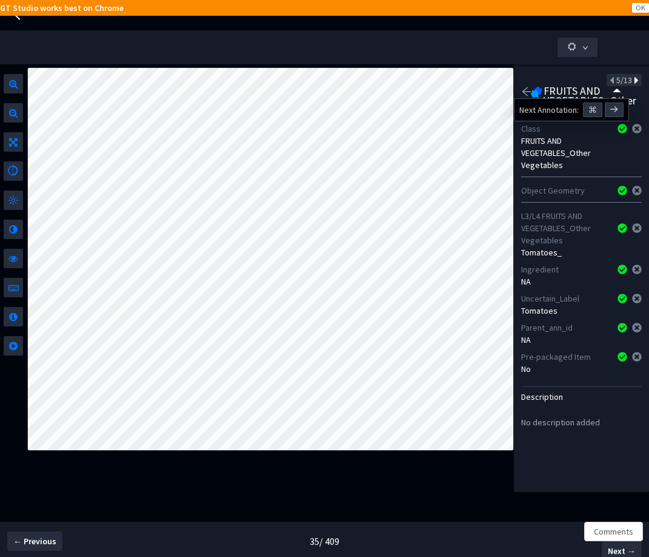
click at [632, 84] on icon at bounding box center [635, 80] width 7 height 8
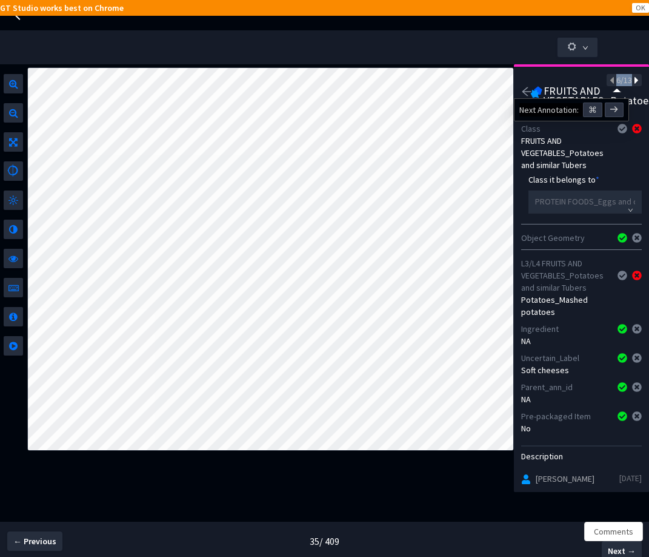
click at [632, 84] on icon at bounding box center [635, 80] width 7 height 8
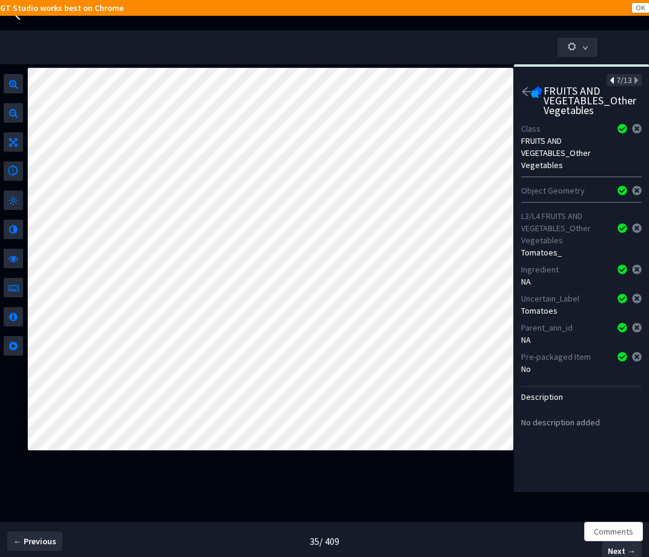
click at [610, 79] on icon at bounding box center [613, 80] width 7 height 8
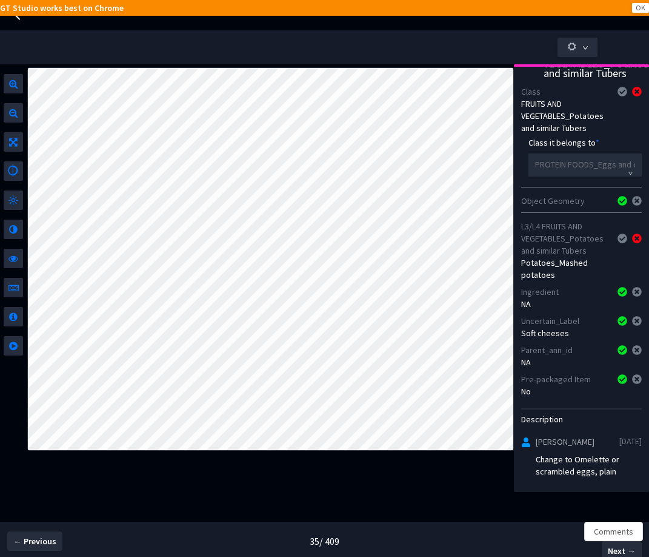
scroll to position [45, 0]
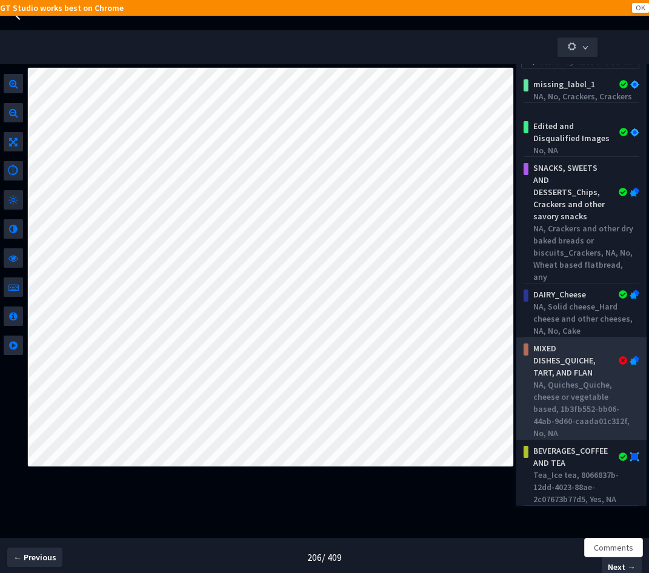
scroll to position [61, 0]
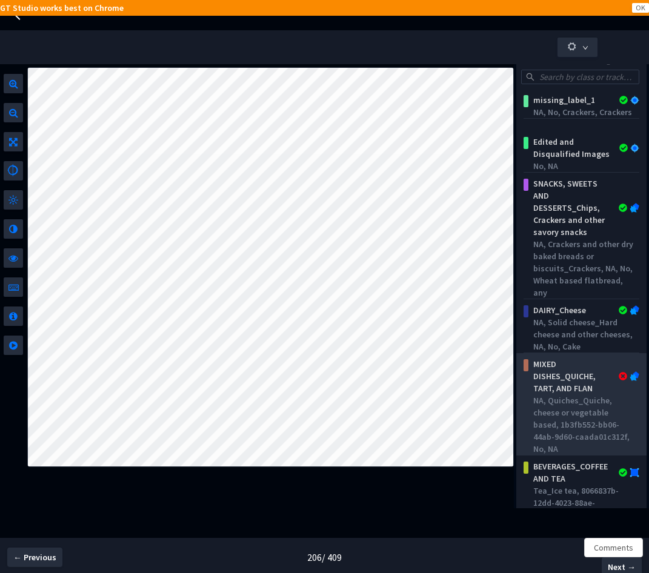
click at [551, 381] on div "MIXED DISHES_QUICHE, TART, AND FLAN" at bounding box center [573, 376] width 89 height 36
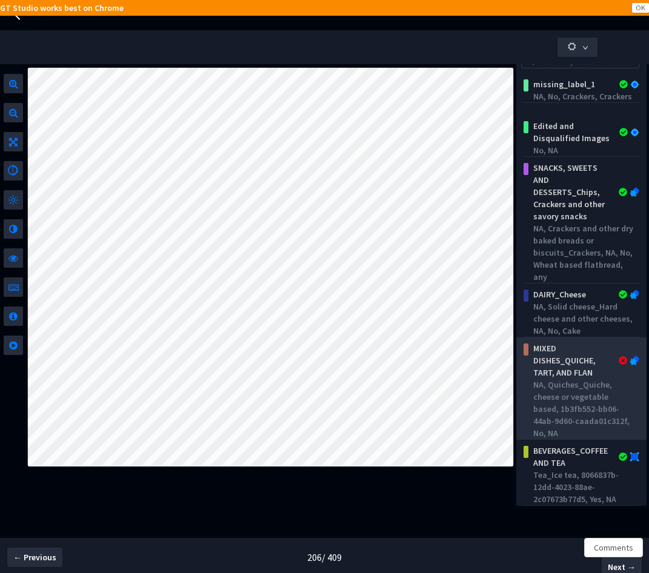
click at [549, 414] on div "NA, Quiches_Quiche, cheese or vegetable based, 1b3fb552-bb06-44ab-9d60-caada01c…" at bounding box center [583, 409] width 101 height 61
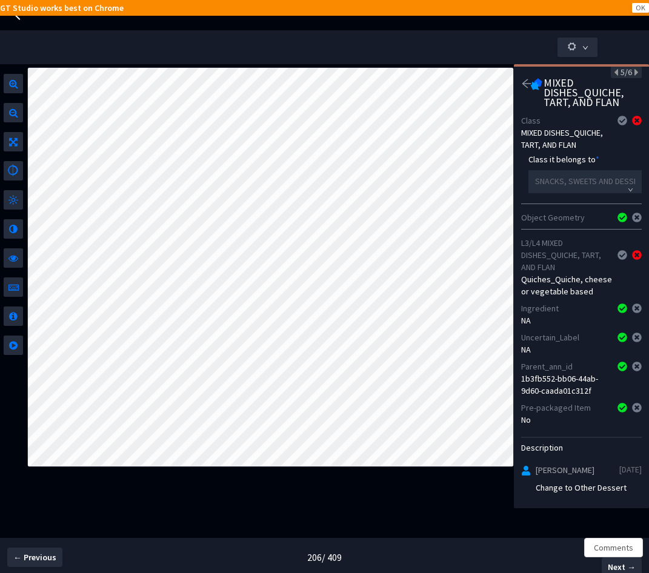
scroll to position [7, 0]
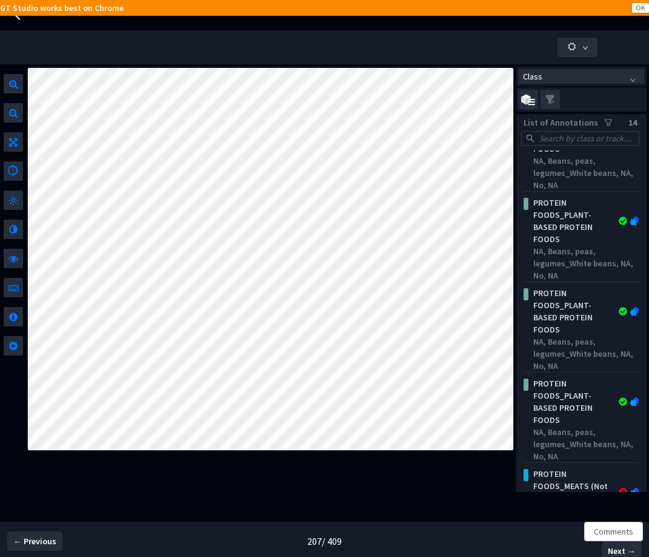
scroll to position [307, 0]
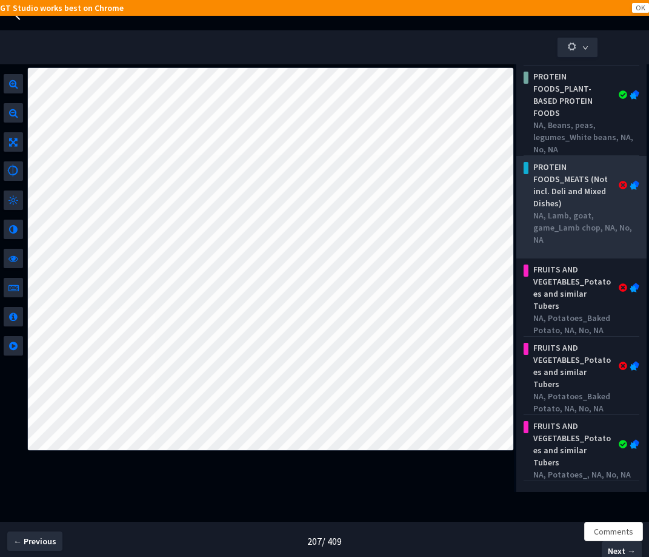
click at [591, 199] on div "PROTEIN FOODS_MEATS (Not incl. Deli and Mixed Dishes)" at bounding box center [573, 185] width 89 height 48
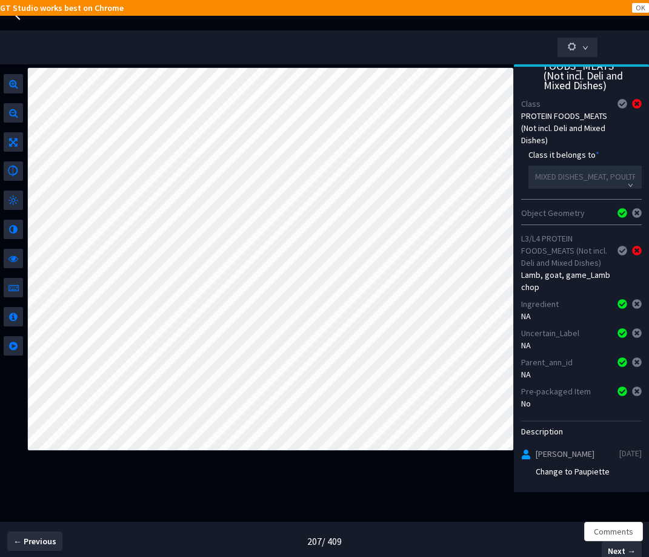
scroll to position [0, 0]
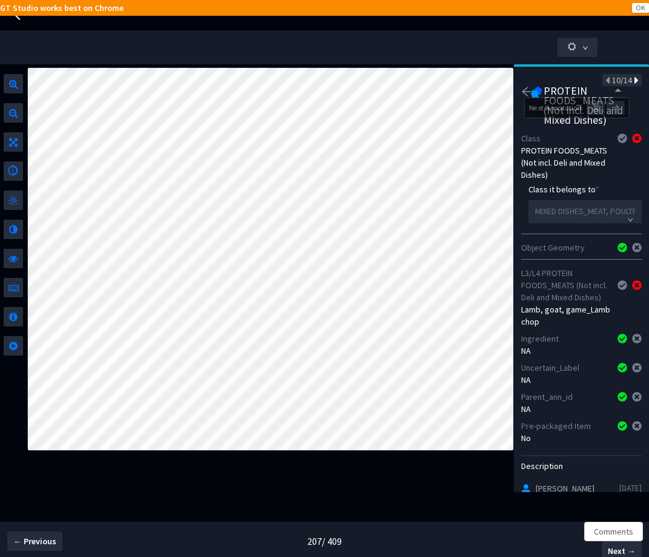
click at [632, 82] on icon at bounding box center [635, 80] width 7 height 8
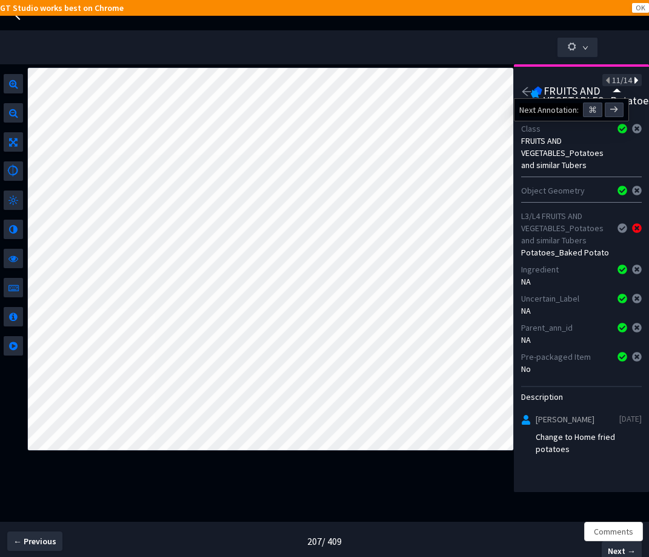
click at [632, 82] on icon at bounding box center [635, 80] width 7 height 8
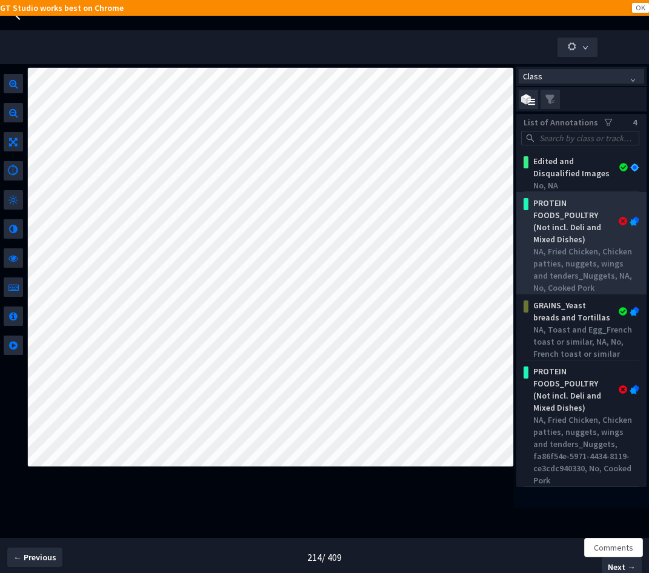
click at [586, 250] on div "NA, Fried Chicken, Chicken patties, nuggets, wings and tenders_Nuggets, NA, No,…" at bounding box center [583, 270] width 101 height 48
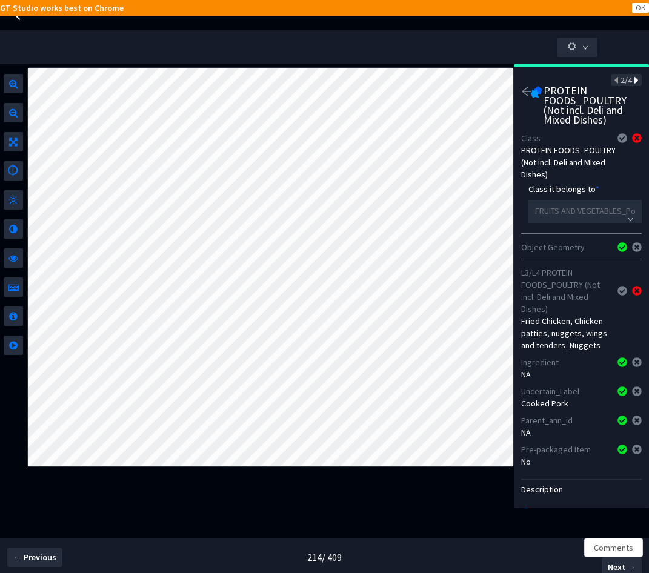
click at [632, 82] on icon at bounding box center [635, 80] width 7 height 8
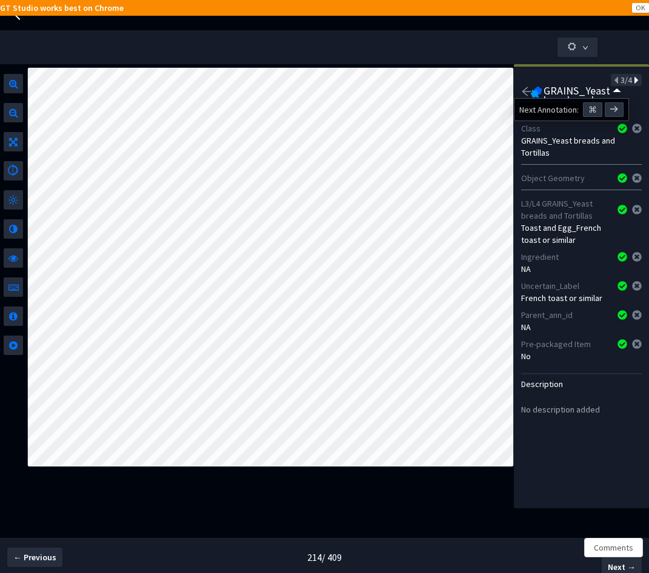
click at [632, 82] on icon at bounding box center [635, 80] width 7 height 8
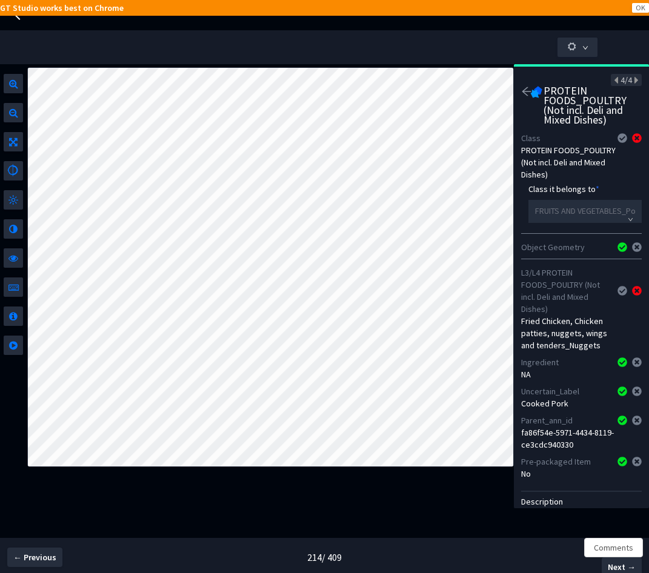
scroll to position [87, 0]
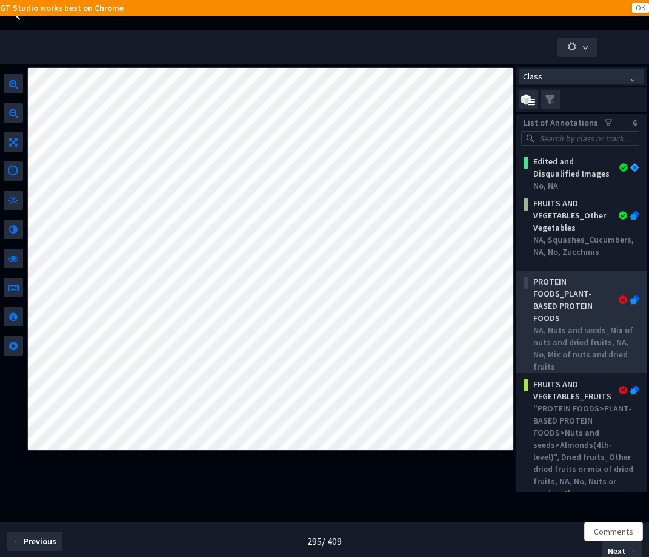
click at [586, 299] on div "PROTEIN FOODS_PLANT-BASED PROTEIN FOODS" at bounding box center [573, 299] width 89 height 48
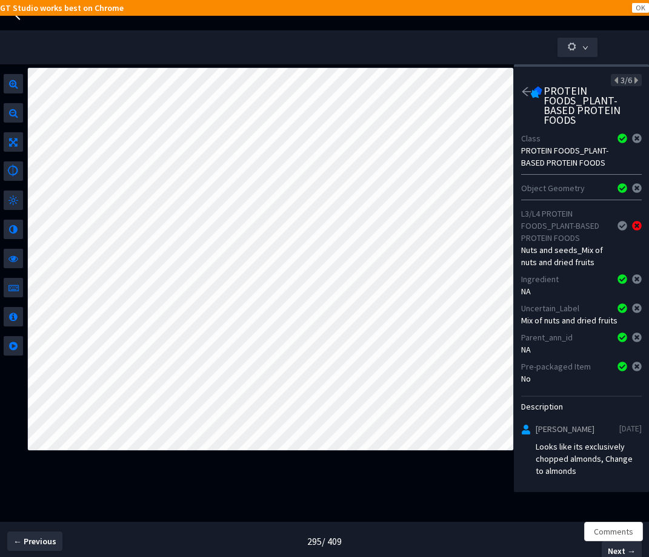
scroll to position [11, 0]
click at [526, 86] on icon "arrow-left" at bounding box center [526, 91] width 11 height 11
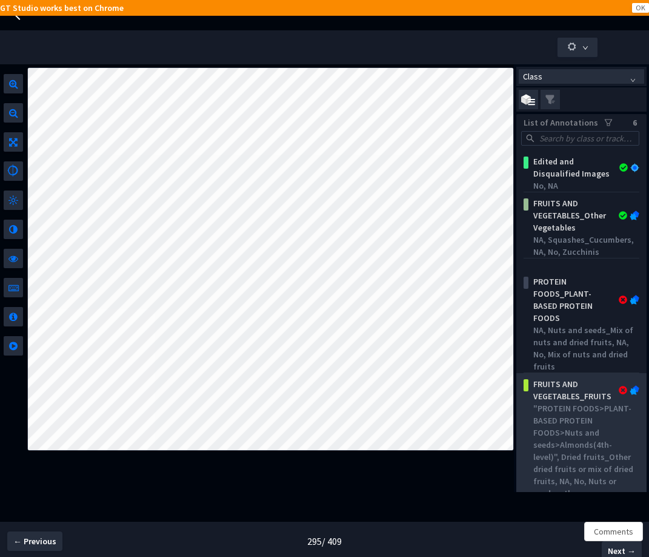
scroll to position [203, 0]
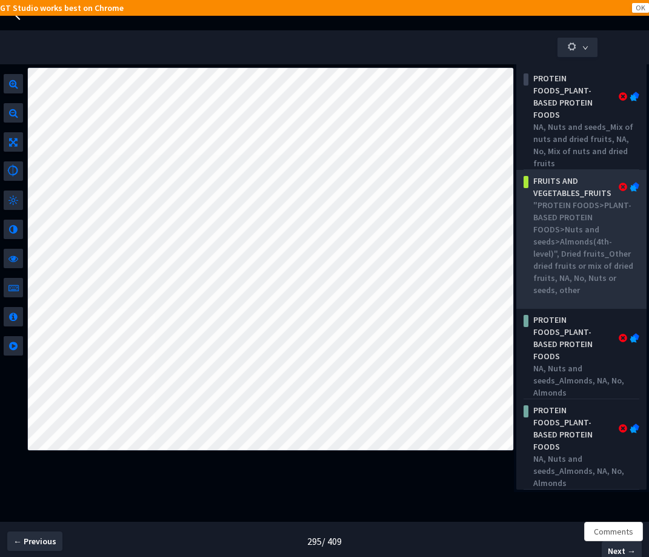
click at [595, 284] on div ""PROTEIN FOODS>PLANT-BASED PROTEIN FOODS>Nuts and seeds>Almonds(4th-level)", Dr…" at bounding box center [583, 247] width 101 height 97
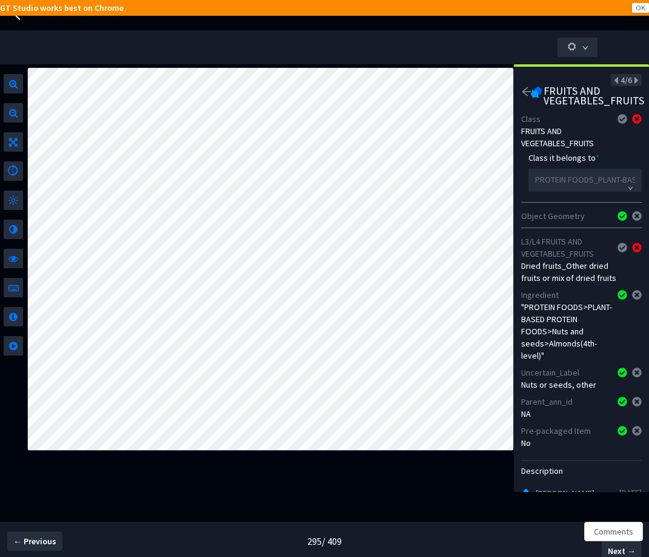
scroll to position [84, 0]
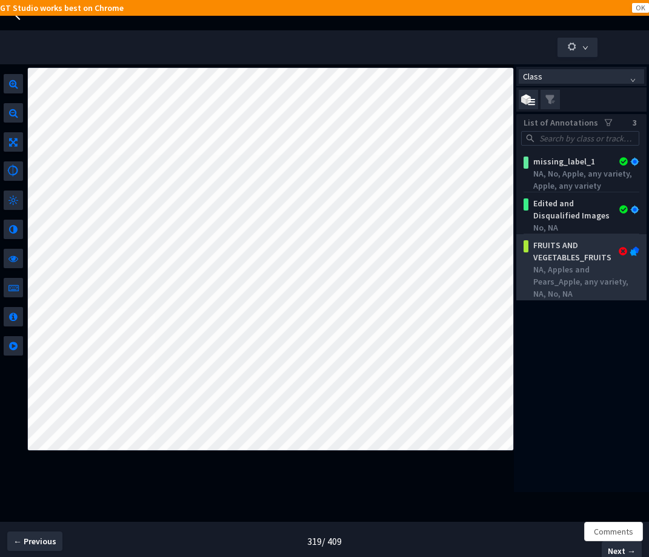
click at [561, 280] on div "NA, Apples and Pears_Apple, any variety, NA, No, NA" at bounding box center [583, 281] width 101 height 36
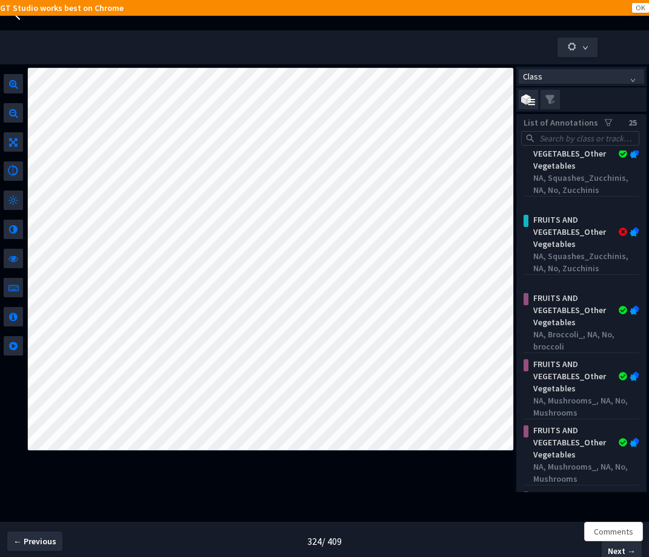
scroll to position [706, 0]
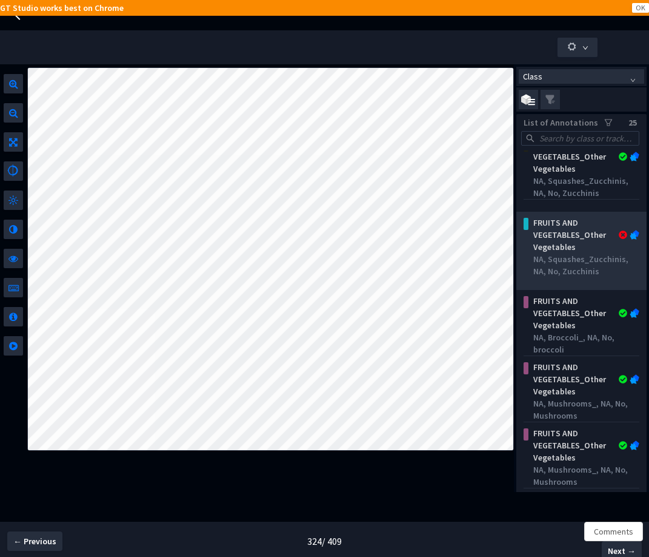
click at [578, 251] on div "FRUITS AND VEGETABLES_Other Vegetables" at bounding box center [573, 234] width 89 height 36
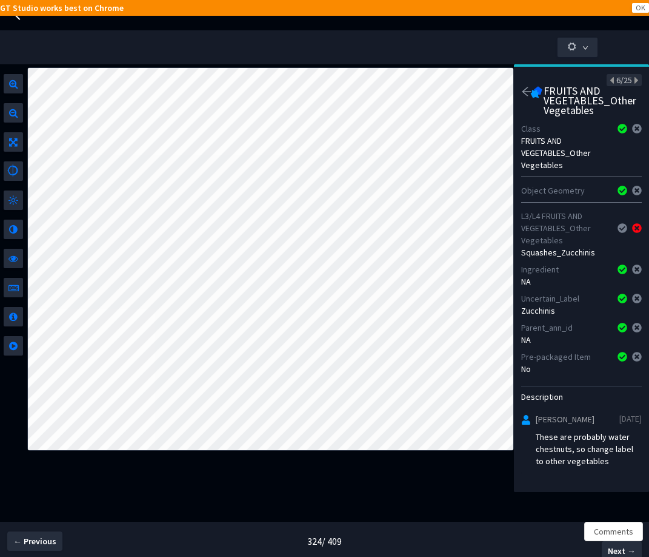
click at [530, 89] on img at bounding box center [536, 92] width 12 height 12
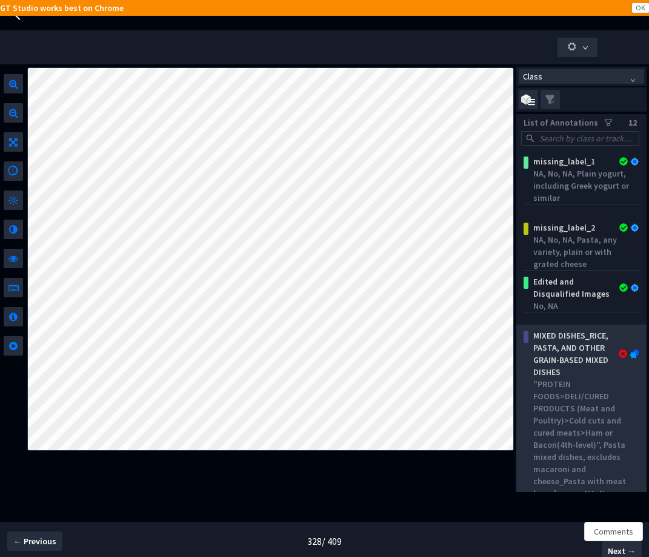
click at [565, 436] on div ""PROTEIN FOODS>DELI/CURED PRODUCTS (Meat and Poultry)>Cold cuts and cured meats…" at bounding box center [583, 450] width 101 height 145
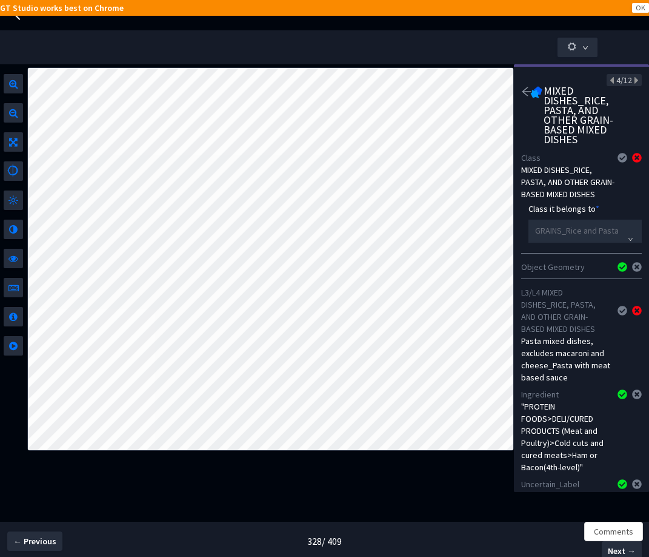
click at [527, 90] on icon "arrow-left" at bounding box center [526, 91] width 11 height 11
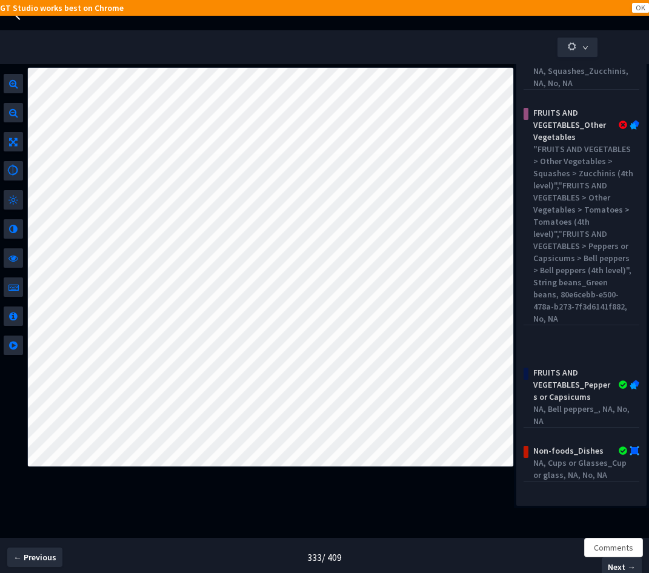
scroll to position [951, 0]
click at [573, 275] on div "FRUITS AND VEGETABLES_Other Vegetables NA, Tomatoes_, NA, No, NA FRUITS AND VEG…" at bounding box center [581, 142] width 130 height 727
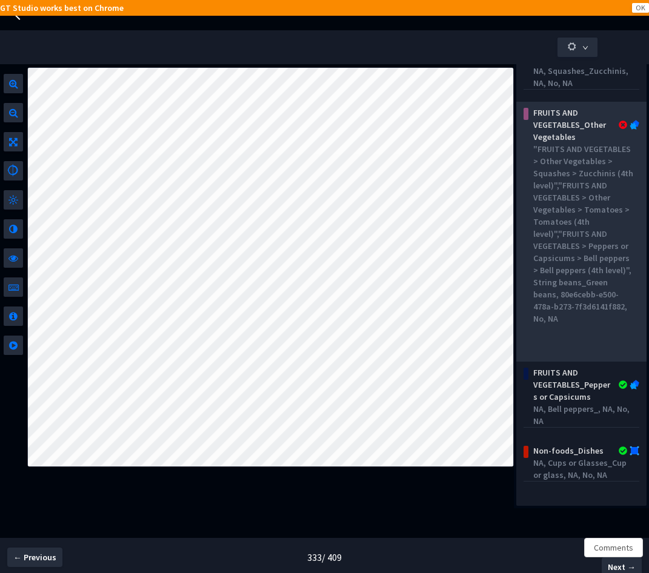
click at [580, 277] on div ""FRUITS AND VEGETABLES > Other Vegetables > Squashes > Zucchinis (4th level)","…" at bounding box center [583, 234] width 101 height 182
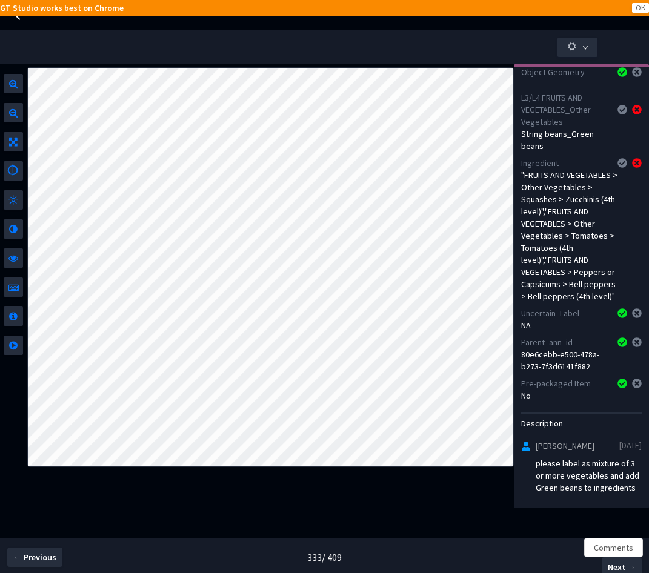
scroll to position [154, 0]
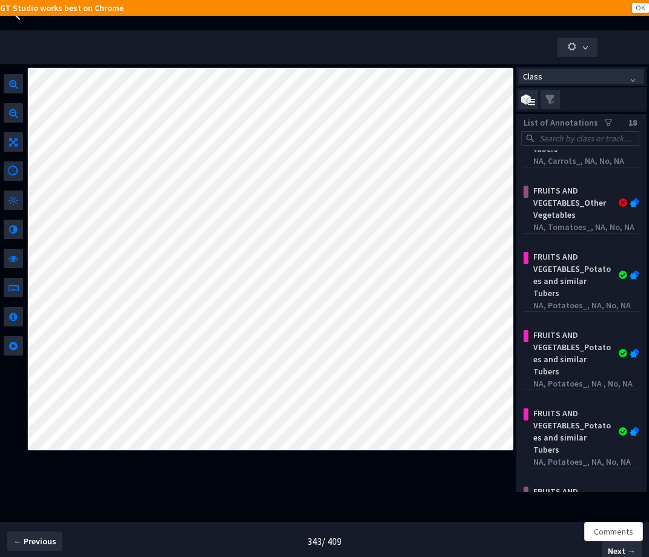
scroll to position [1189, 0]
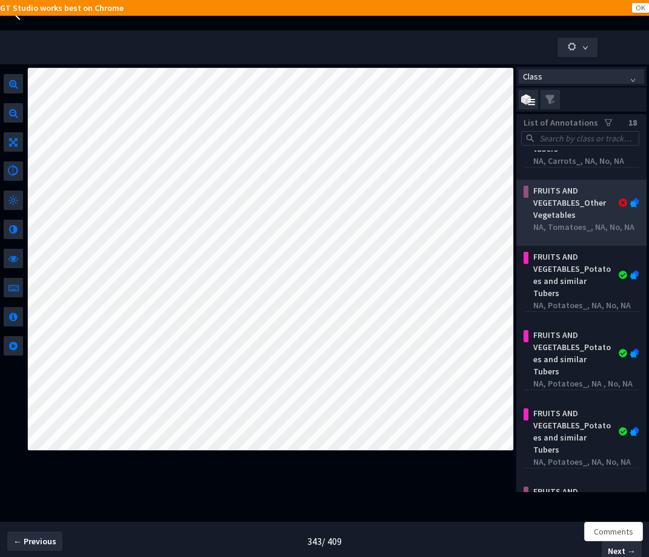
click at [575, 217] on div "FRUITS AND VEGETABLES_Other Vegetables" at bounding box center [573, 202] width 89 height 36
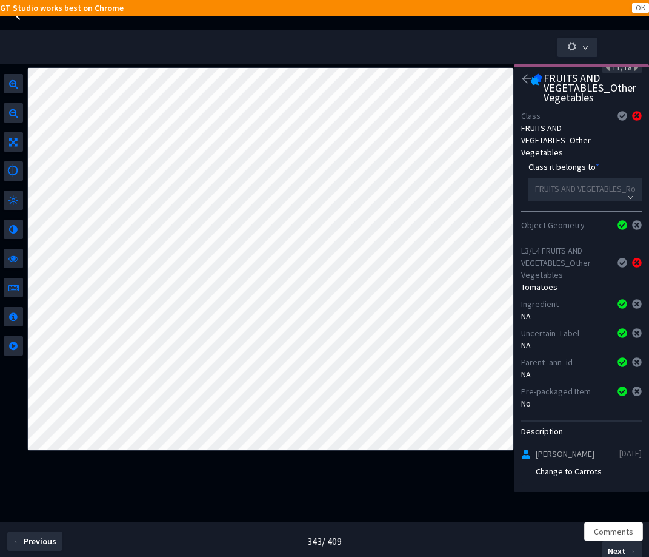
scroll to position [12, 0]
click at [522, 79] on icon "arrow-left" at bounding box center [526, 79] width 11 height 11
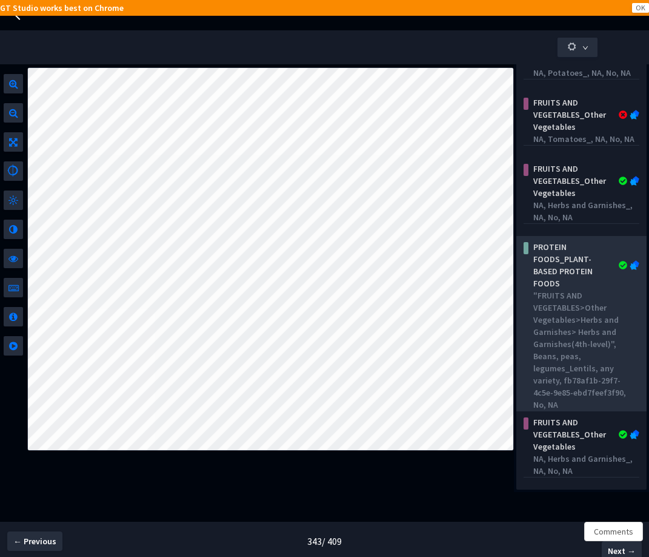
scroll to position [389, 0]
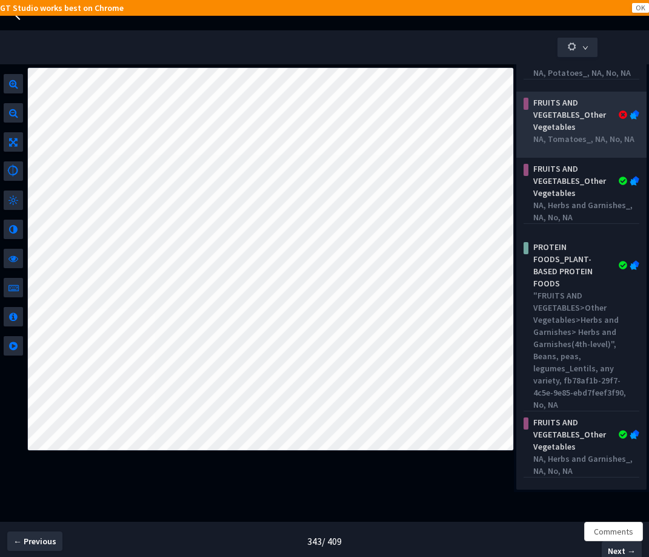
click at [576, 112] on div "FRUITS AND VEGETABLES_Other Vegetables" at bounding box center [573, 114] width 89 height 36
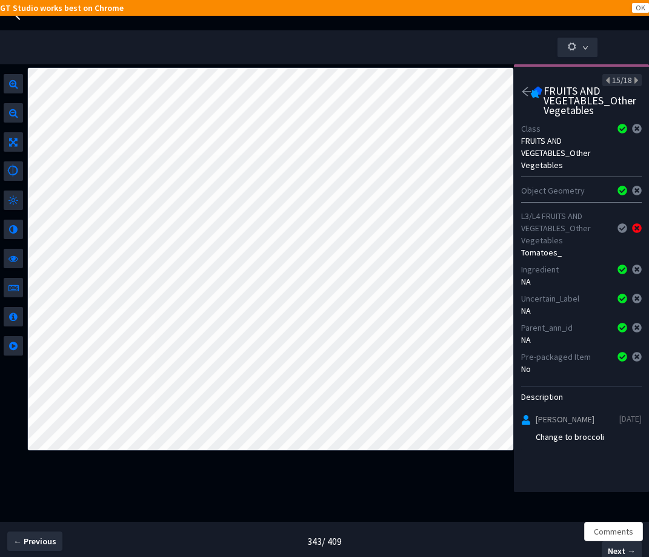
click at [522, 92] on icon "arrow-left" at bounding box center [526, 91] width 11 height 11
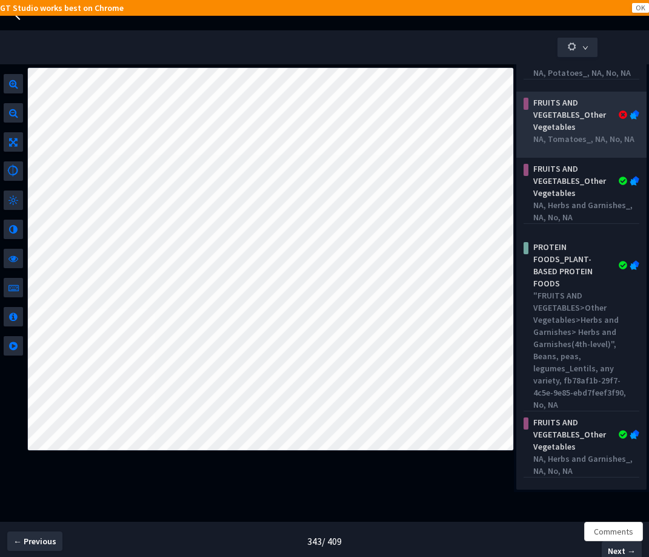
click at [557, 145] on div "NA, Tomatoes_, NA, No, NA" at bounding box center [583, 139] width 101 height 12
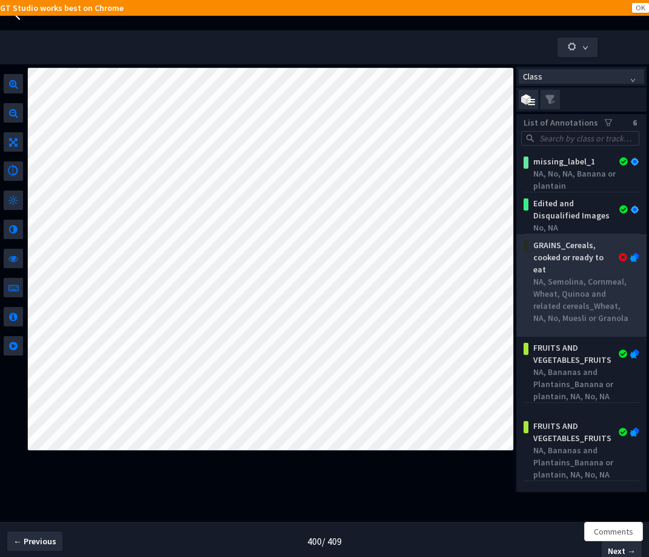
click at [577, 287] on div "NA, Semolina, Cornmeal, Wheat, Quinoa and related cereals_Wheat, NA, No, Muesli…" at bounding box center [583, 299] width 101 height 48
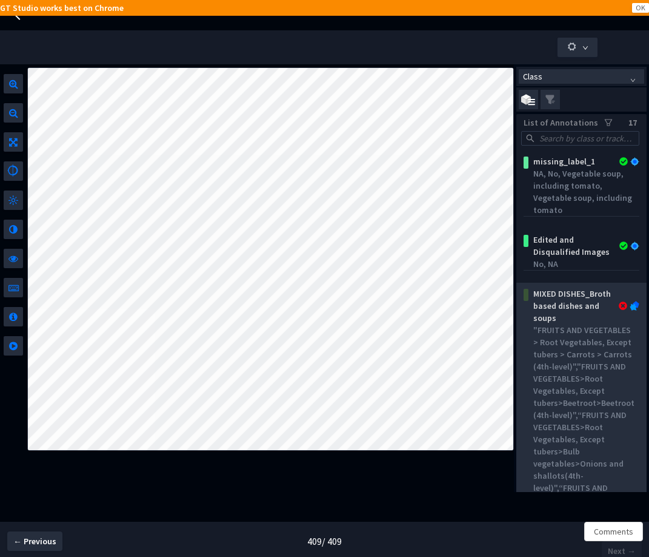
click at [557, 408] on div ""FRUITS AND VEGETABLES > Root Vegetables, Except tubers > Carrots > Carrots (4t…" at bounding box center [583, 506] width 101 height 364
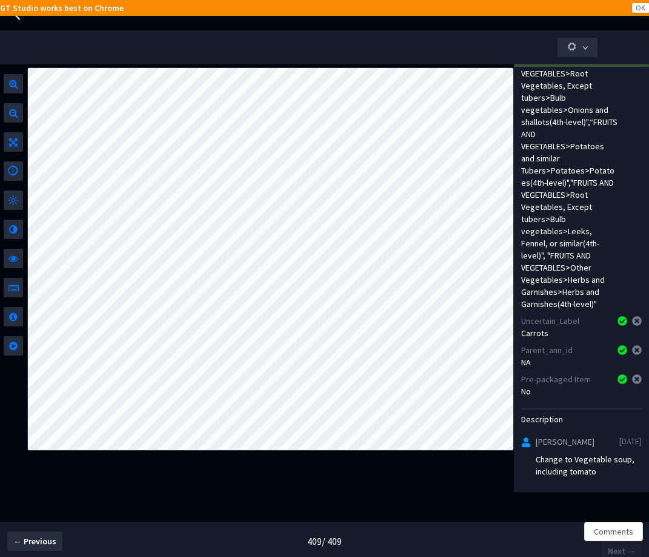
scroll to position [338, 0]
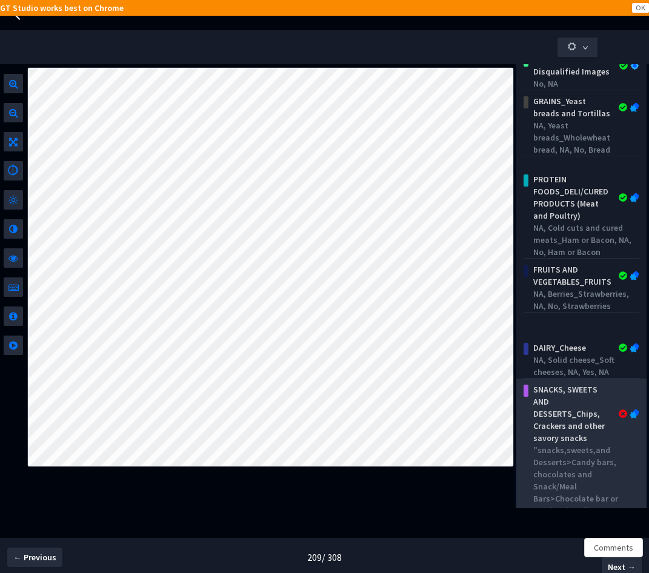
scroll to position [252, 0]
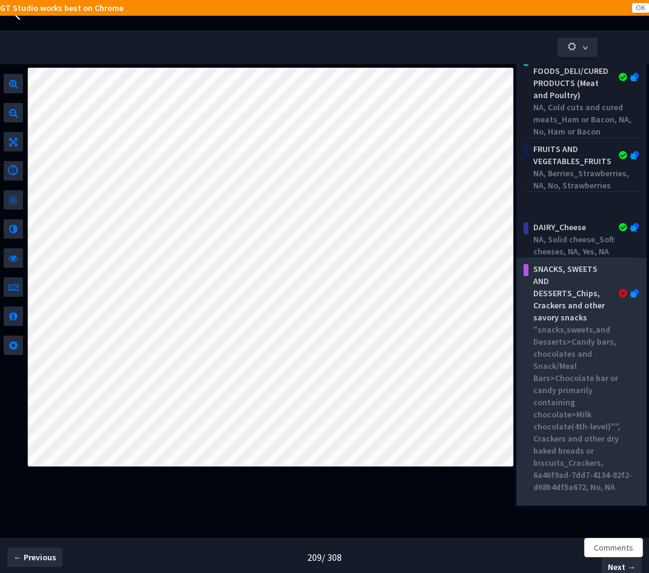
click at [552, 315] on div "SNACKS, SWEETS AND DESSERTS_Chips, Crackers and other savory snacks" at bounding box center [573, 293] width 89 height 61
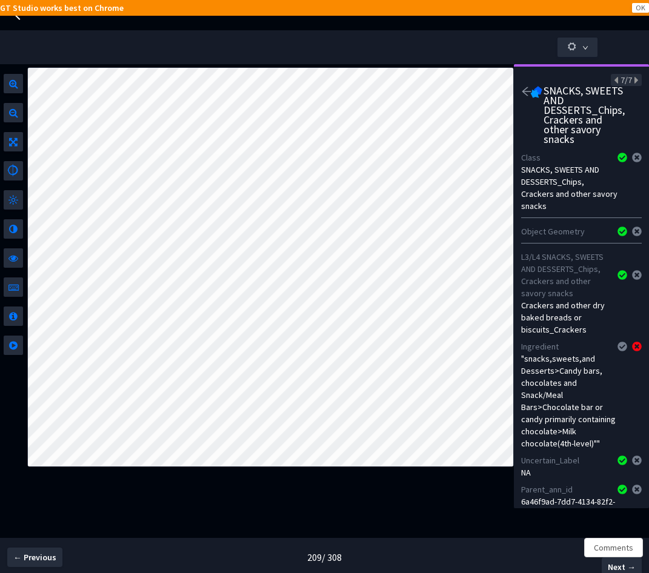
scroll to position [172, 0]
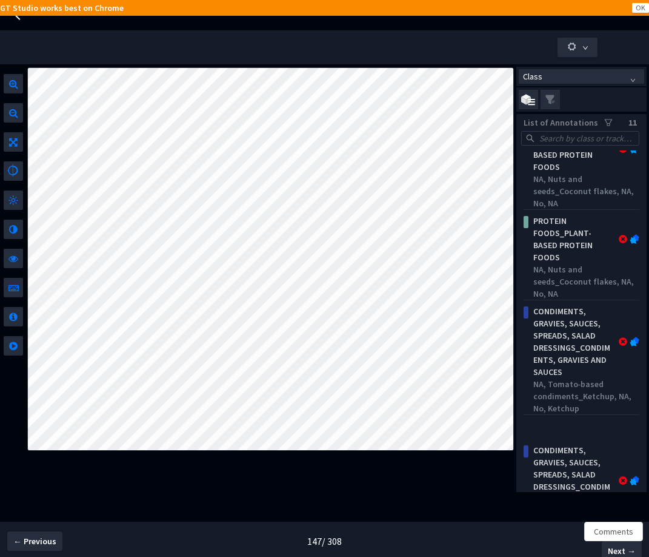
scroll to position [513, 0]
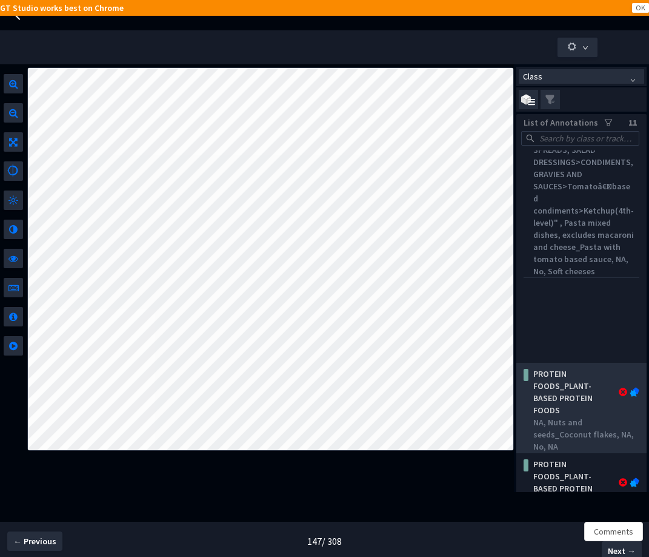
click at [565, 407] on div "PROTEIN FOODS_PLANT-BASED PROTEIN FOODS" at bounding box center [573, 391] width 89 height 48
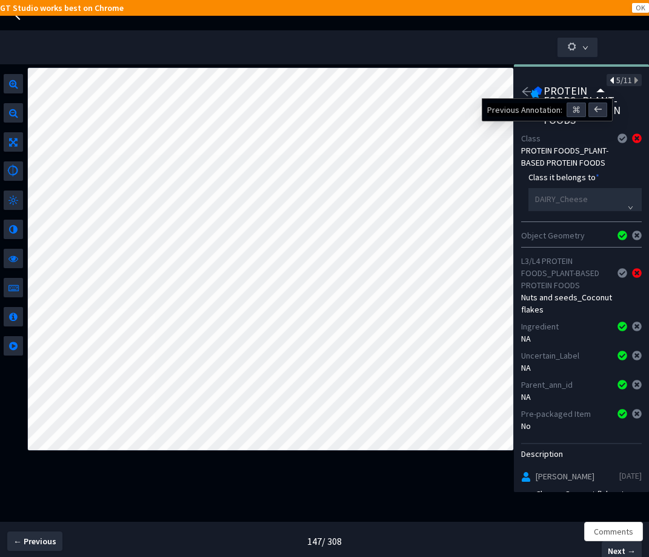
click at [610, 82] on icon at bounding box center [613, 80] width 7 height 8
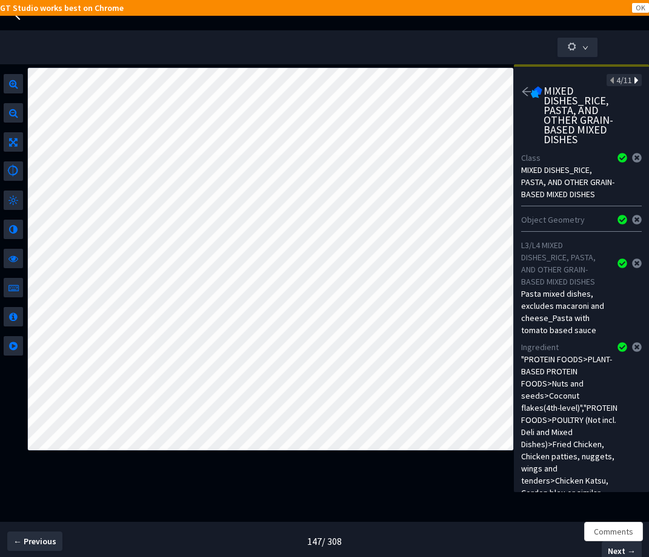
click at [632, 79] on icon at bounding box center [635, 80] width 7 height 8
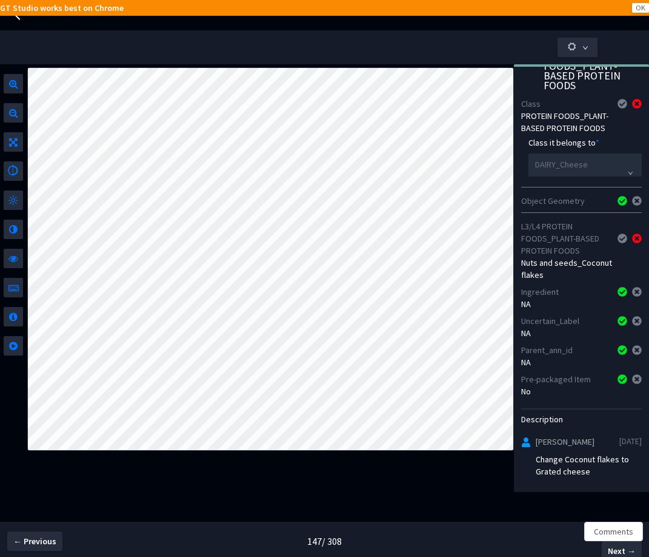
scroll to position [0, 0]
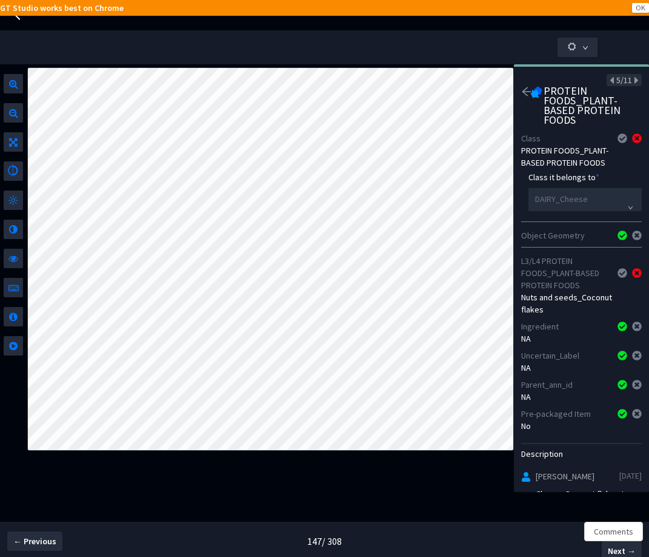
click at [524, 91] on icon "arrow-left" at bounding box center [526, 91] width 11 height 11
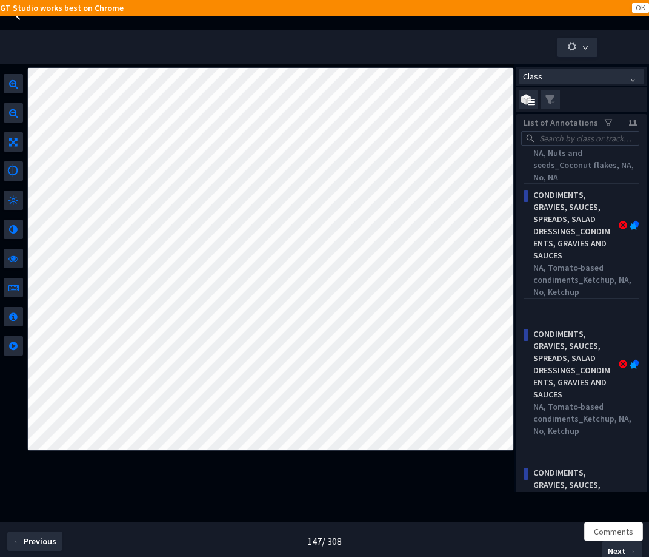
scroll to position [389, 0]
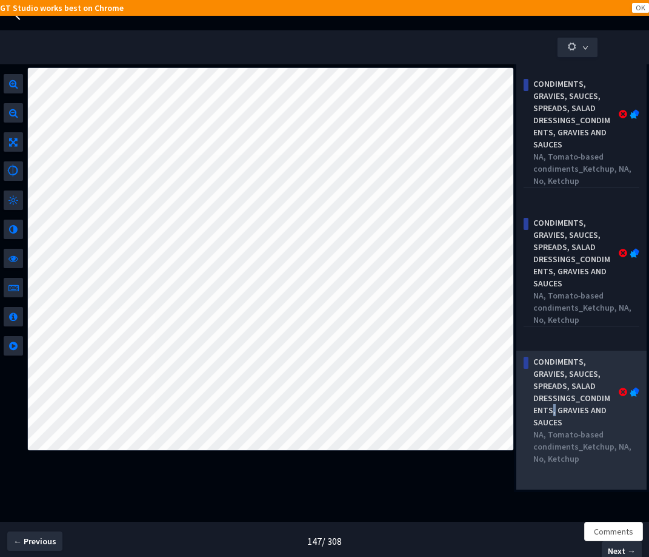
click at [573, 423] on div "CONDIMENTS, GRAVIES, SAUCES, SPREADS, SALAD DRESSINGS_CONDIMENTS, GRAVIES AND S…" at bounding box center [573, 391] width 89 height 73
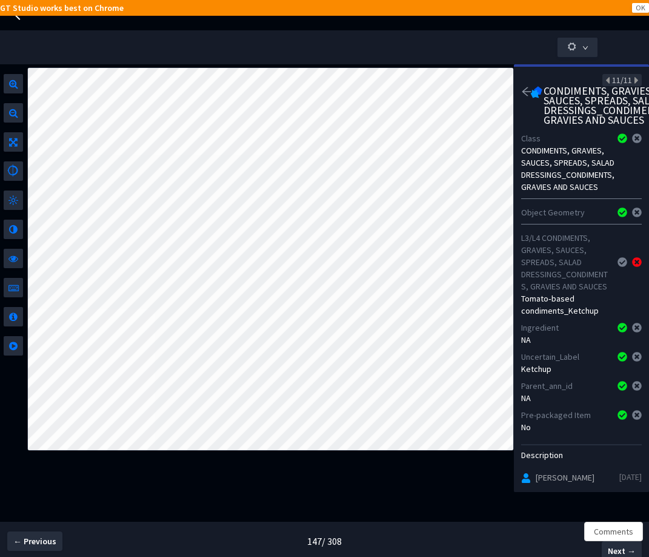
scroll to position [0, 0]
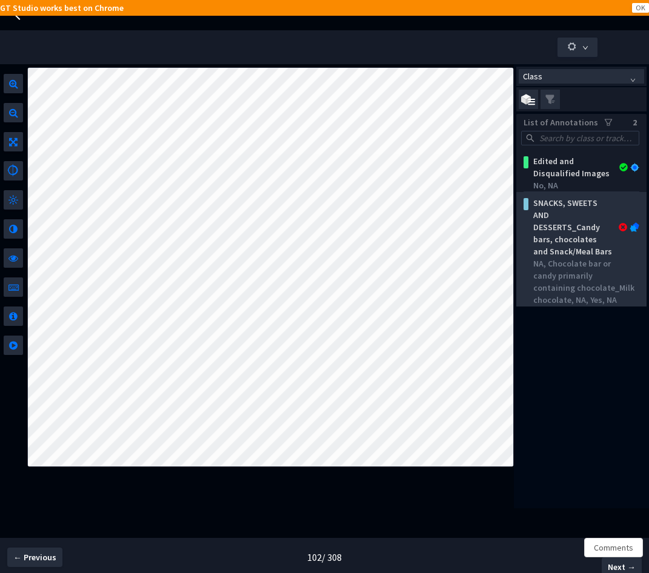
click at [567, 280] on div "NA, Chocolate bar or candy primarily containing chocolate_Milk chocolate, NA, Y…" at bounding box center [583, 282] width 101 height 48
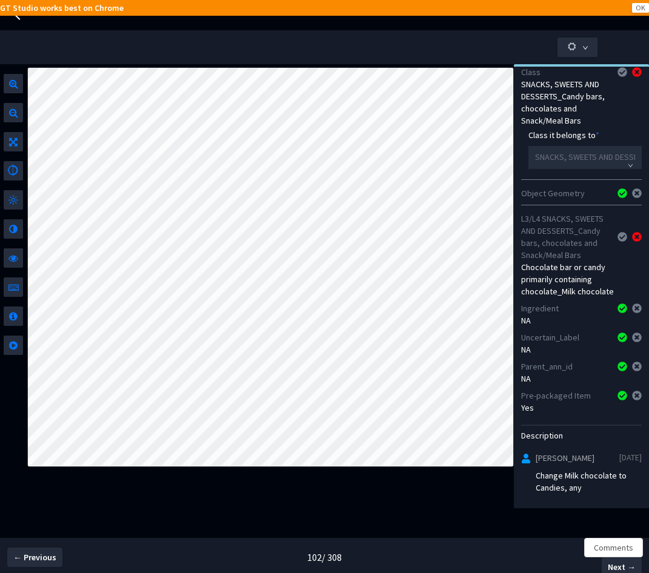
scroll to position [122, 0]
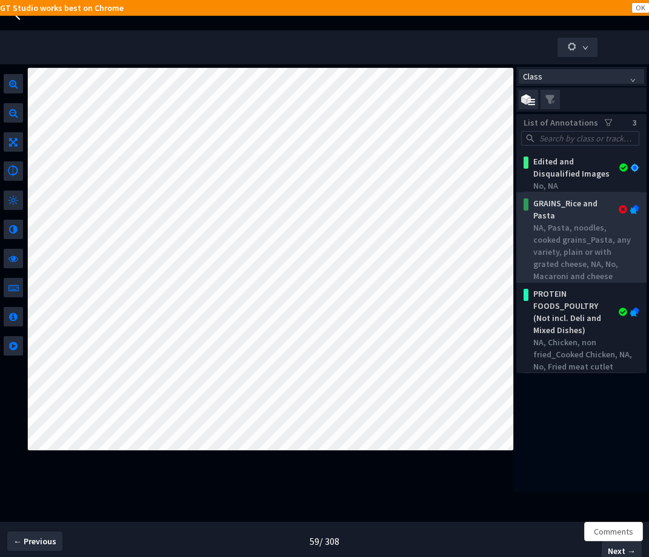
click at [586, 241] on div "NA, Pasta, noodles, cooked grains_Pasta, any variety, plain or with grated chee…" at bounding box center [583, 251] width 101 height 61
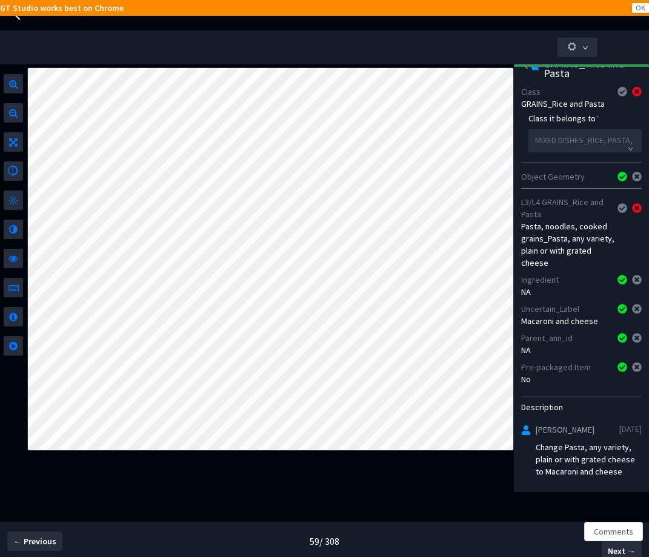
scroll to position [40, 0]
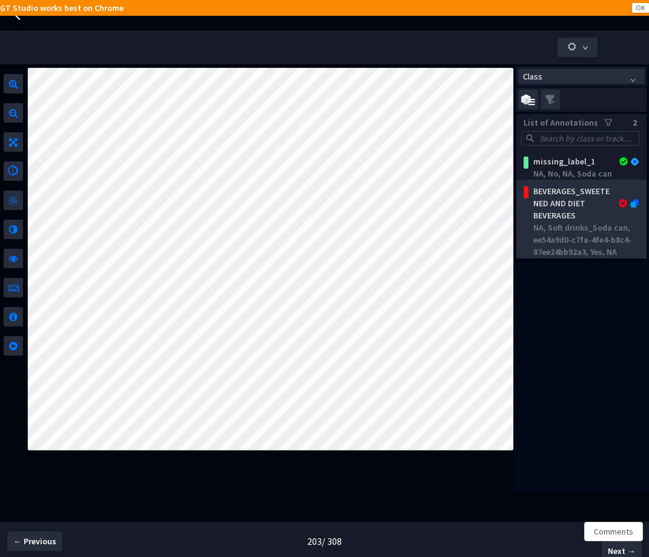
click at [570, 253] on div "NA, Soft drinks_Soda can, ee54a9d0-c7fa-4fe4-b8c4-87ee24bb92a3, Yes, NA" at bounding box center [583, 239] width 101 height 36
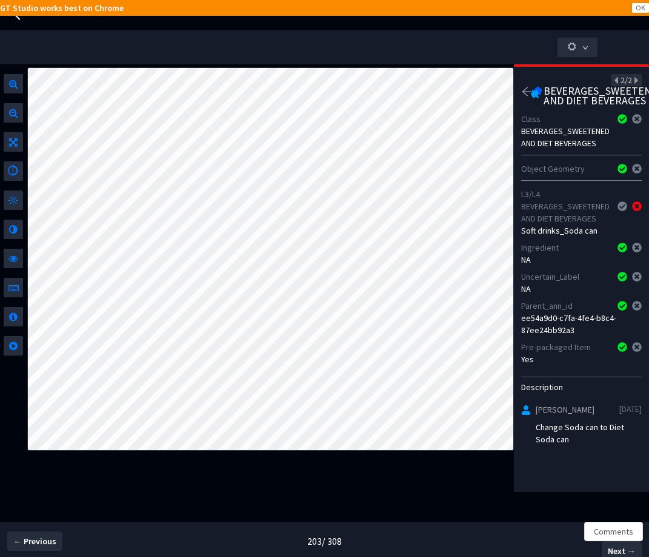
scroll to position [2, 0]
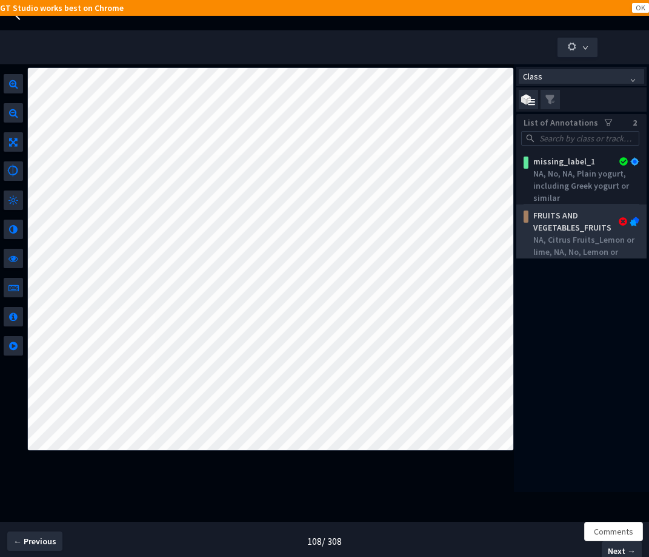
click at [569, 226] on div "FRUITS AND VEGETABLES_FRUITS" at bounding box center [573, 221] width 89 height 24
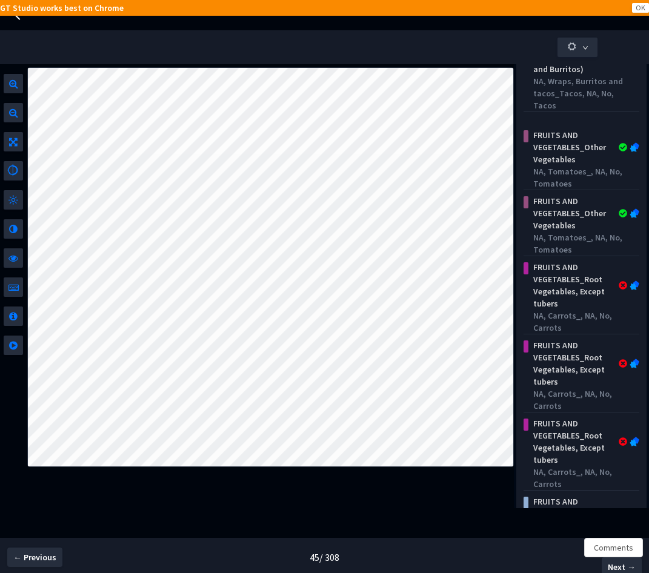
scroll to position [224, 0]
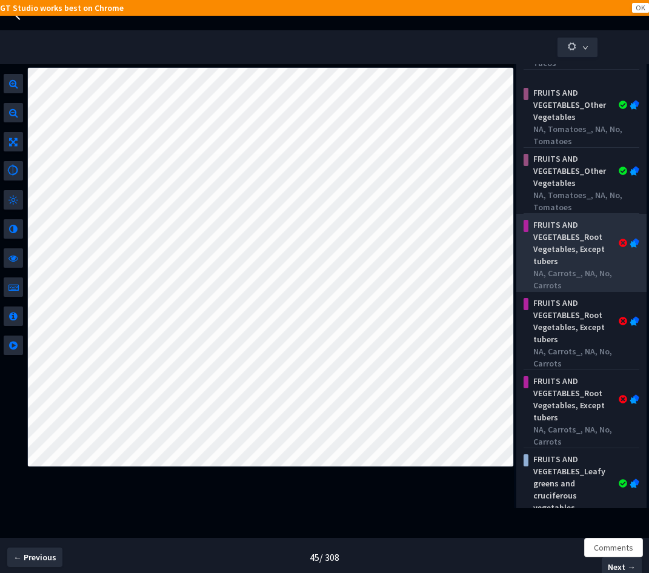
click at [565, 256] on div "FRUITS AND VEGETABLES_Root Vegetables, Except tubers" at bounding box center [573, 243] width 89 height 48
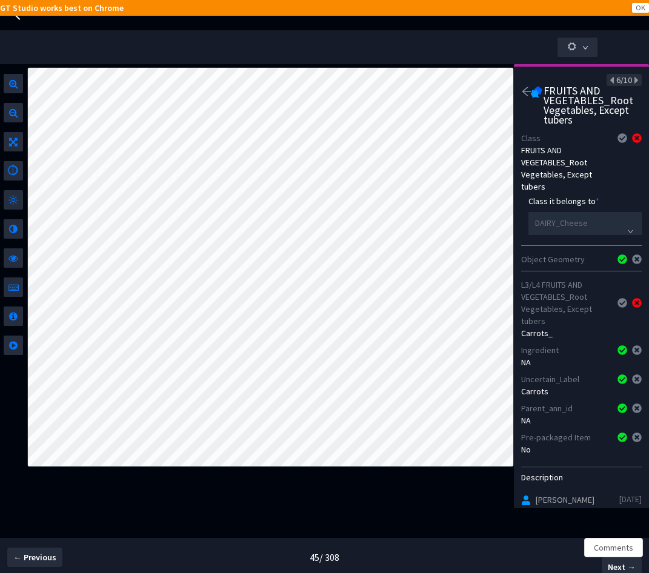
scroll to position [0, 0]
click at [632, 81] on icon at bounding box center [635, 80] width 7 height 8
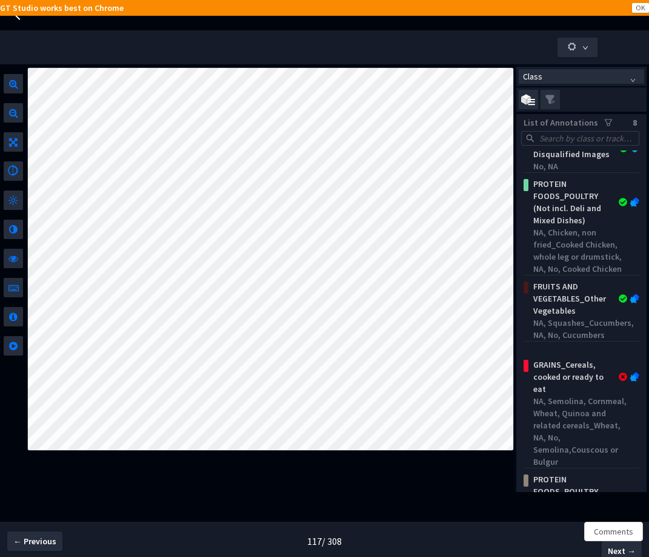
scroll to position [19, 0]
click at [581, 398] on div "Edited and Disqualified Images No, NA PROTEIN FOODS_POULTRY (Not incl. Deli and…" at bounding box center [581, 513] width 130 height 727
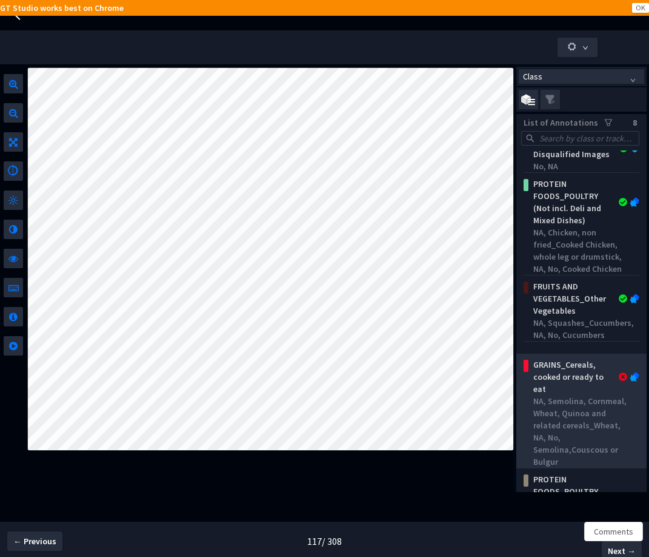
click at [569, 394] on div "GRAINS_Cereals, cooked or ready to eat" at bounding box center [573, 376] width 89 height 36
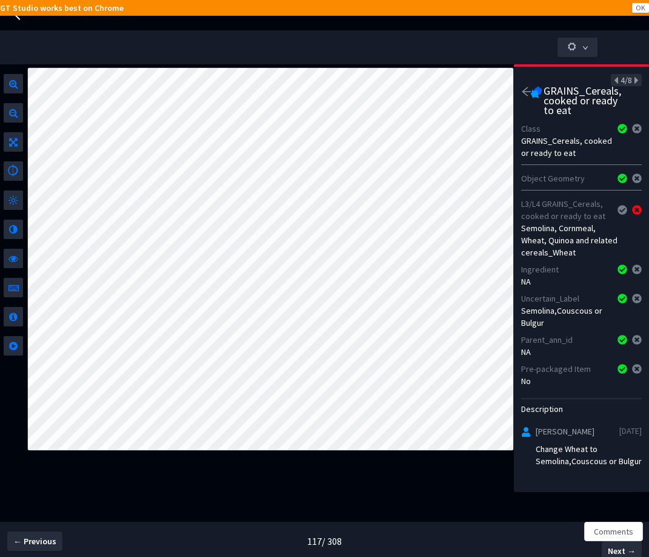
scroll to position [27, 0]
drag, startPoint x: 578, startPoint y: 474, endPoint x: 566, endPoint y: 446, distance: 31.0
click at [566, 446] on div "Change Wheat to Semolina,Couscous or Bulgur" at bounding box center [589, 455] width 106 height 24
copy div "Wheat to Semolina,Couscous or Bulgur"
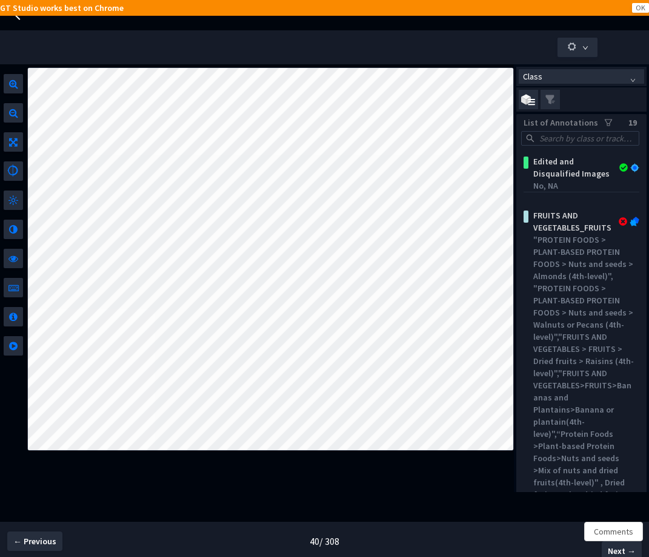
scroll to position [2, 0]
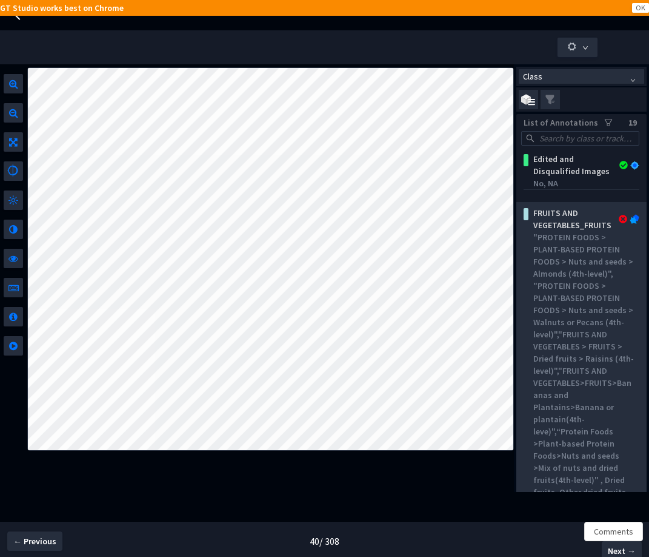
click at [553, 345] on div ""PROTEIN FOODS > PLANT-BASED PROTEIN FOODS > Nuts and seeds > Almonds (4th-leve…" at bounding box center [583, 376] width 101 height 291
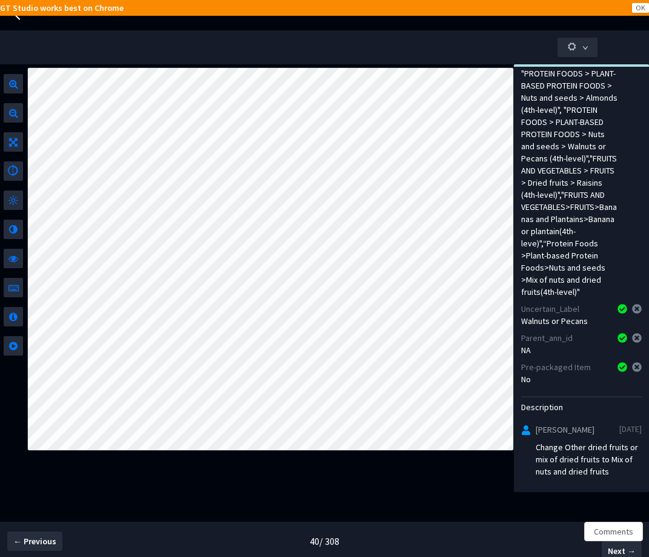
scroll to position [292, 0]
drag, startPoint x: 618, startPoint y: 463, endPoint x: 570, endPoint y: 439, distance: 53.7
click at [570, 441] on div "Change Other dried fruits or mix of dried fruits to Mix of nuts and dried fruits" at bounding box center [589, 459] width 106 height 36
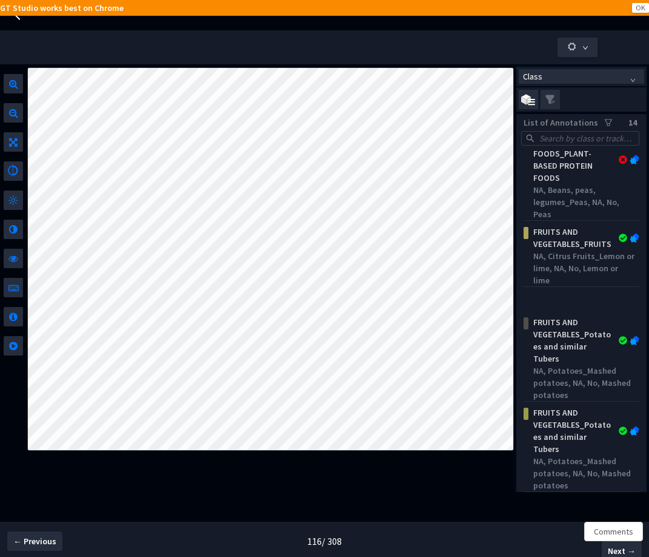
scroll to position [344, 0]
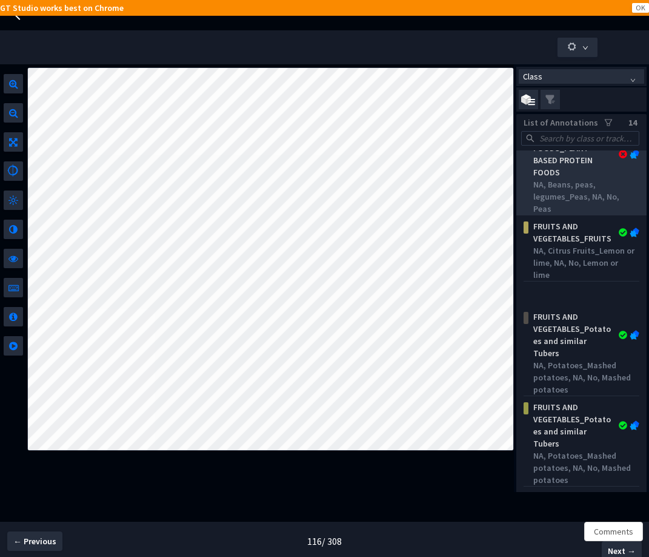
click at [578, 207] on div "NA, Beans, peas, legumes_Peas, NA, No, Peas" at bounding box center [583, 196] width 101 height 36
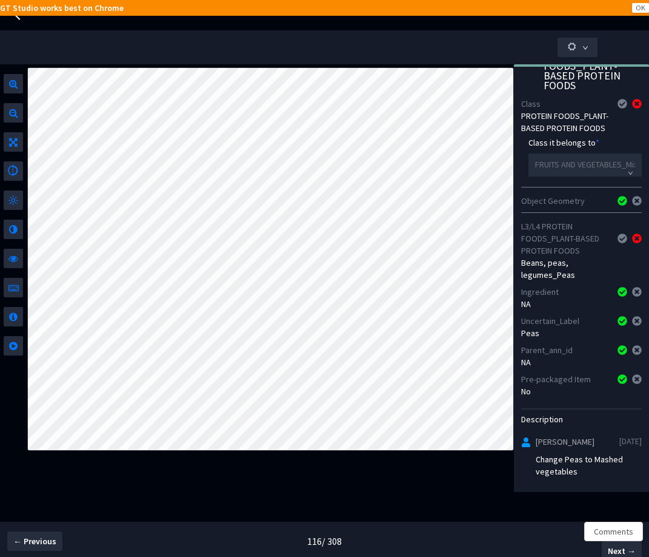
scroll to position [47, 0]
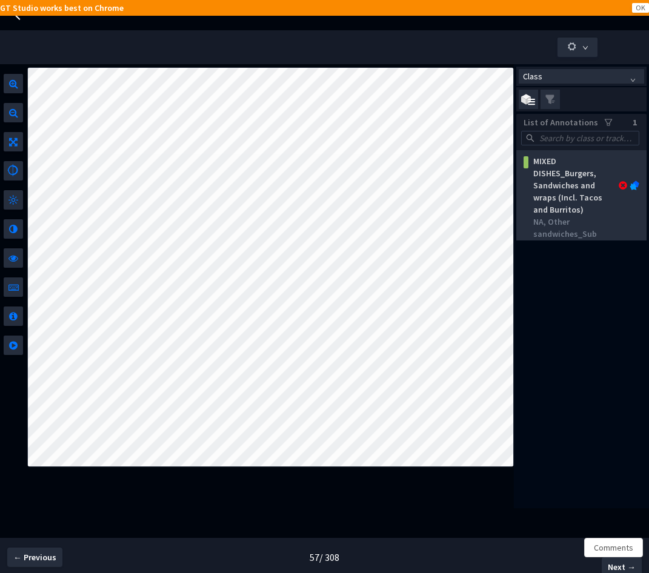
click at [561, 196] on div "MIXED DISHES_Burgers, Sandwiches and wraps (Incl. Tacos and Burritos)" at bounding box center [573, 185] width 89 height 61
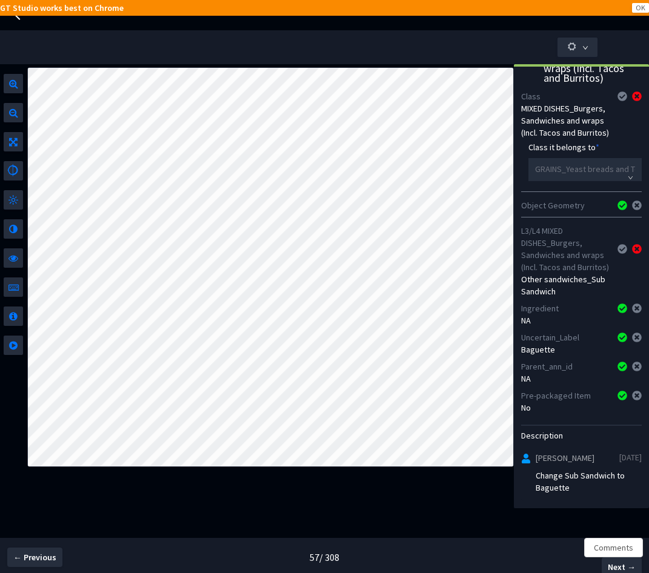
scroll to position [86, 0]
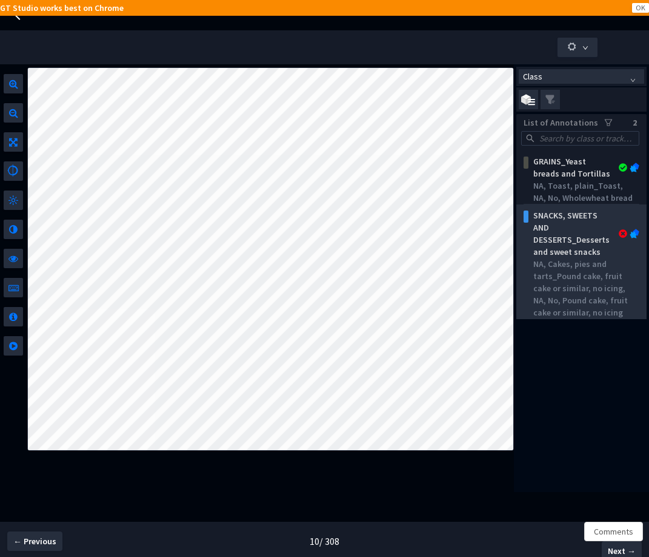
click at [567, 292] on div "NA, Cakes, pies and tarts_Pound cake, fruit cake or similar, no icing, NA, No, …" at bounding box center [583, 288] width 101 height 61
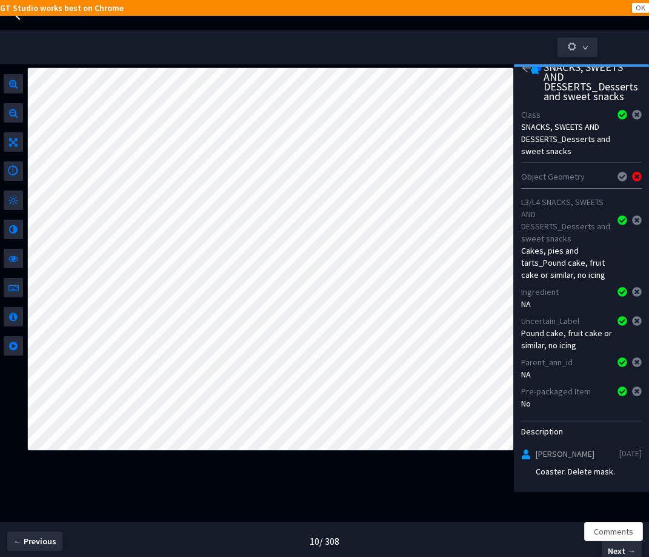
scroll to position [36, 0]
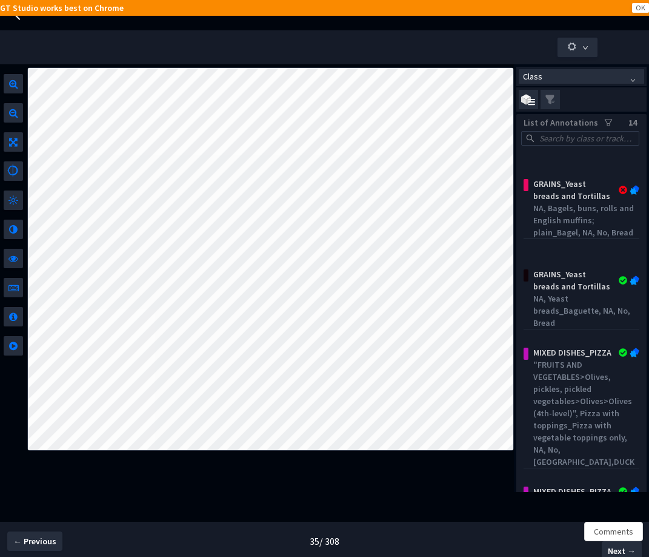
scroll to position [379, 0]
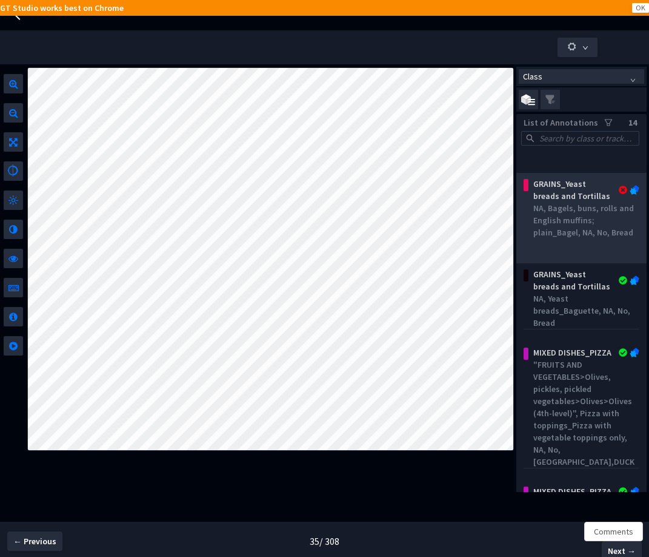
click at [585, 238] on div "NA, Bagels, buns, rolls and English muffins; plain_Bagel, NA, No, Bread" at bounding box center [583, 220] width 101 height 36
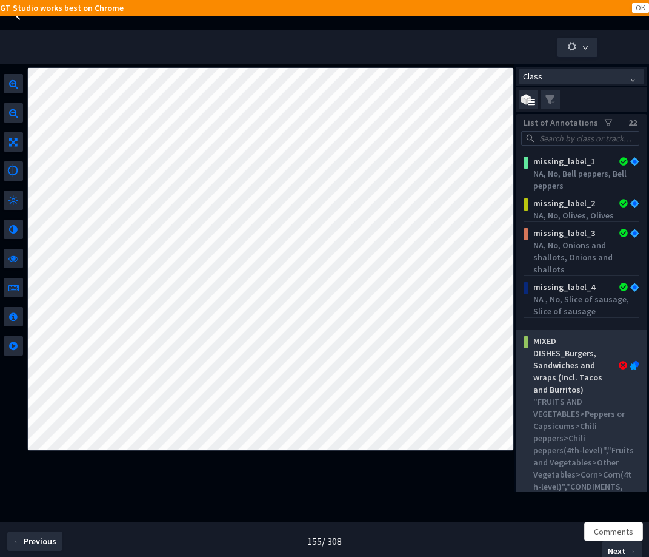
click at [541, 395] on div "MIXED DISHES_Burgers, Sandwiches and wraps (Incl. Tacos and Burritos)" at bounding box center [573, 365] width 89 height 61
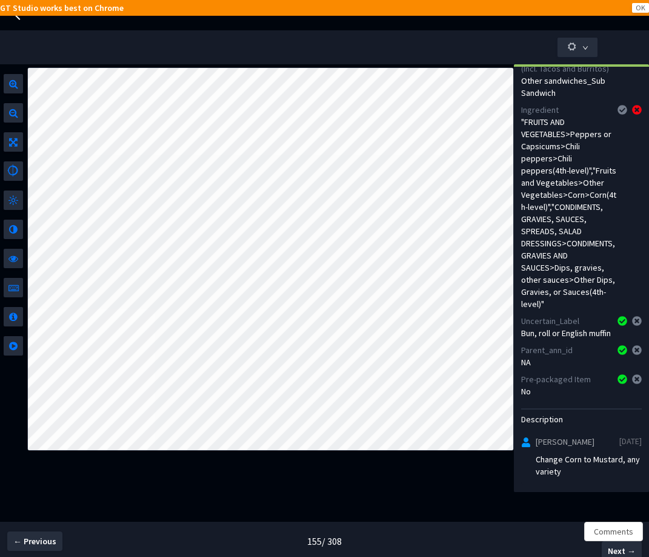
scroll to position [262, 0]
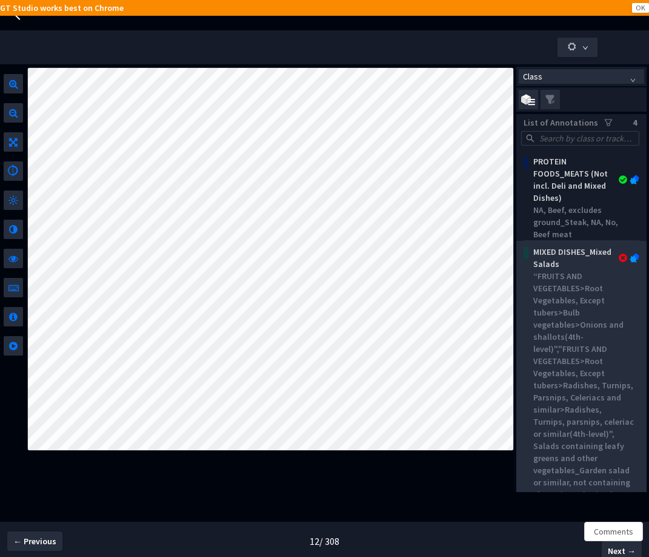
click at [550, 398] on div "“FRUITS AND VEGETABLES>Root Vegetables, Except tubers>Bulb vegetables>Onions an…" at bounding box center [583, 397] width 101 height 255
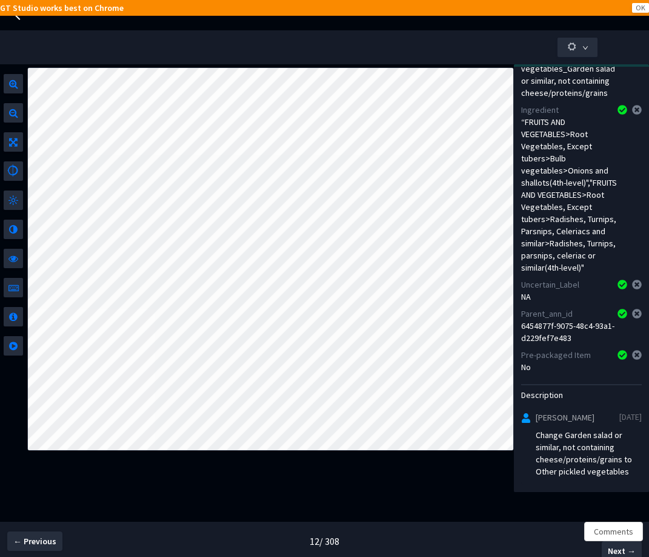
scroll to position [280, 0]
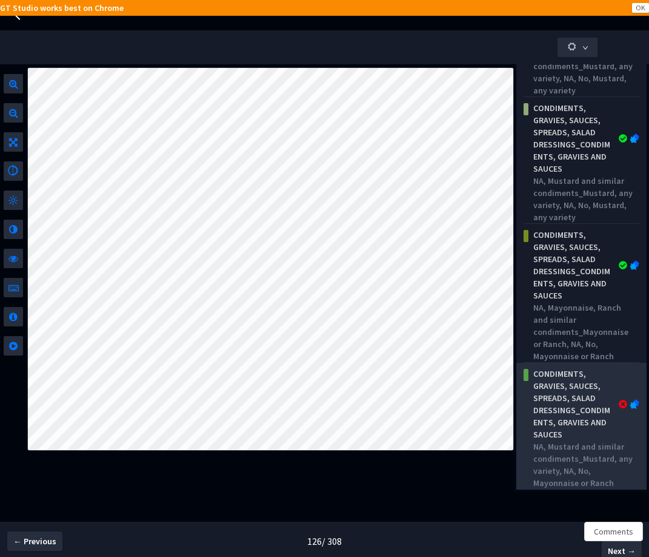
scroll to position [180, 0]
click at [589, 419] on div "CONDIMENTS, GRAVIES, SAUCES, SPREADS, SALAD DRESSINGS_CONDIMENTS, GRAVIES AND S…" at bounding box center [573, 403] width 89 height 73
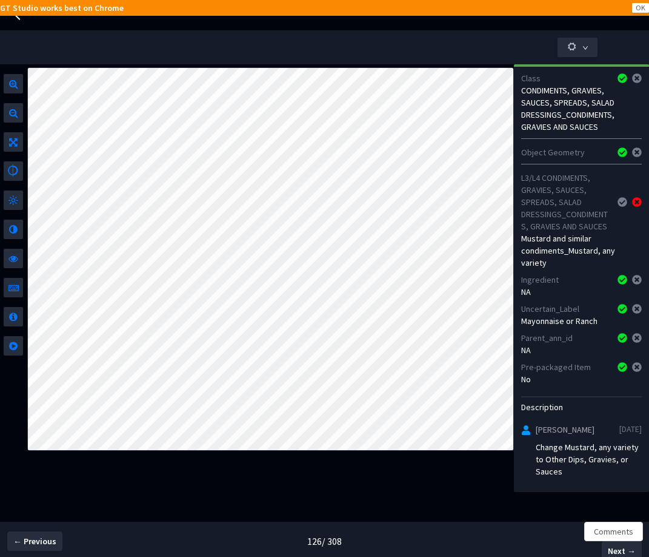
scroll to position [118, 0]
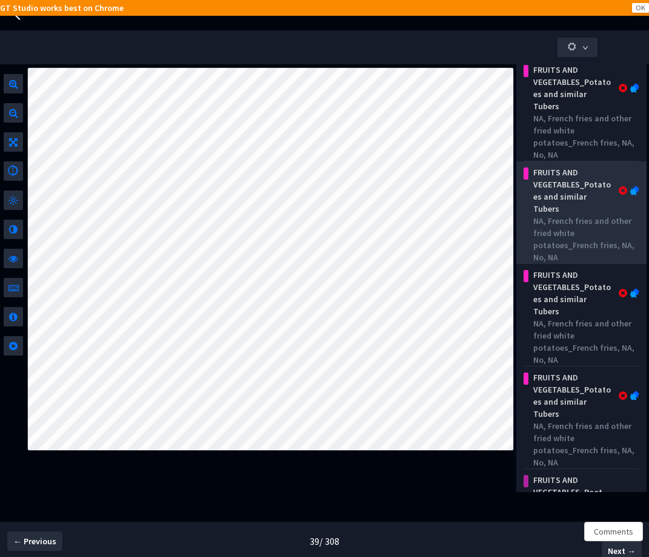
scroll to position [2519, 0]
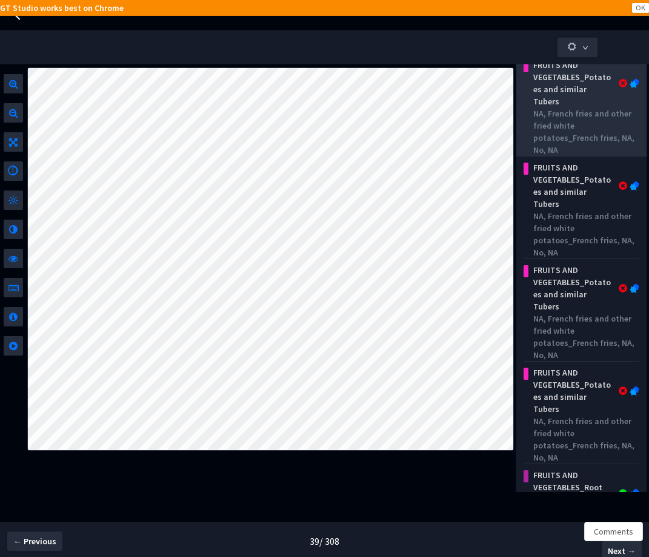
click at [584, 82] on div "FRUITS AND VEGETABLES_Potatoes and similar Tubers" at bounding box center [573, 83] width 89 height 48
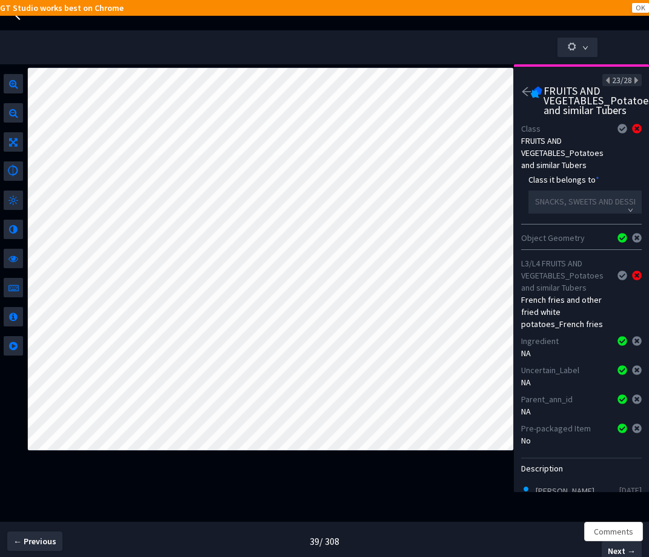
scroll to position [0, 0]
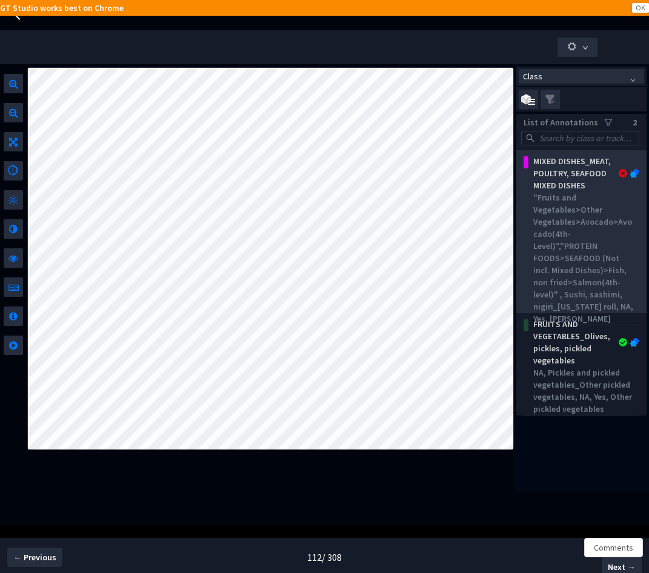
click at [595, 288] on div ""Fruits and Vegetables>Other Vegetables>Avocado>Avocado(4th-Level)","PROTEIN FO…" at bounding box center [583, 258] width 101 height 133
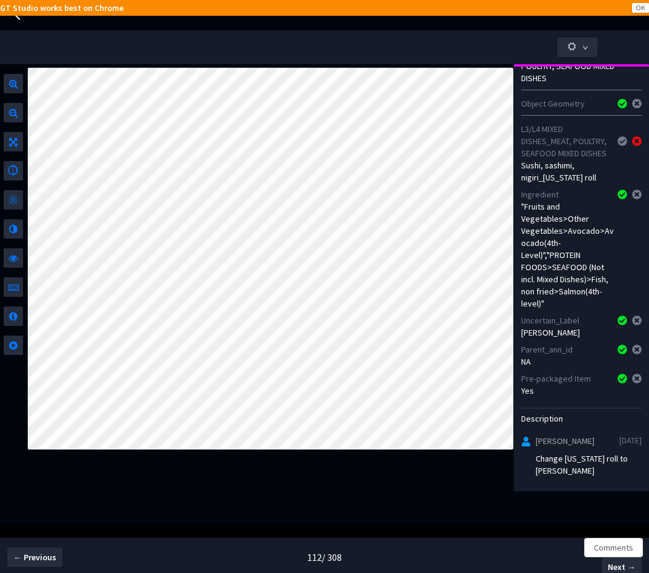
scroll to position [131, 0]
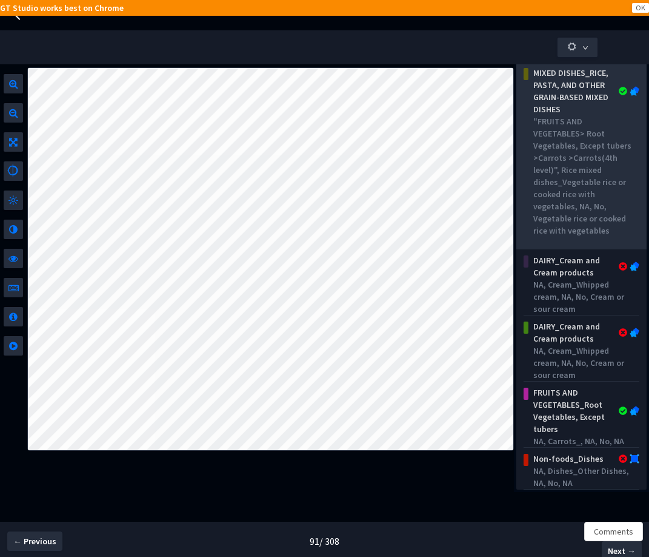
scroll to position [257, 0]
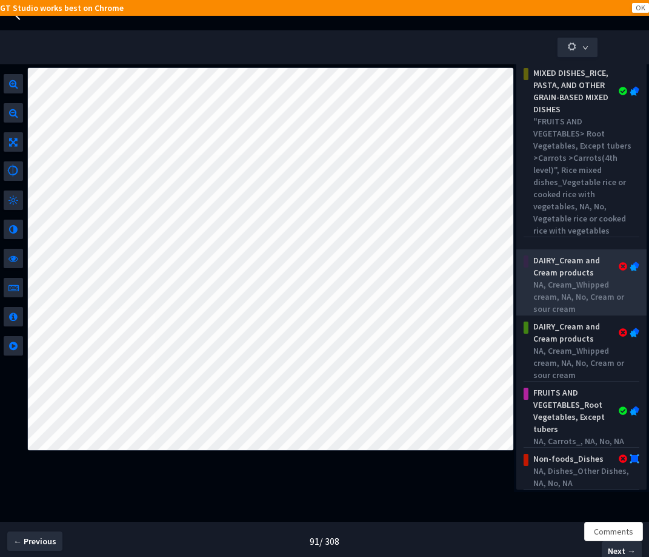
click at [589, 292] on div "NA, Cream_Whipped cream, NA, No, Cream or sour cream" at bounding box center [583, 296] width 101 height 36
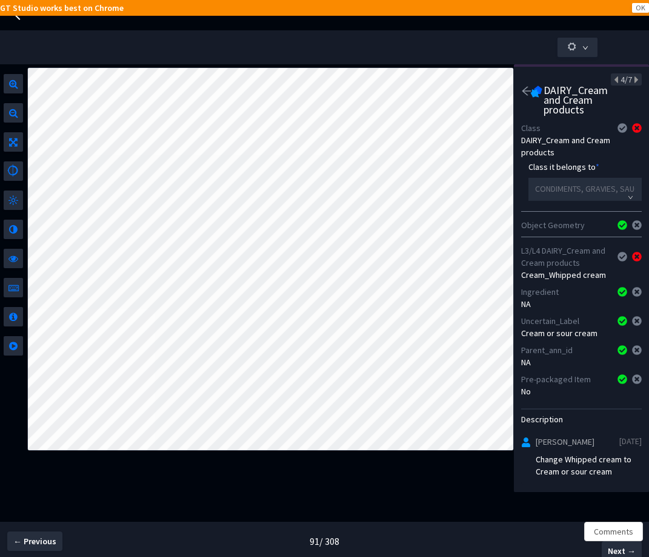
scroll to position [13, 0]
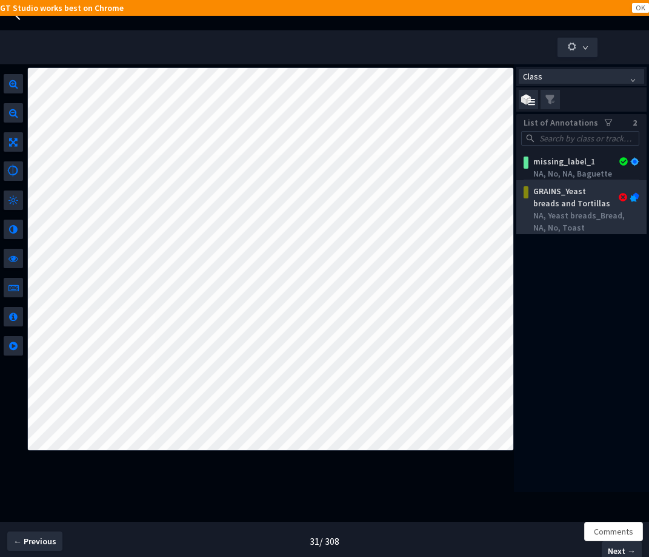
click at [580, 224] on div "NA, Yeast breads_Bread, NA, No, Toast" at bounding box center [583, 221] width 101 height 24
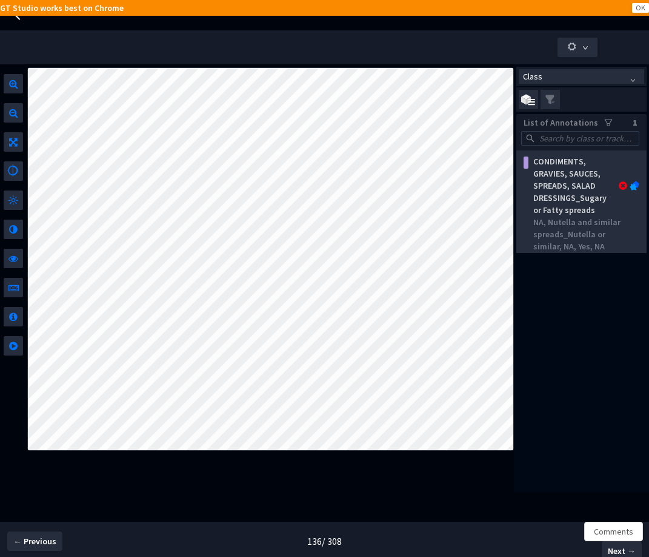
click at [584, 223] on div "NA, Nutella and similar spreads_Nutella or similar, NA, Yes, NA" at bounding box center [583, 234] width 101 height 36
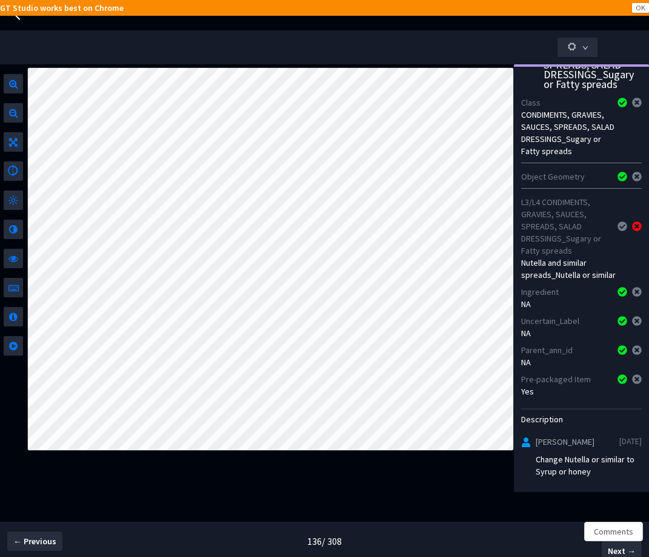
scroll to position [82, 0]
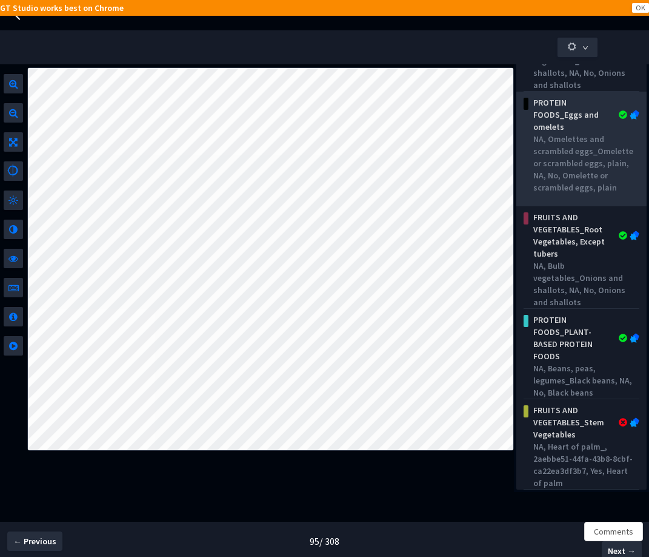
scroll to position [161, 0]
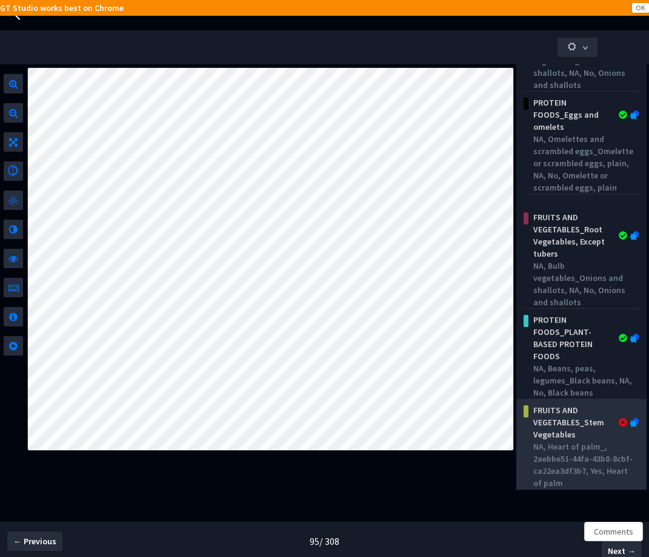
click at [580, 453] on div "NA, Heart of palm_, 2aebbe51-44fa-43b8-8cbf-ca22ea3df3b7, Yes, Heart of palm" at bounding box center [583, 464] width 101 height 48
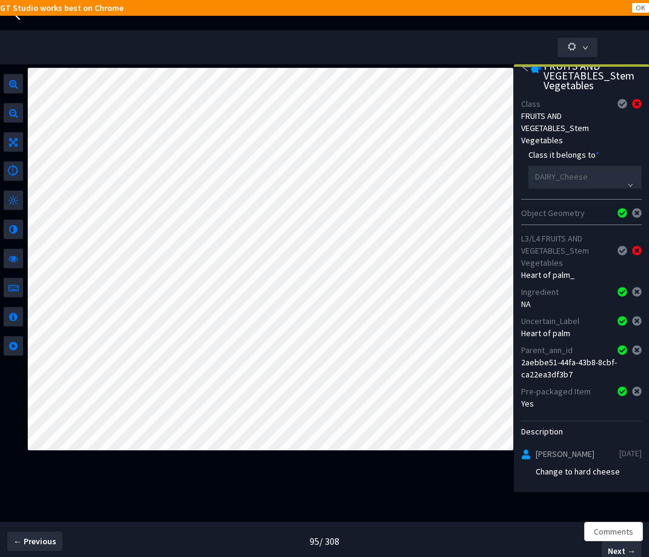
scroll to position [24, 0]
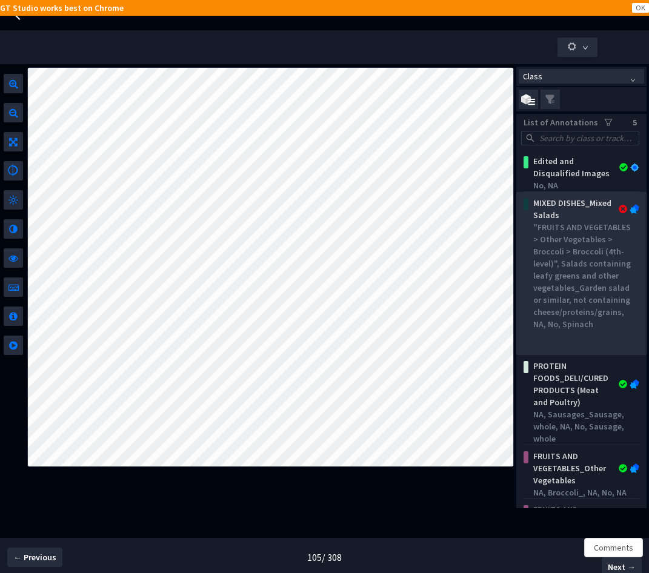
click at [589, 270] on div ""FRUITS AND VEGETABLES > Other Vegetables > Broccoli > Broccoli (4th-level)", S…" at bounding box center [583, 275] width 101 height 109
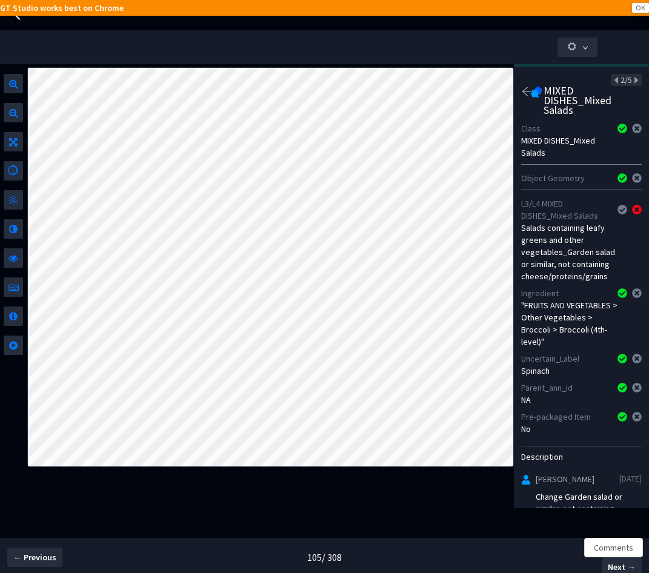
scroll to position [58, 0]
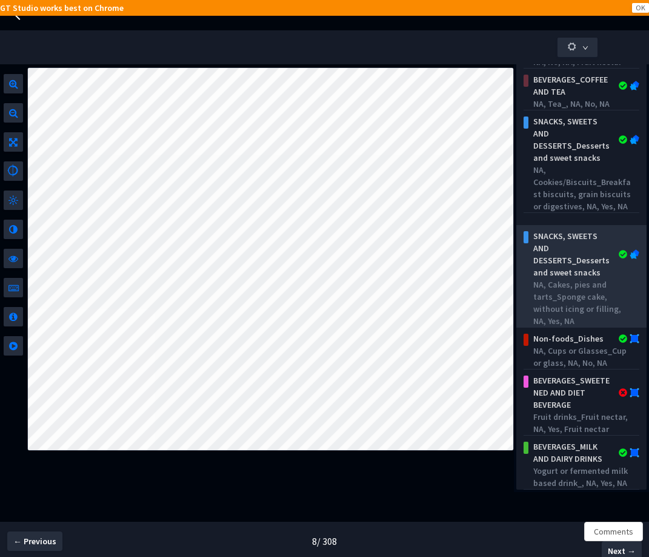
scroll to position [112, 0]
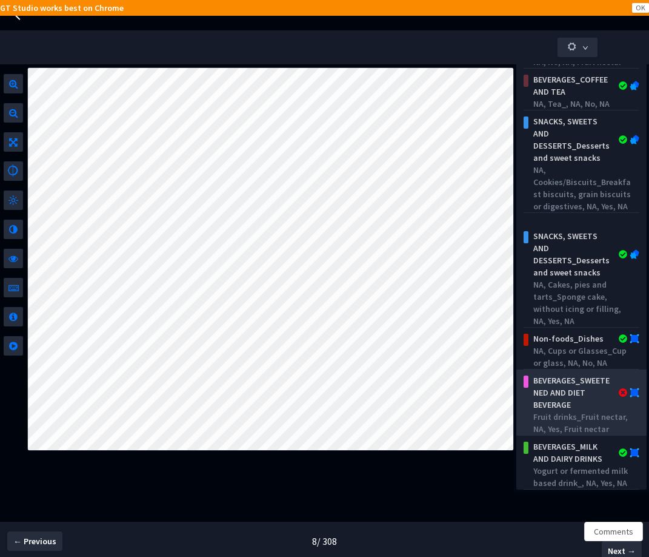
click at [589, 415] on div "Fruit drinks_Fruit nectar, NA, Yes, Fruit nectar" at bounding box center [583, 422] width 101 height 24
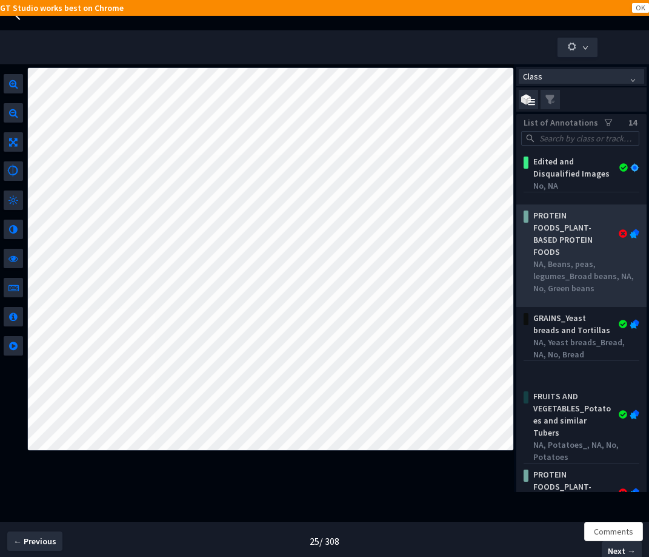
click at [589, 244] on div "PROTEIN FOODS_PLANT-BASED PROTEIN FOODS" at bounding box center [573, 233] width 89 height 48
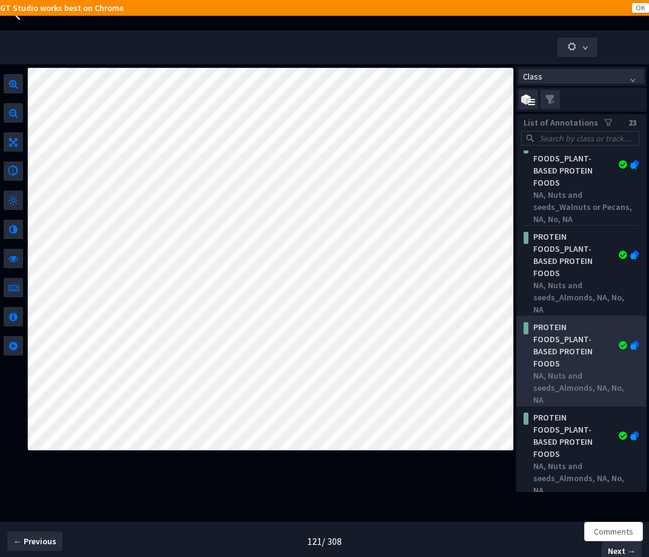
scroll to position [389, 0]
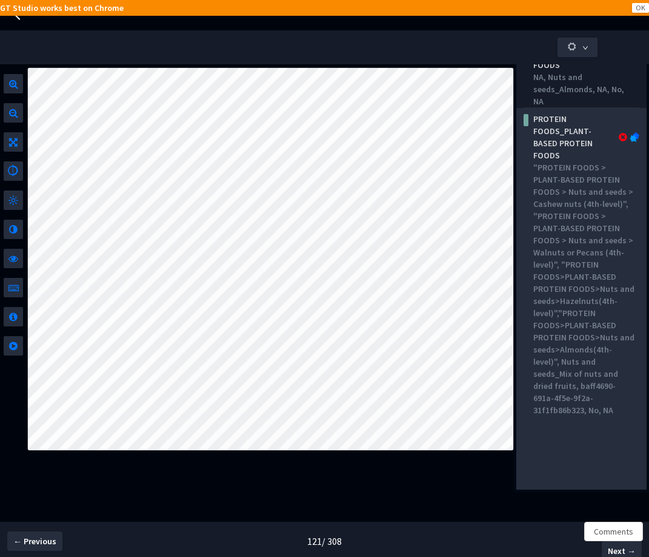
click at [540, 362] on div ""PROTEIN FOODS > PLANT-BASED PROTEIN FOODS > Nuts and seeds > Cashew nuts (4th-…" at bounding box center [583, 288] width 101 height 255
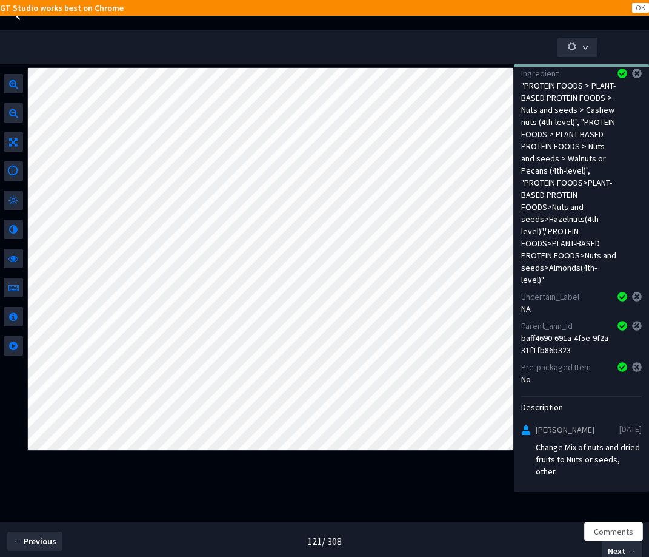
scroll to position [242, 0]
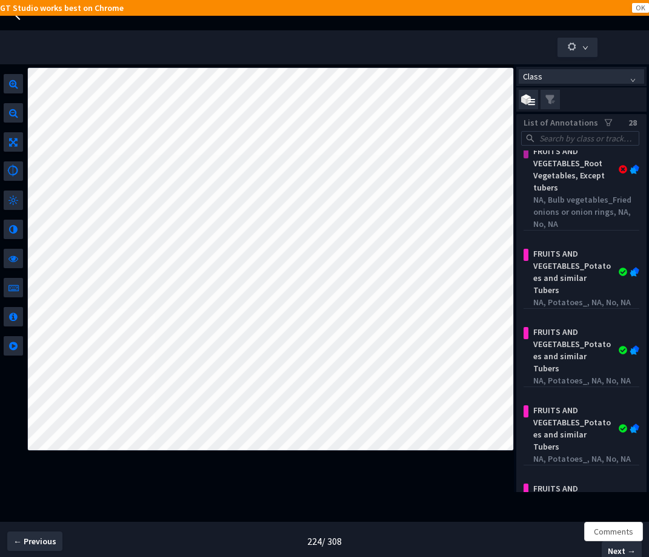
scroll to position [1372, 0]
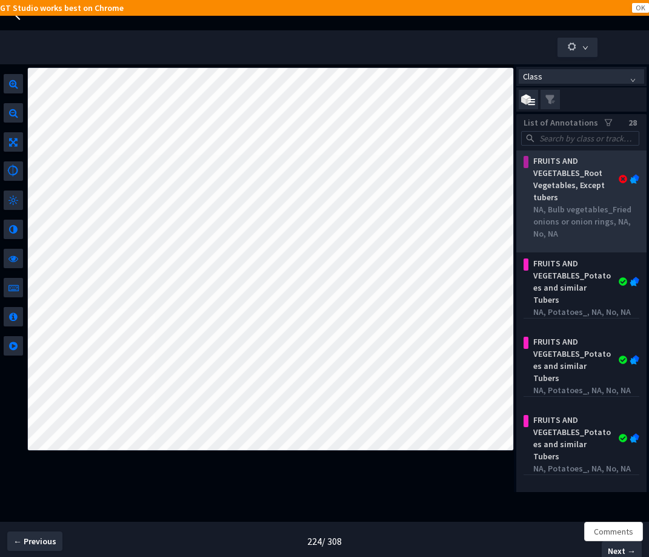
click at [595, 194] on div "FRUITS AND VEGETABLES_Root Vegetables, Except tubers" at bounding box center [573, 179] width 89 height 48
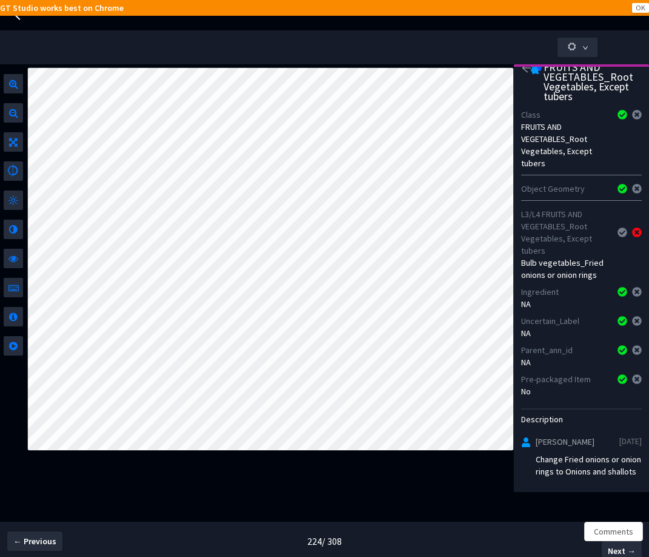
scroll to position [48, 0]
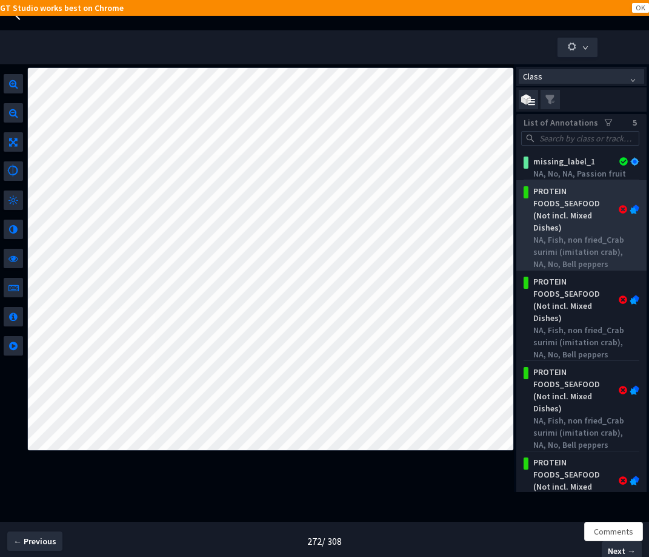
click at [574, 215] on div "PROTEIN FOODS_SEAFOOD (Not incl. Mixed Dishes)" at bounding box center [573, 209] width 89 height 48
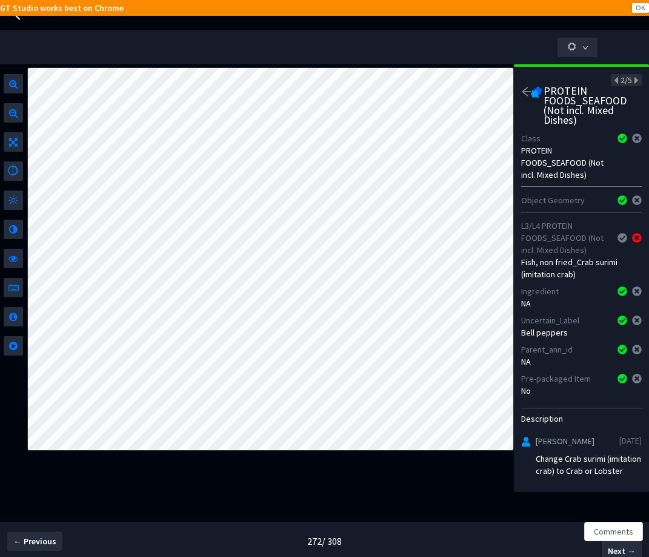
scroll to position [36, 0]
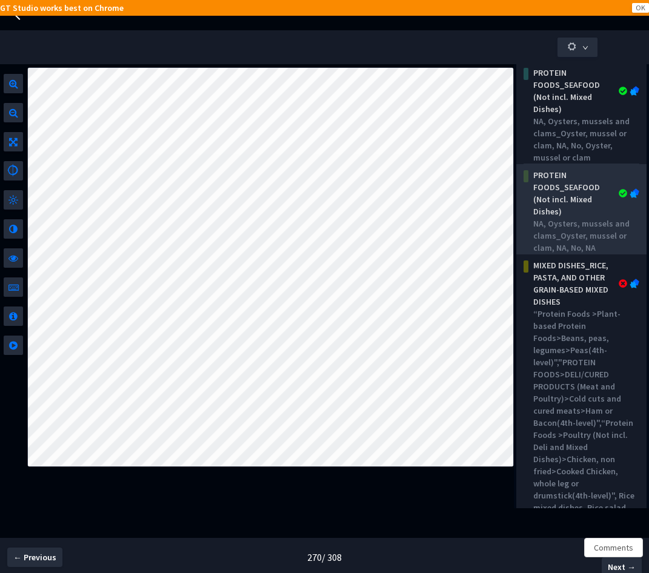
scroll to position [95, 0]
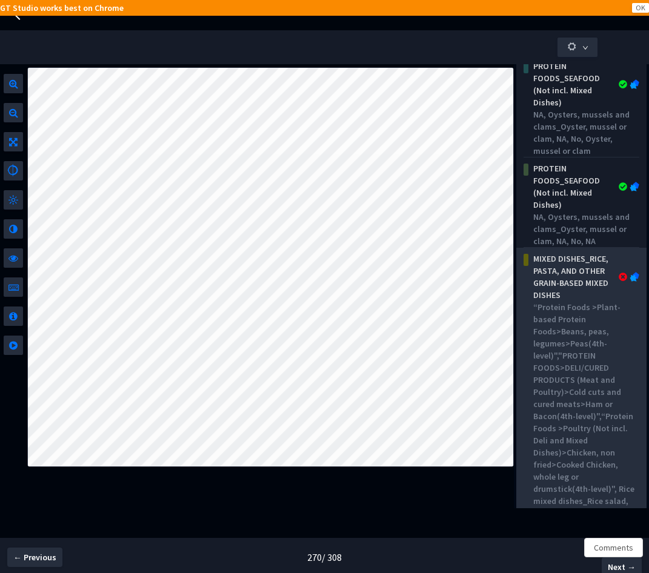
click at [573, 301] on div "MIXED DISHES_RICE, PASTA, AND OTHER GRAIN-BASED MIXED DISHES" at bounding box center [573, 277] width 89 height 48
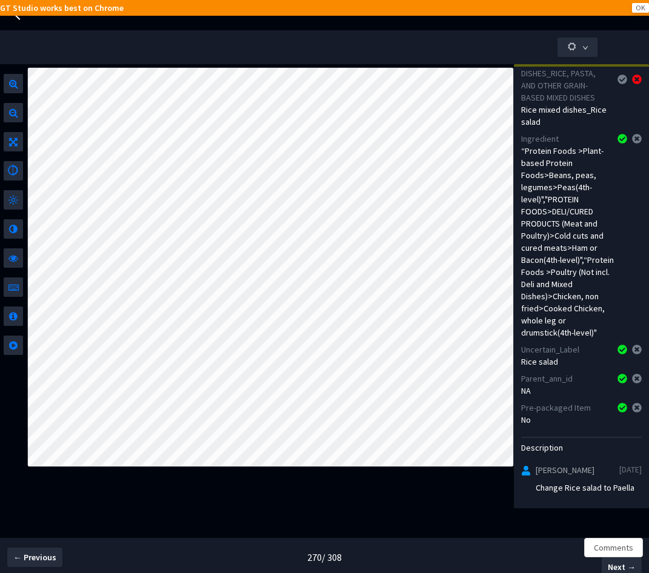
scroll to position [209, 0]
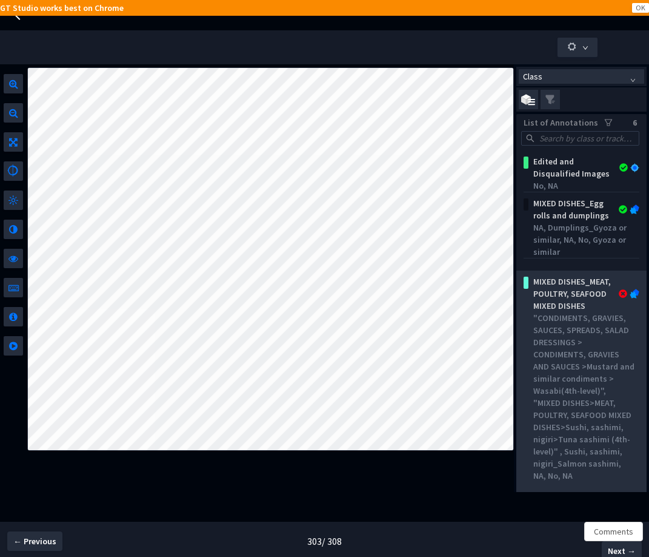
click at [573, 397] on div ""CONDIMENTS, GRAVIES, SAUCES, SPREADS, SALAD DRESSINGS > CONDIMENTS, GRAVIES AN…" at bounding box center [583, 397] width 101 height 170
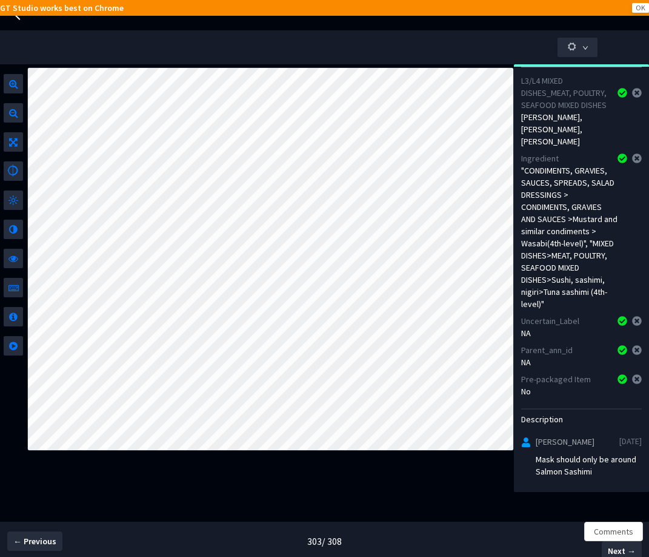
scroll to position [167, 0]
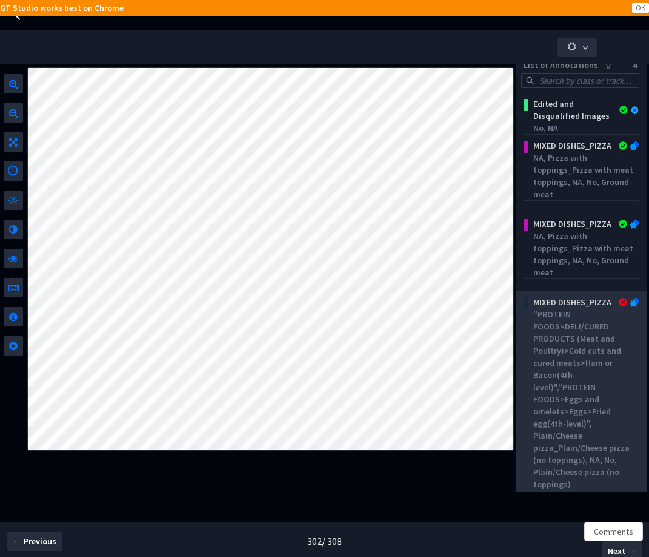
scroll to position [63, 0]
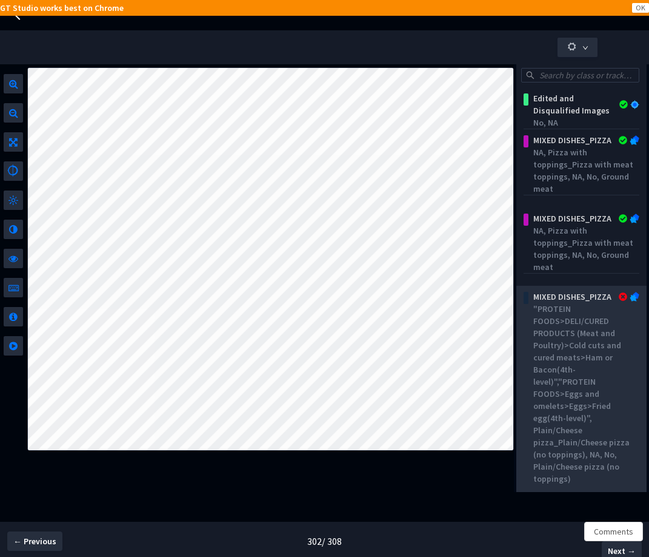
click at [554, 385] on div ""PROTEIN FOODS>DELI/CURED PRODUCTS (Meat and Poultry)>Cold cuts and cured meats…" at bounding box center [583, 393] width 101 height 182
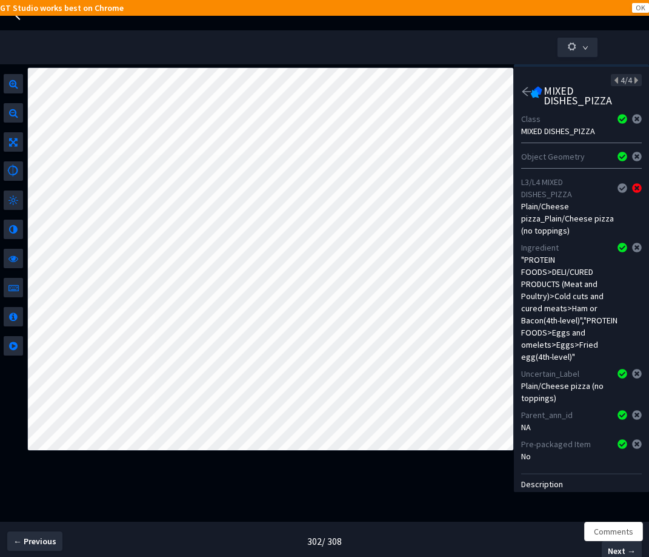
scroll to position [0, 0]
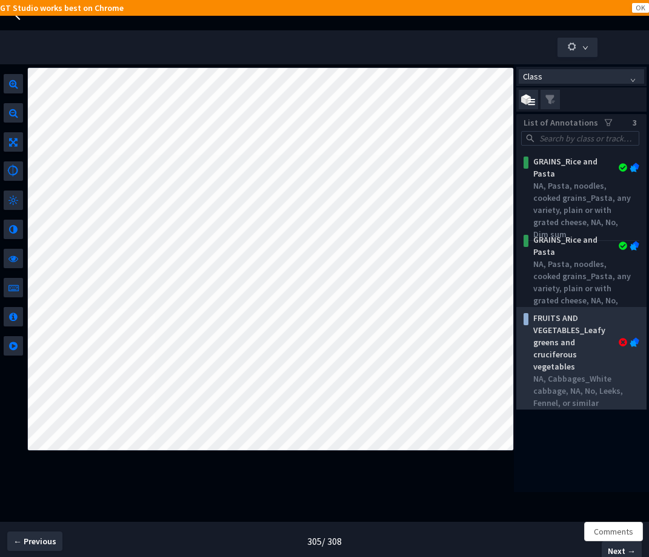
click at [583, 363] on div "FRUITS AND VEGETABLES_Leafy greens and cruciferous vegetables" at bounding box center [573, 342] width 89 height 61
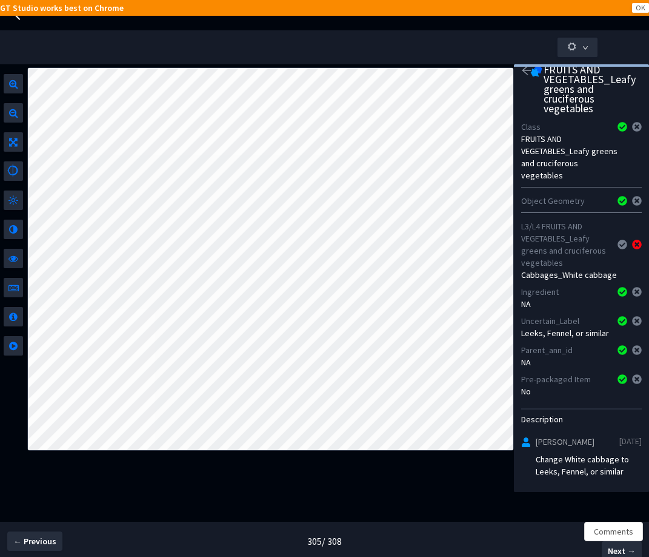
scroll to position [46, 0]
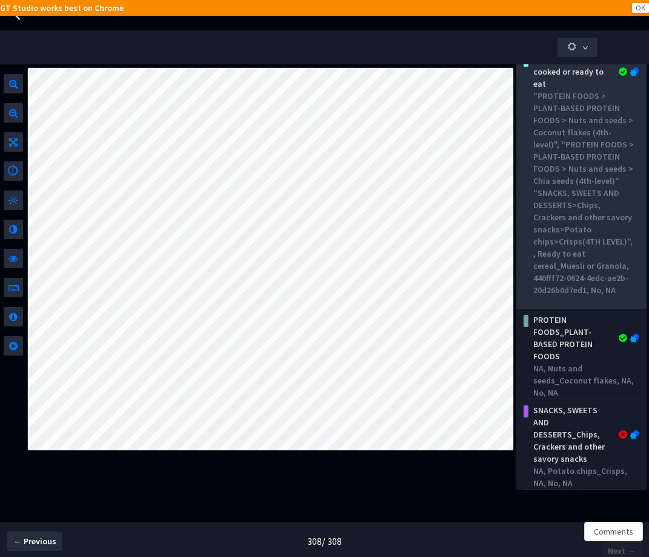
scroll to position [270, 0]
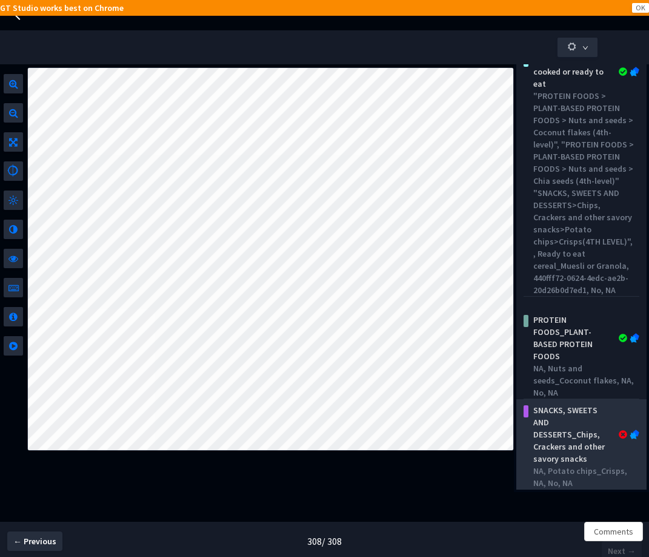
click at [586, 443] on div "SNACKS, SWEETS AND DESSERTS_Chips, Crackers and other savory snacks" at bounding box center [573, 434] width 89 height 61
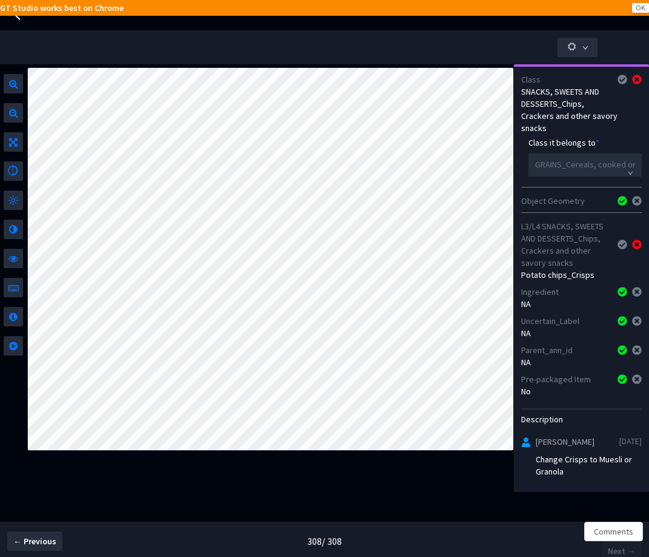
scroll to position [103, 0]
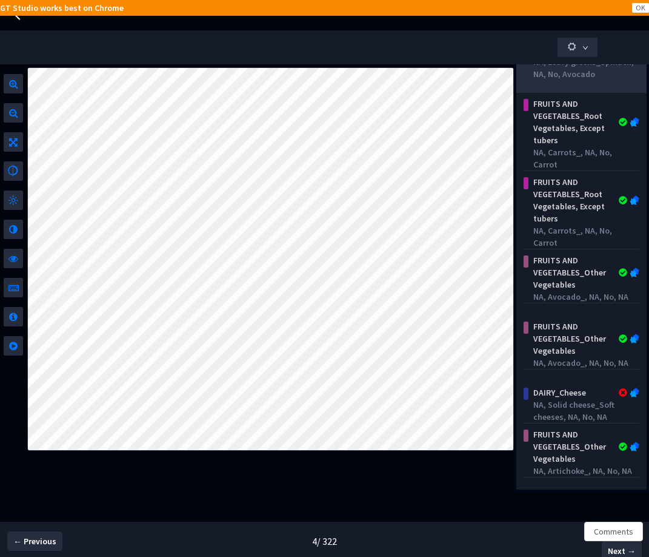
scroll to position [202, 0]
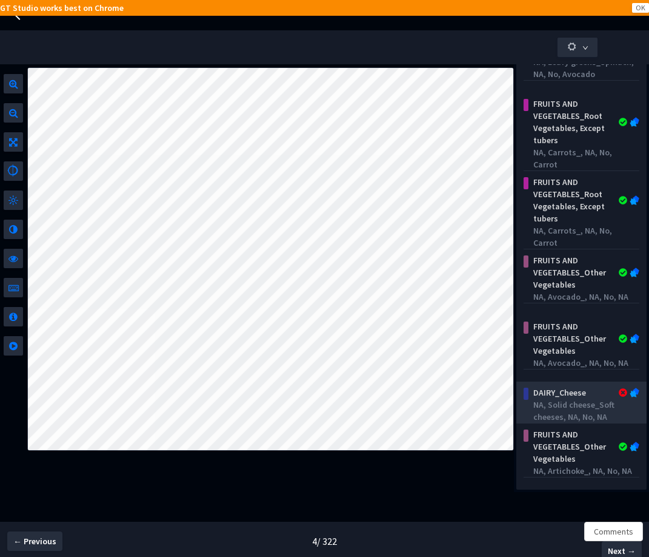
click at [573, 399] on div "NA, Solid cheese_Soft cheeses, NA, No, NA" at bounding box center [583, 410] width 101 height 24
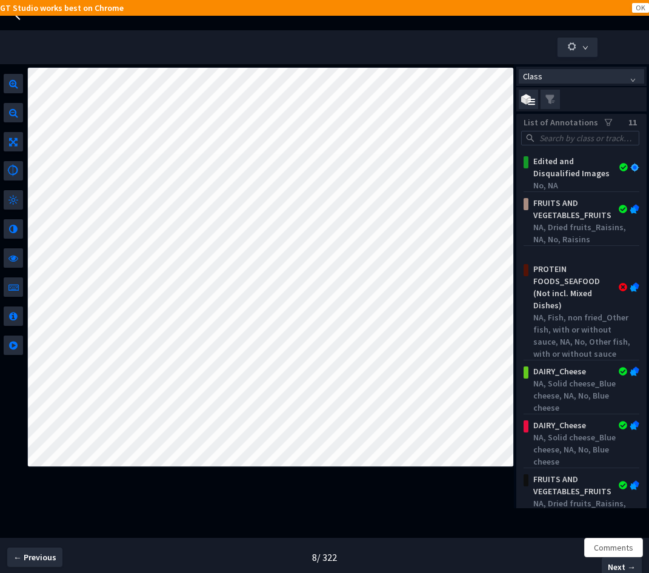
click at [577, 286] on div "PROTEIN FOODS_SEAFOOD (Not incl. Mixed Dishes)" at bounding box center [573, 287] width 89 height 48
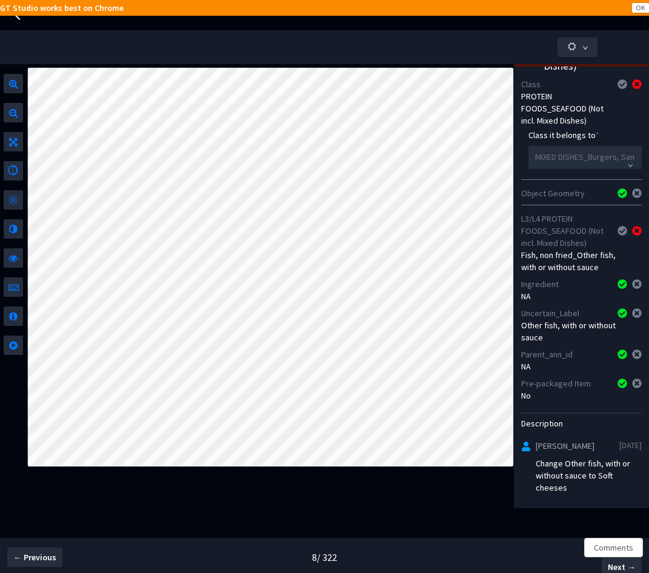
scroll to position [91, 0]
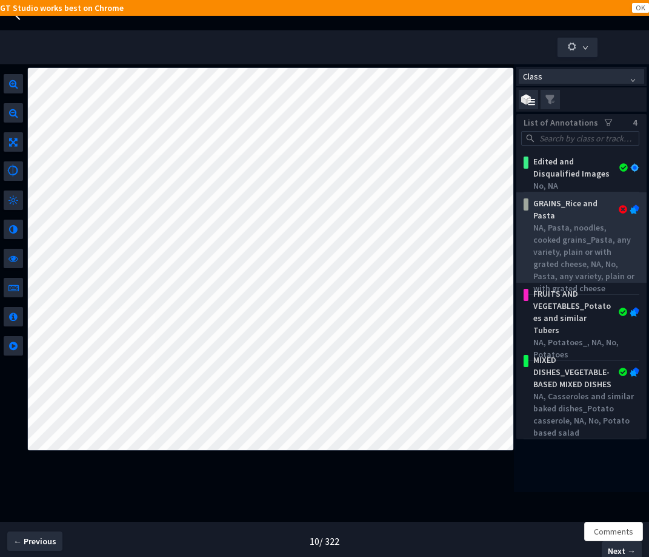
click at [578, 235] on div "NA, Pasta, noodles, cooked grains_Pasta, any variety, plain or with grated chee…" at bounding box center [583, 257] width 101 height 73
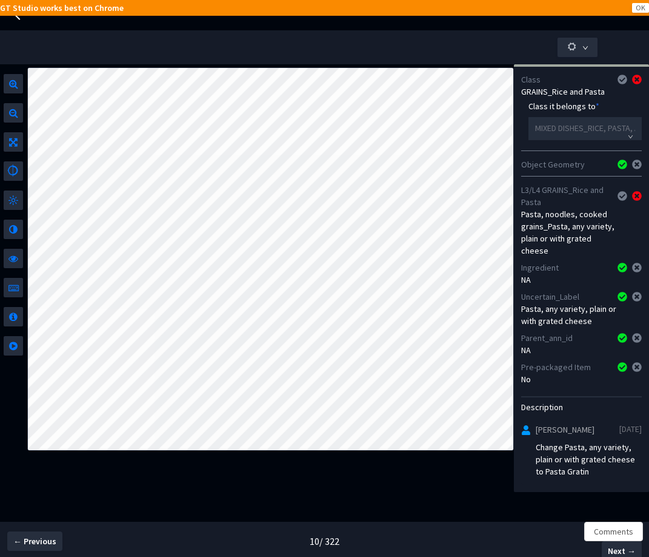
scroll to position [52, 0]
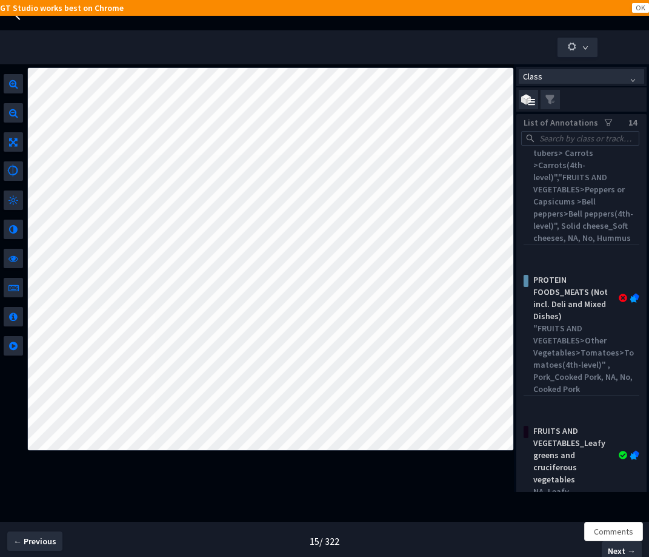
scroll to position [154, 0]
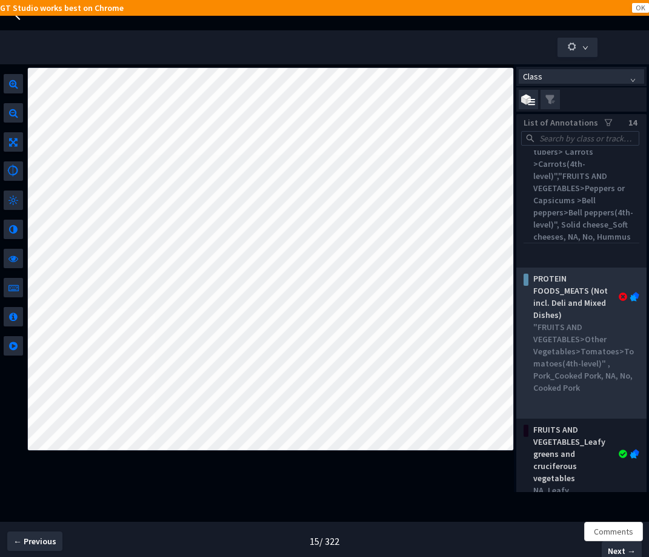
click at [561, 321] on div "PROTEIN FOODS_MEATS (Not incl. Deli and Mixed Dishes)" at bounding box center [573, 296] width 89 height 48
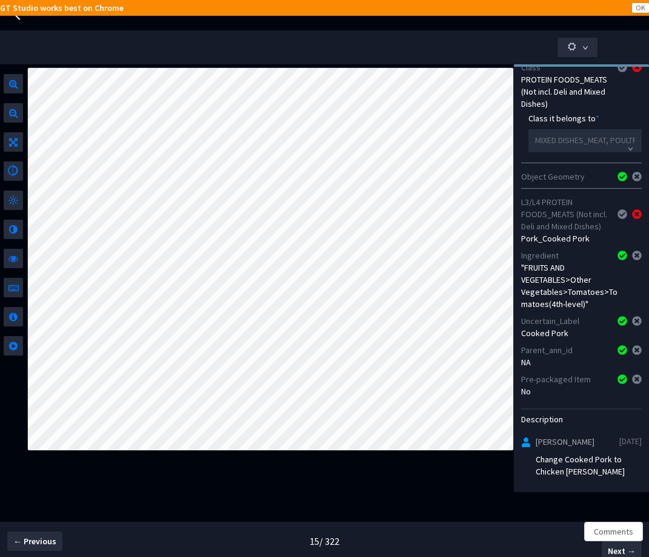
scroll to position [105, 0]
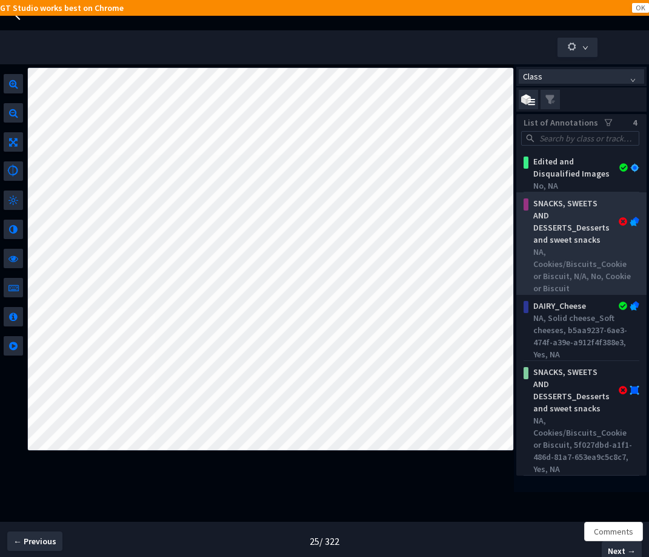
click at [580, 231] on div "SNACKS, SWEETS AND DESSERTS_Desserts and sweet snacks" at bounding box center [573, 221] width 89 height 48
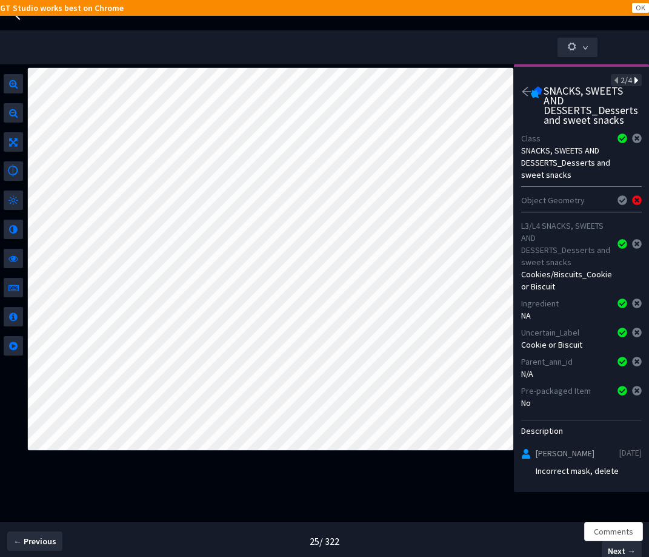
click at [632, 79] on icon at bounding box center [635, 80] width 7 height 8
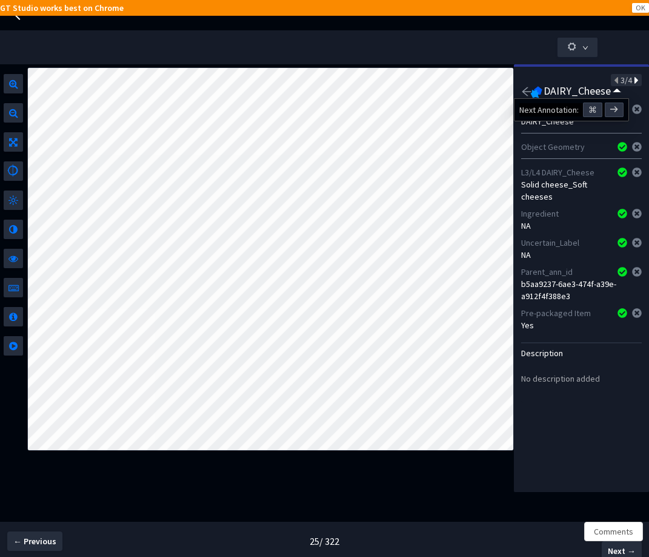
click at [632, 79] on icon at bounding box center [635, 80] width 7 height 8
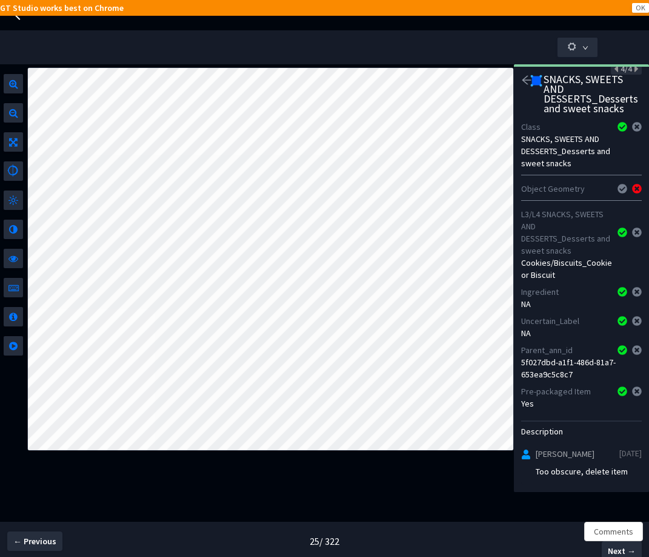
scroll to position [11, 0]
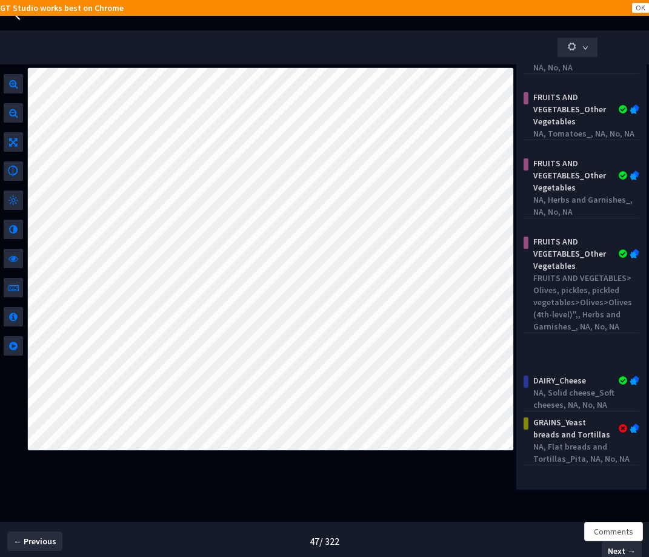
scroll to position [389, 0]
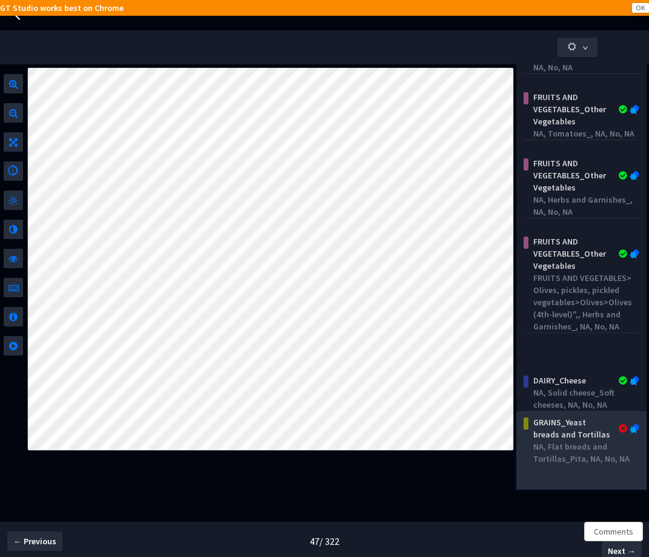
click at [569, 440] on div "GRAINS_Yeast breads and Tortillas" at bounding box center [573, 428] width 89 height 24
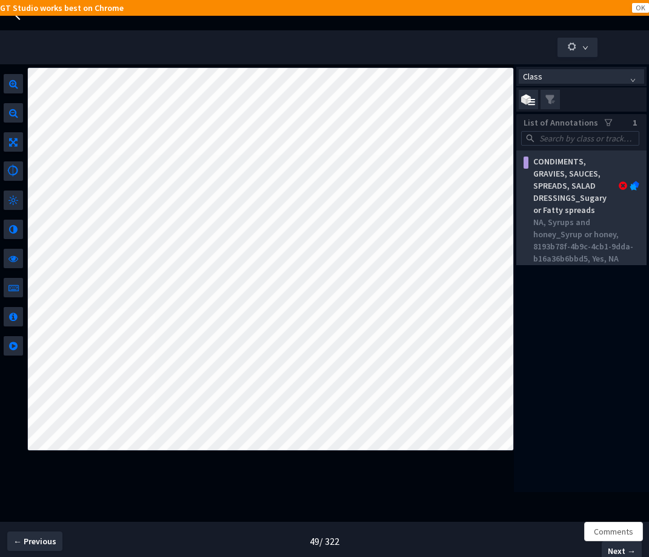
click at [578, 242] on div "NA, Syrups and honey_Syrup or honey, 8193b78f-4b9c-4cb1-9dda-b16a36b6bbd5, Yes,…" at bounding box center [583, 240] width 101 height 48
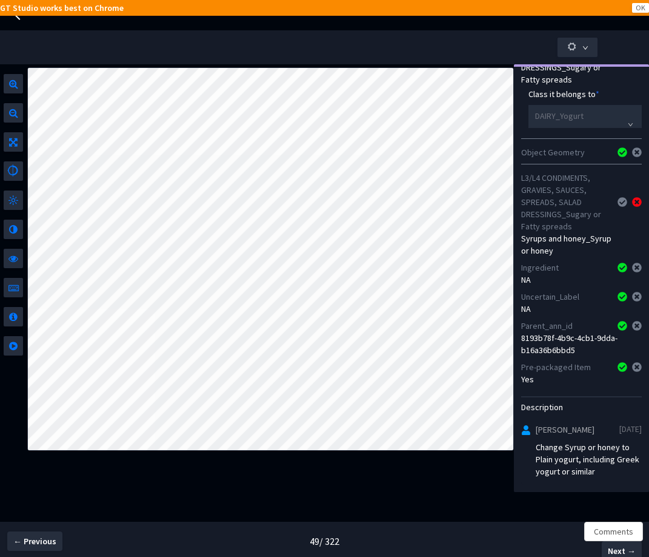
scroll to position [142, 0]
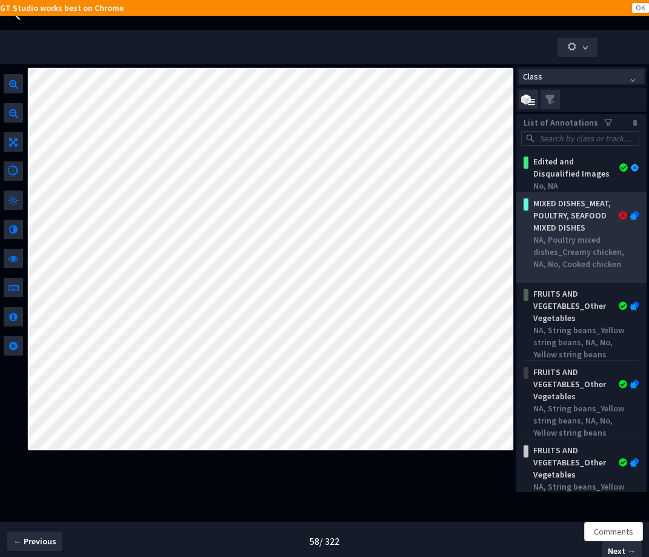
click at [560, 261] on div "NA, Poultry mixed dishes_Creamy chicken, NA, No, Cooked chicken" at bounding box center [583, 251] width 101 height 36
